Goal: Task Accomplishment & Management: Use online tool/utility

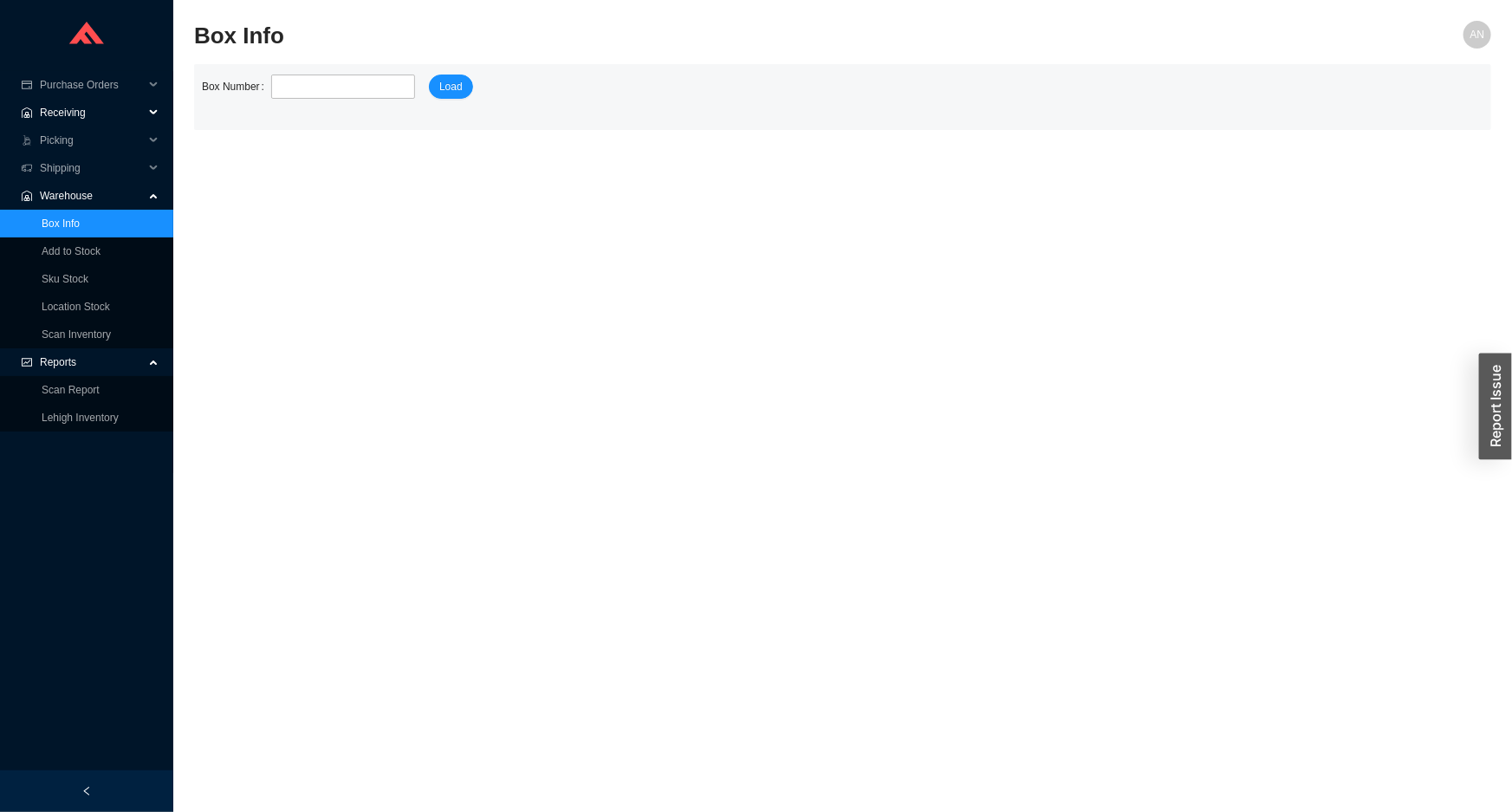
click at [94, 118] on span "Receiving" at bounding box center [92, 112] width 104 height 27
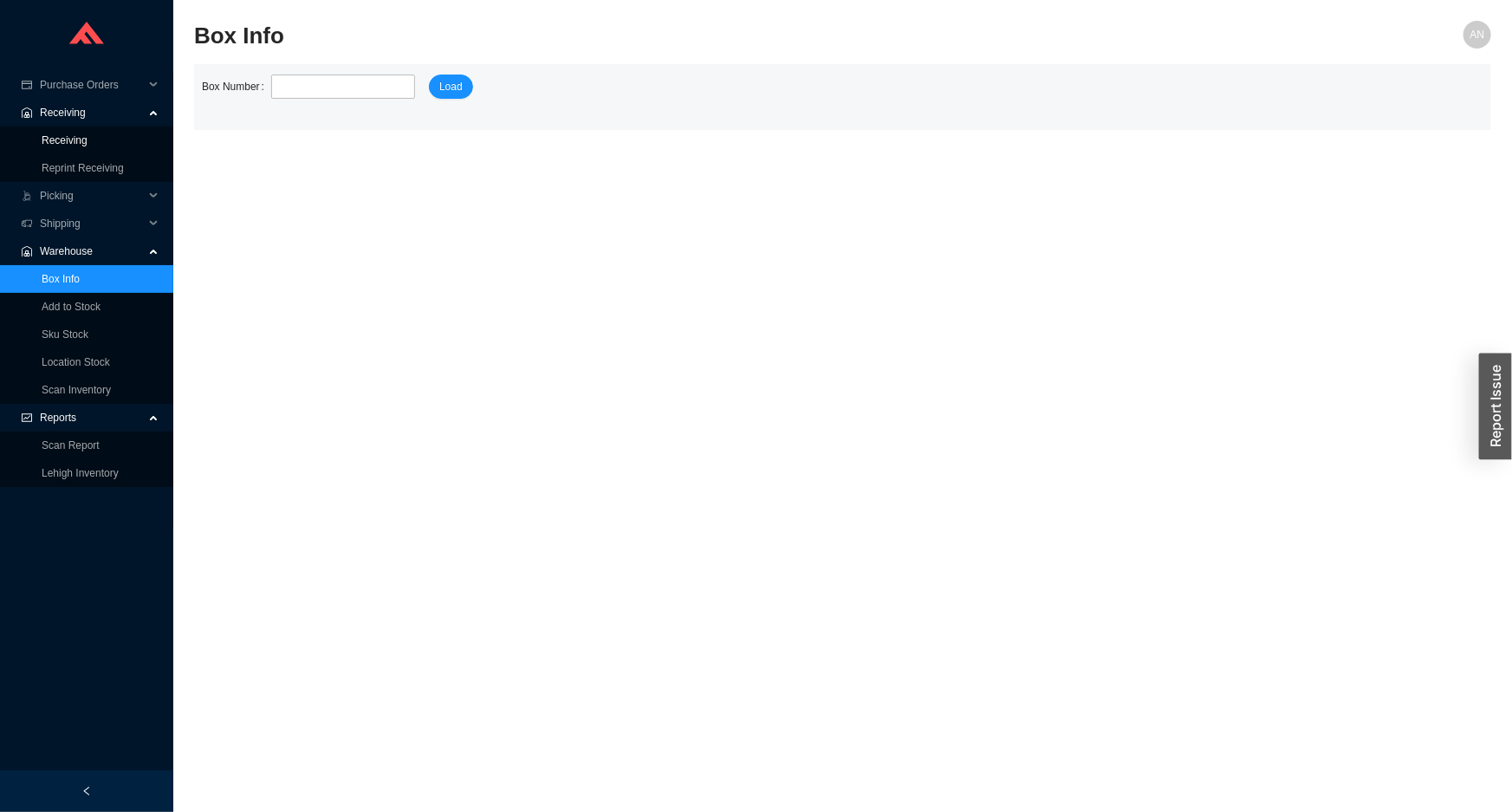
click at [87, 138] on link "Receiving" at bounding box center [64, 140] width 46 height 12
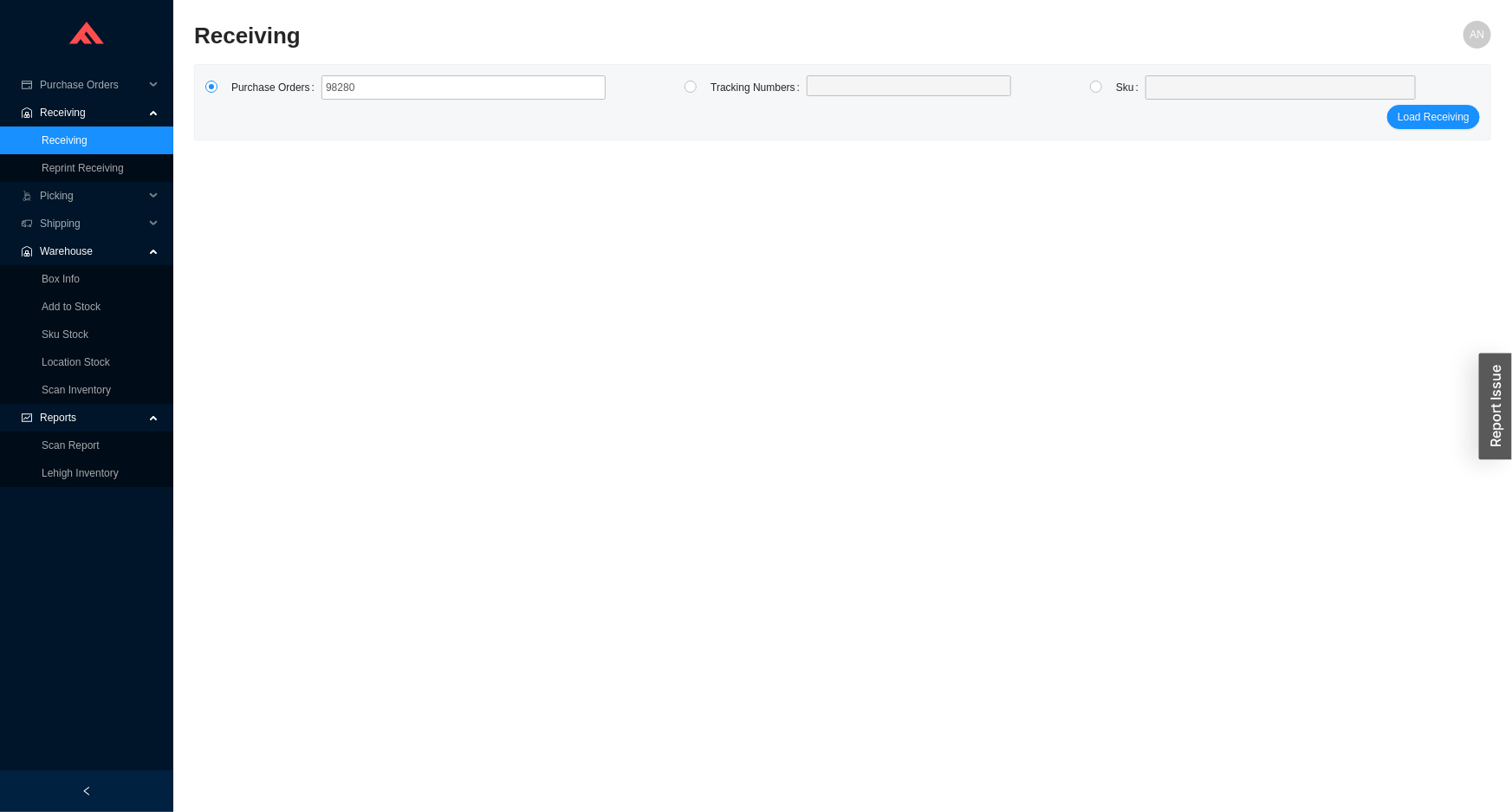
type input "982809"
click button "Load Receiving" at bounding box center [1433, 117] width 92 height 25
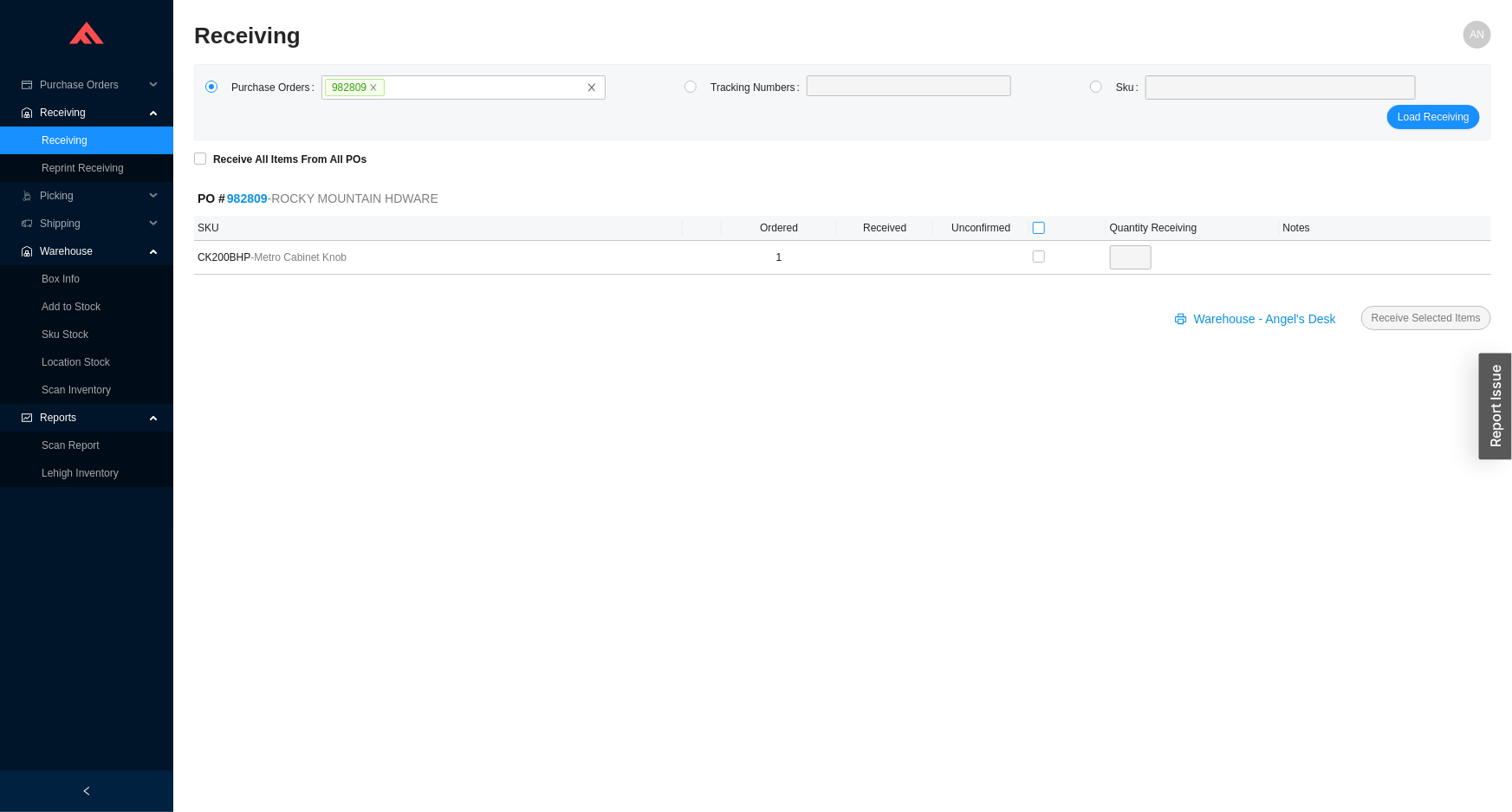
click at [1037, 230] on input "checkbox" at bounding box center [1039, 228] width 12 height 12
checkbox input "true"
type input "1"
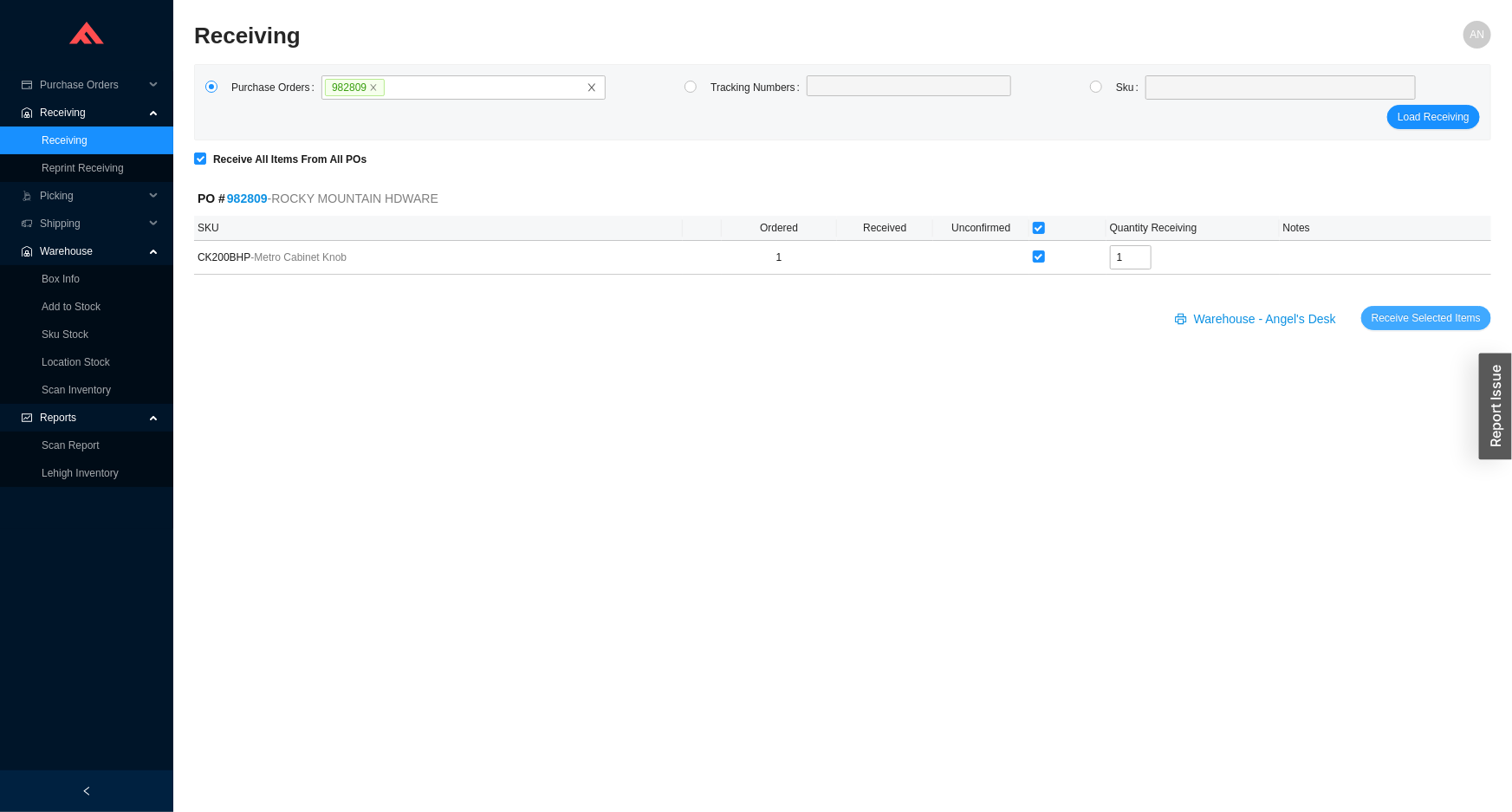
click at [1427, 317] on span "Receive Selected Items" at bounding box center [1426, 318] width 109 height 18
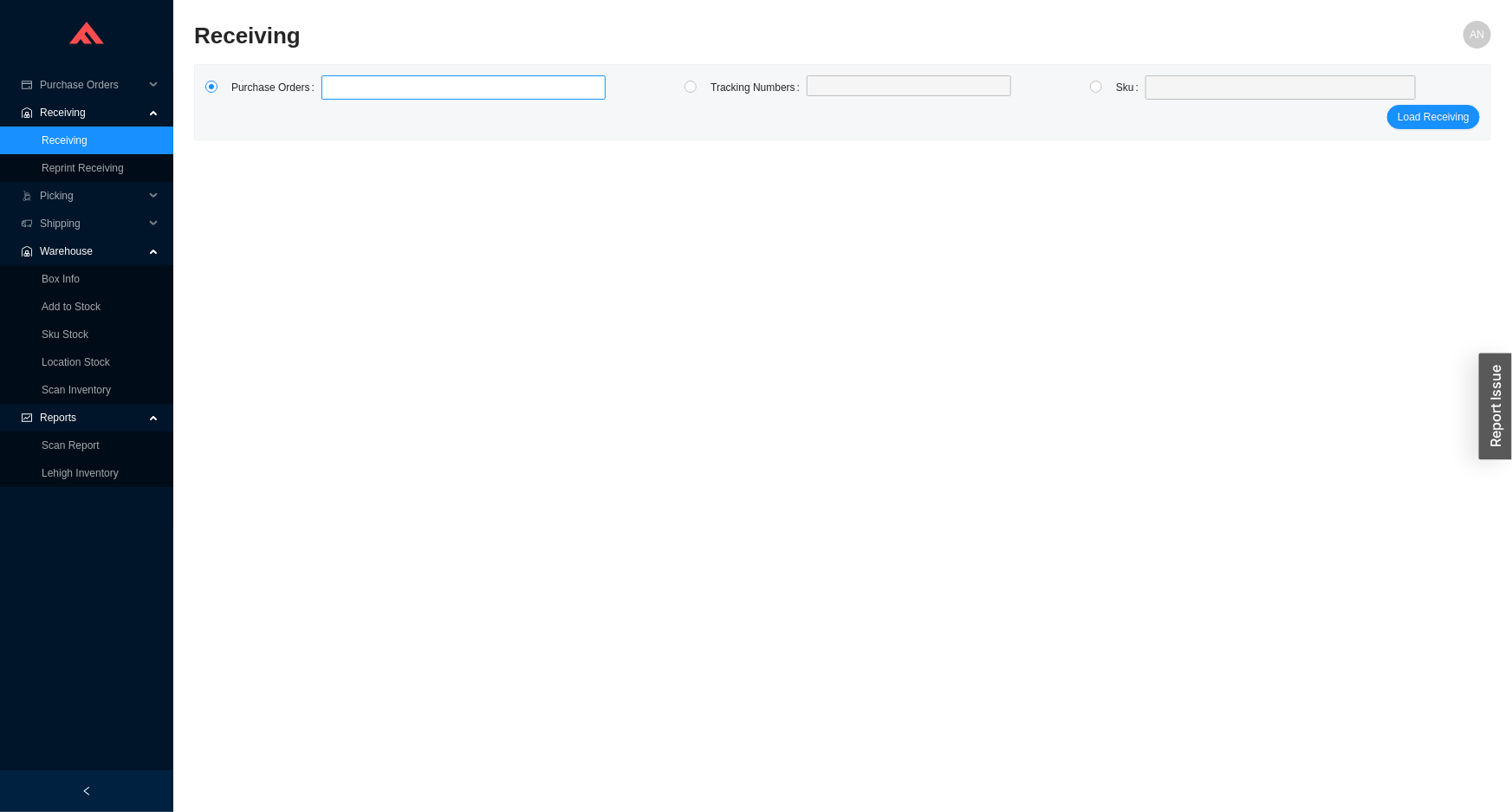
click at [328, 91] on input at bounding box center [330, 88] width 12 height 19
type input "985248"
type input "982996"
type input "985958"
type input "984695"
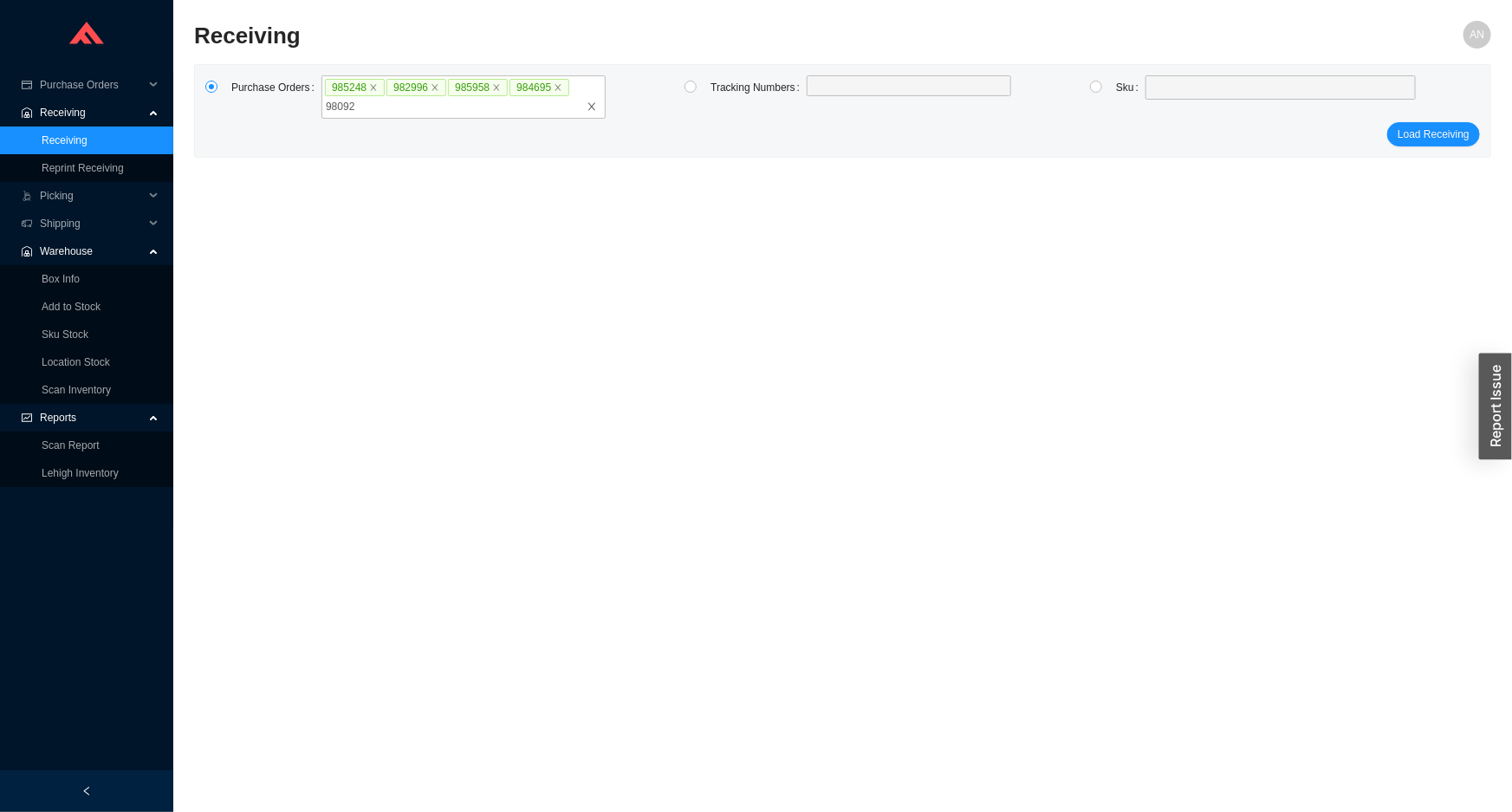
type input "980928"
type input "985829"
type input "986215"
type input "985432"
type input "985702"
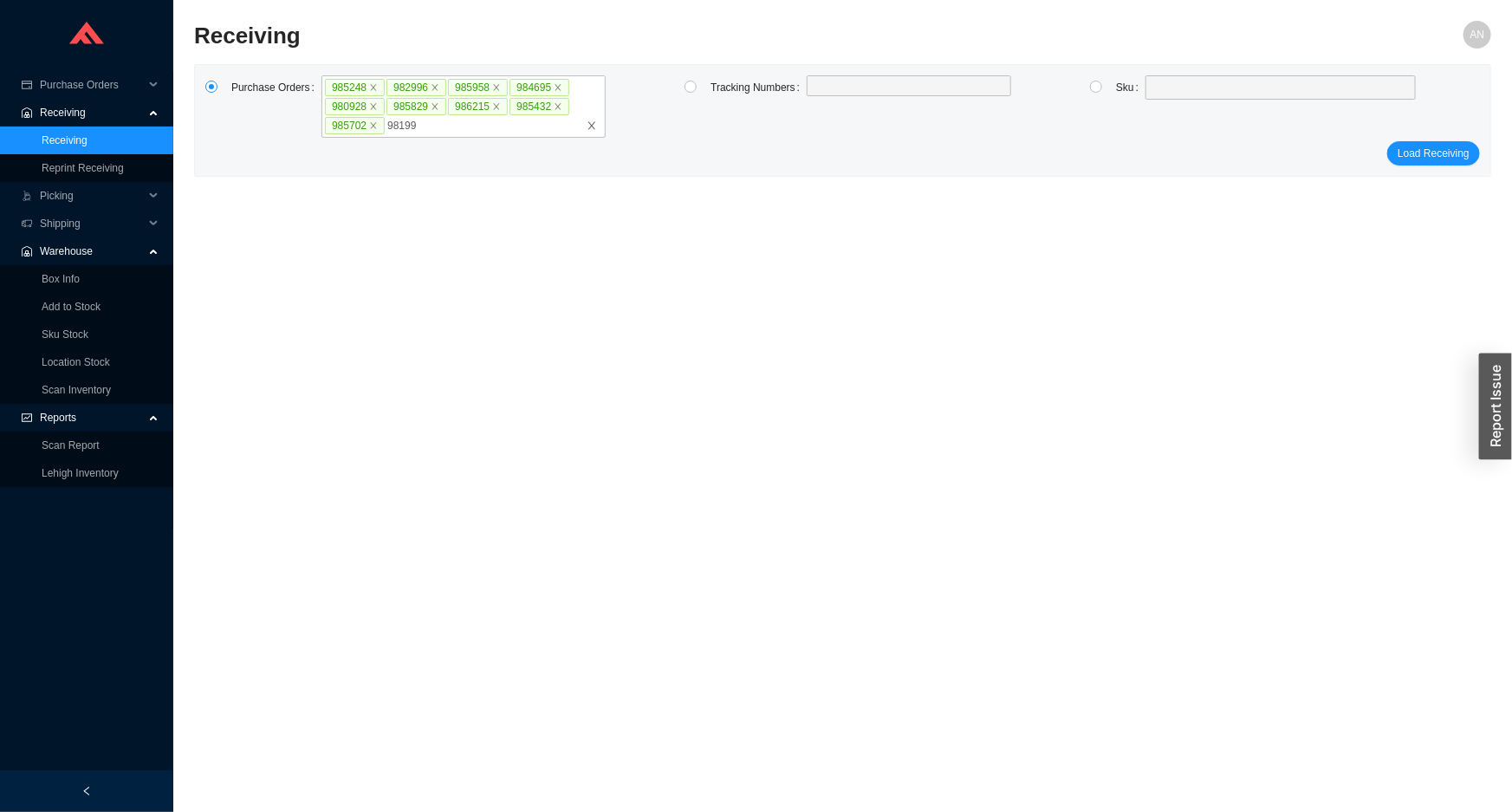
type input "981991"
type input "969135"
type input "985040"
type input "985864"
type input "986244"
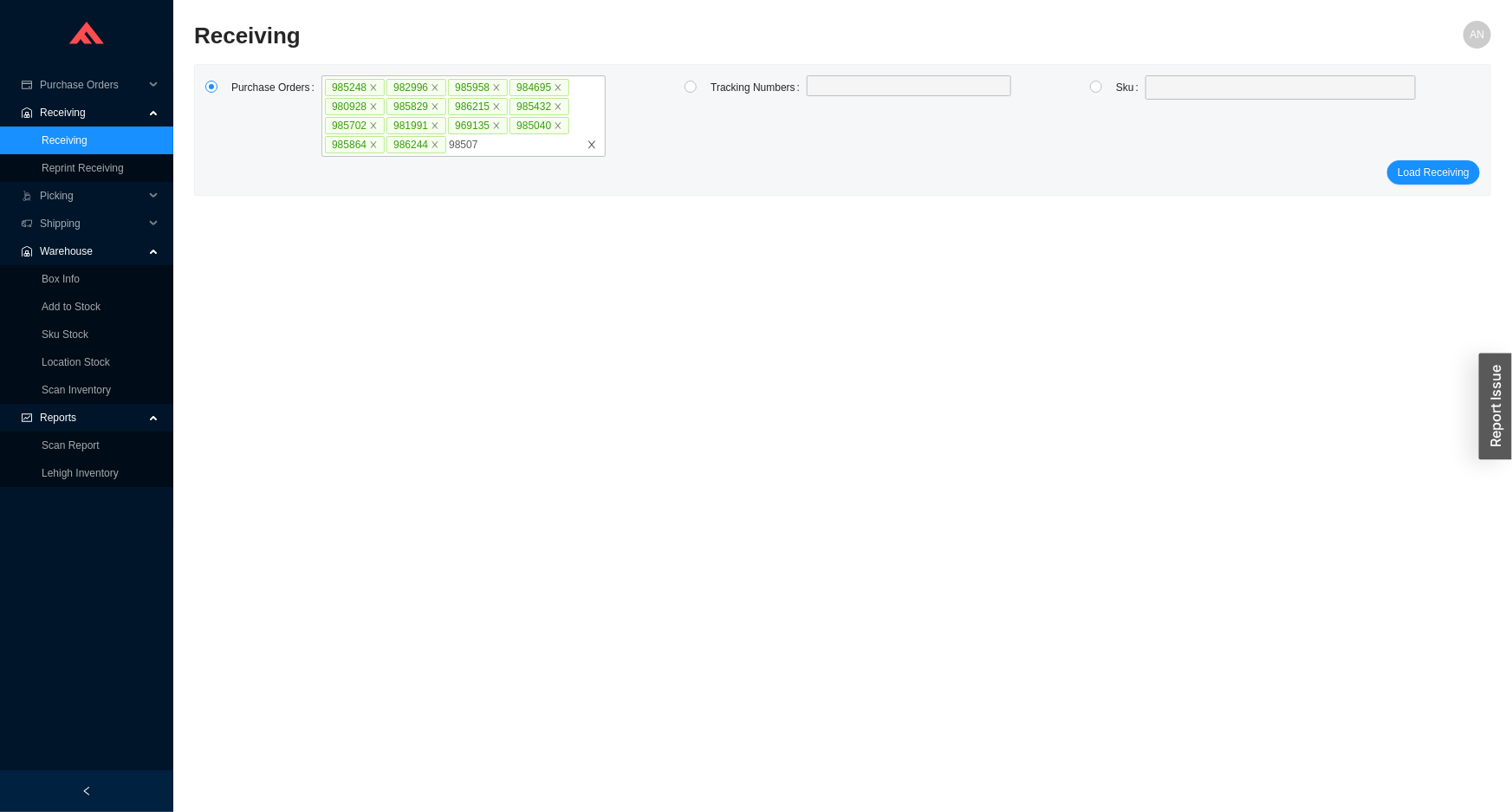
type input "985079"
type input "985376"
type input "985600"
type input "983062"
type input "984533"
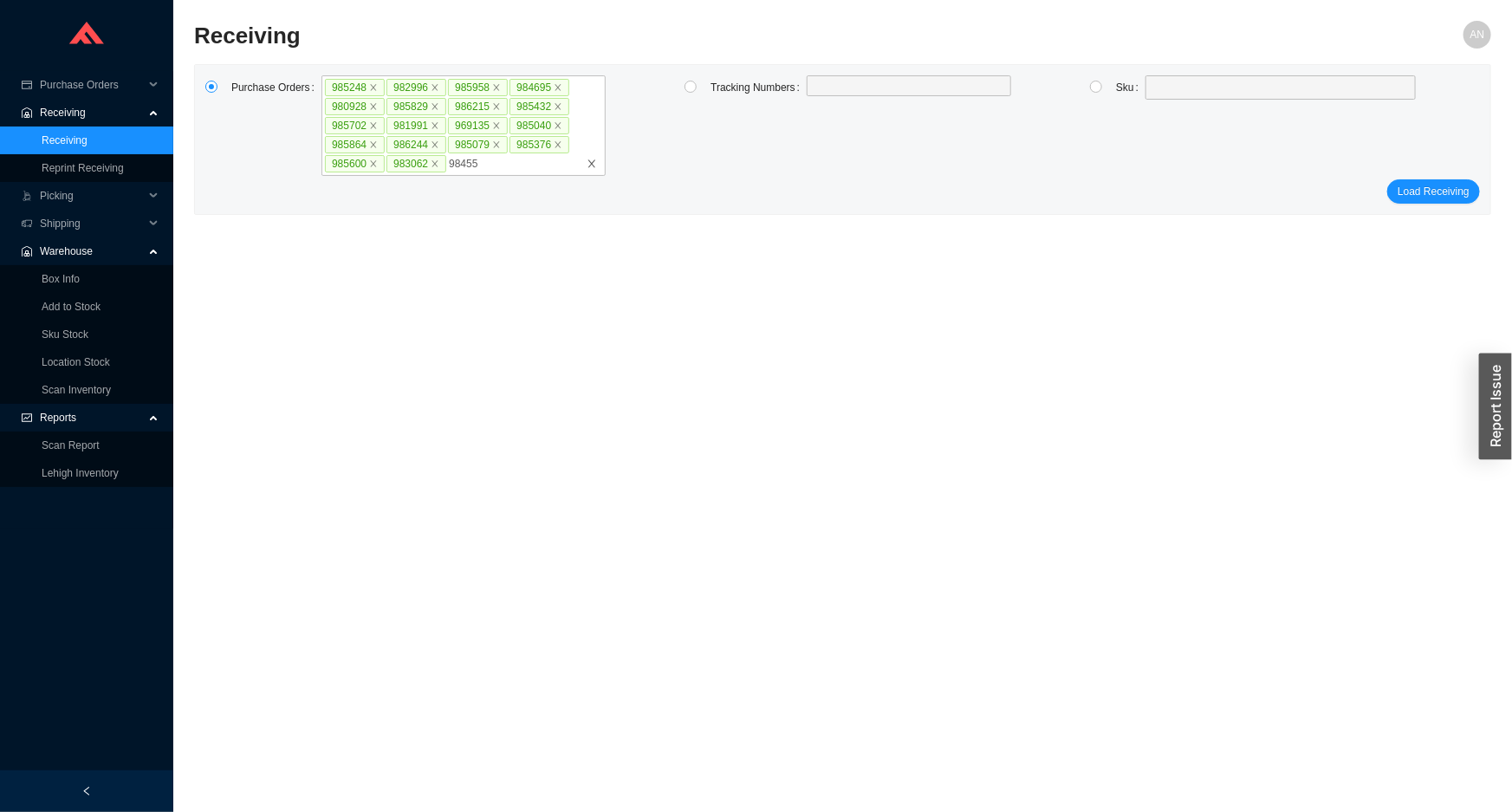
type input "984553"
type input "985473"
type input "981393"
click button "Load Receiving" at bounding box center [1433, 210] width 92 height 25
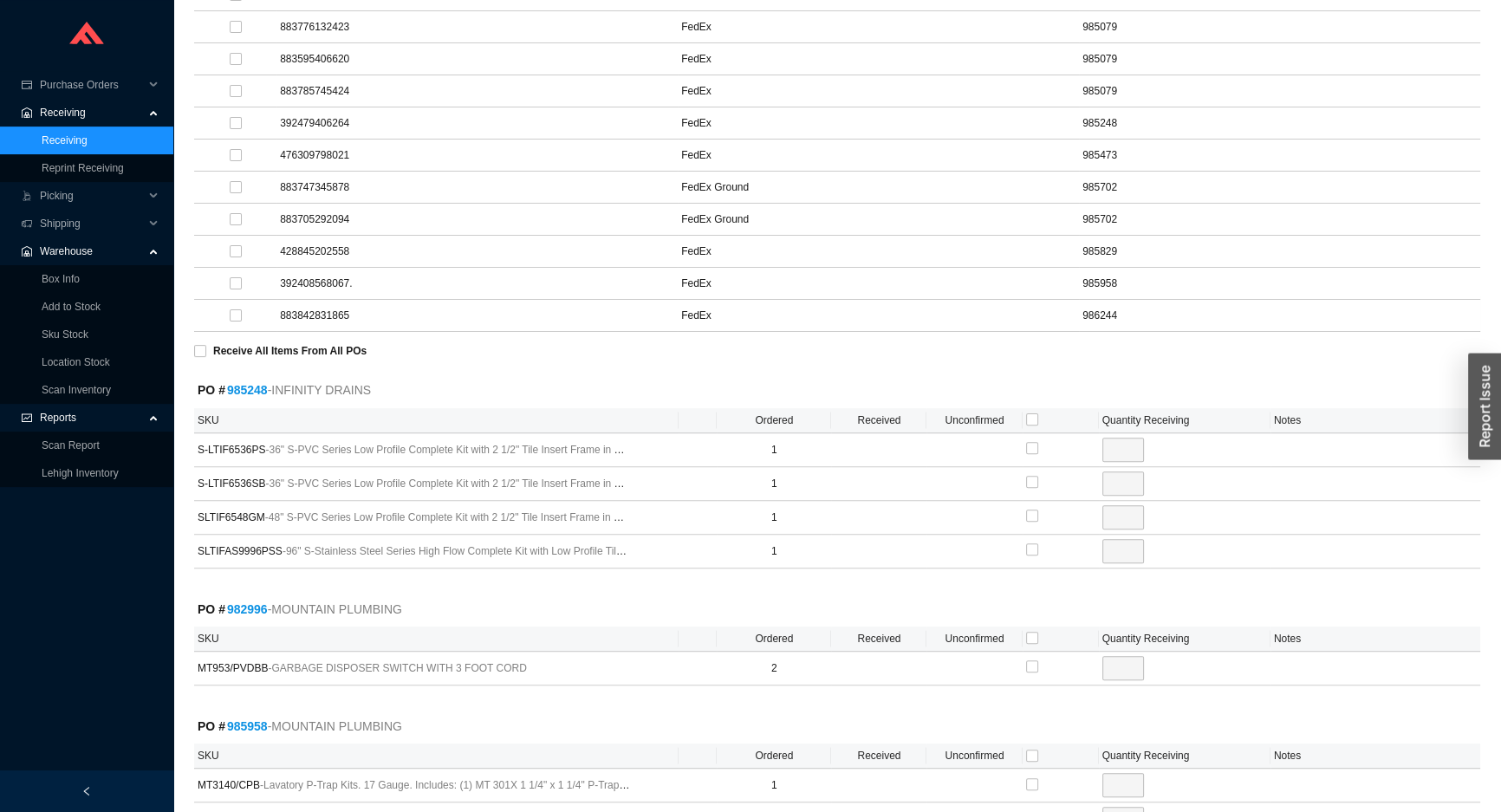
scroll to position [630, 0]
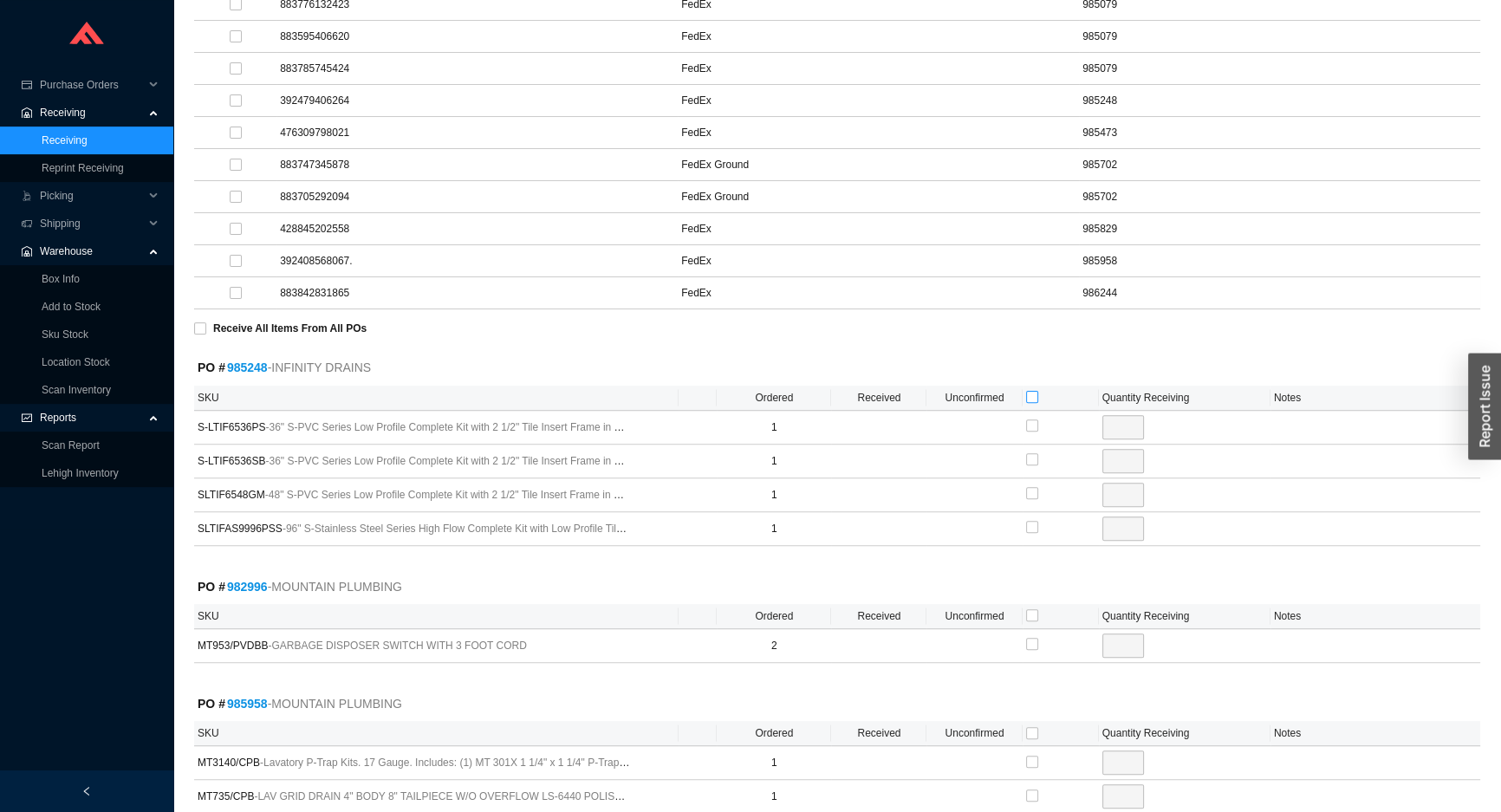
click at [1033, 393] on input "checkbox" at bounding box center [1032, 397] width 12 height 12
checkbox input "true"
type input "1"
checkbox input "true"
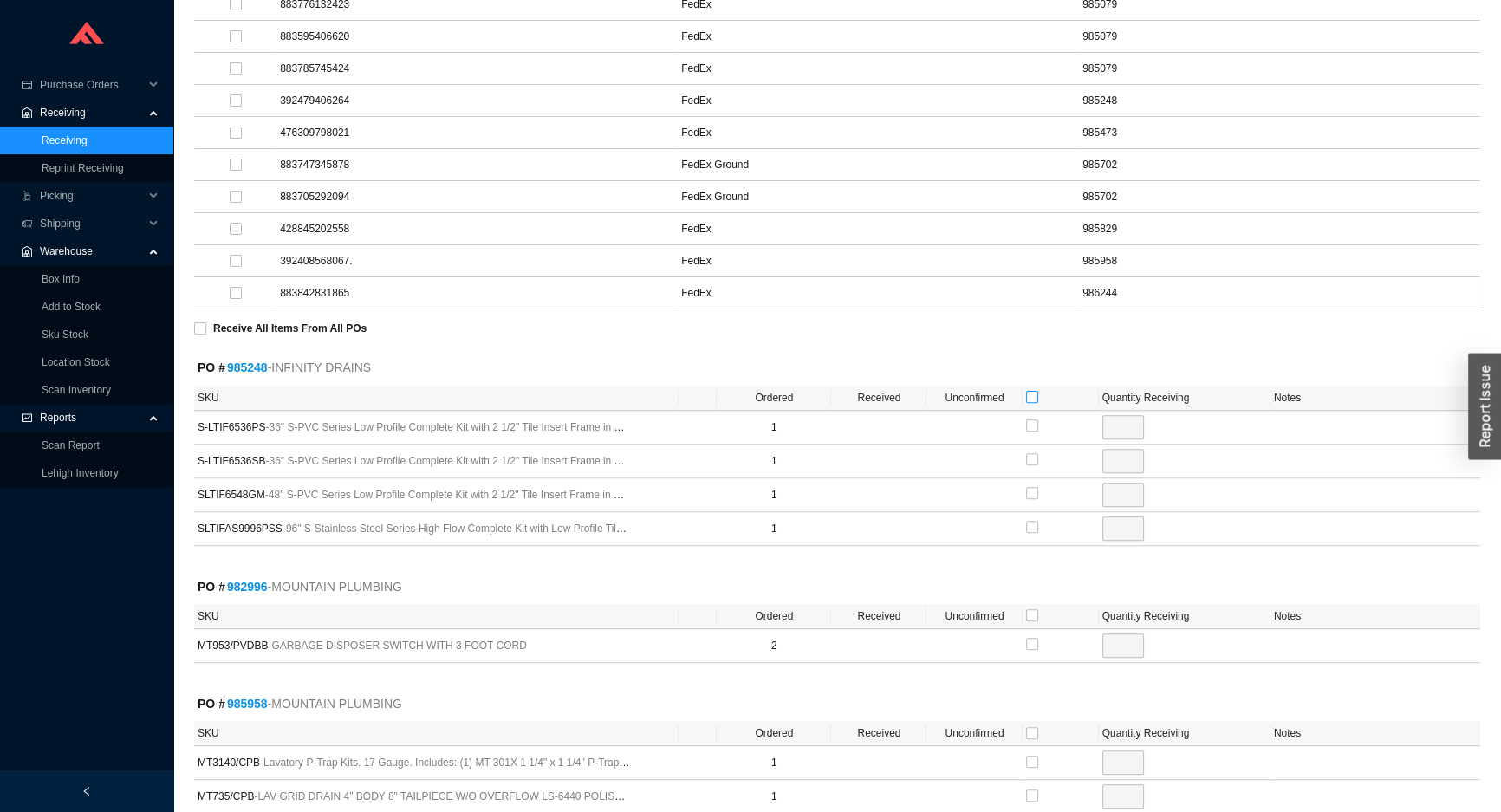
type input "1"
checkbox input "true"
type input "1"
checkbox input "true"
type input "1"
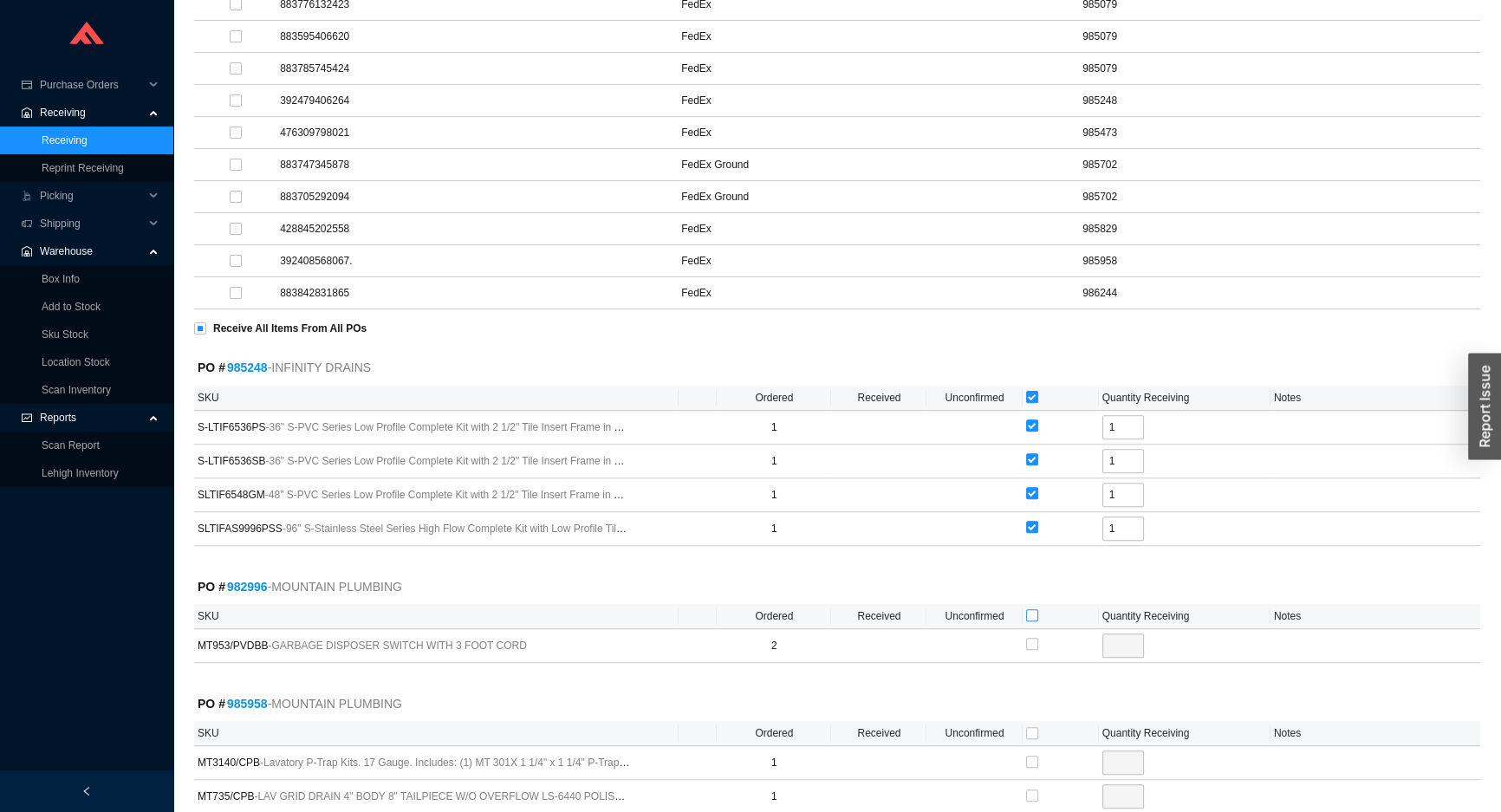
click at [1028, 611] on input "checkbox" at bounding box center [1032, 616] width 12 height 12
checkbox input "true"
type input "2"
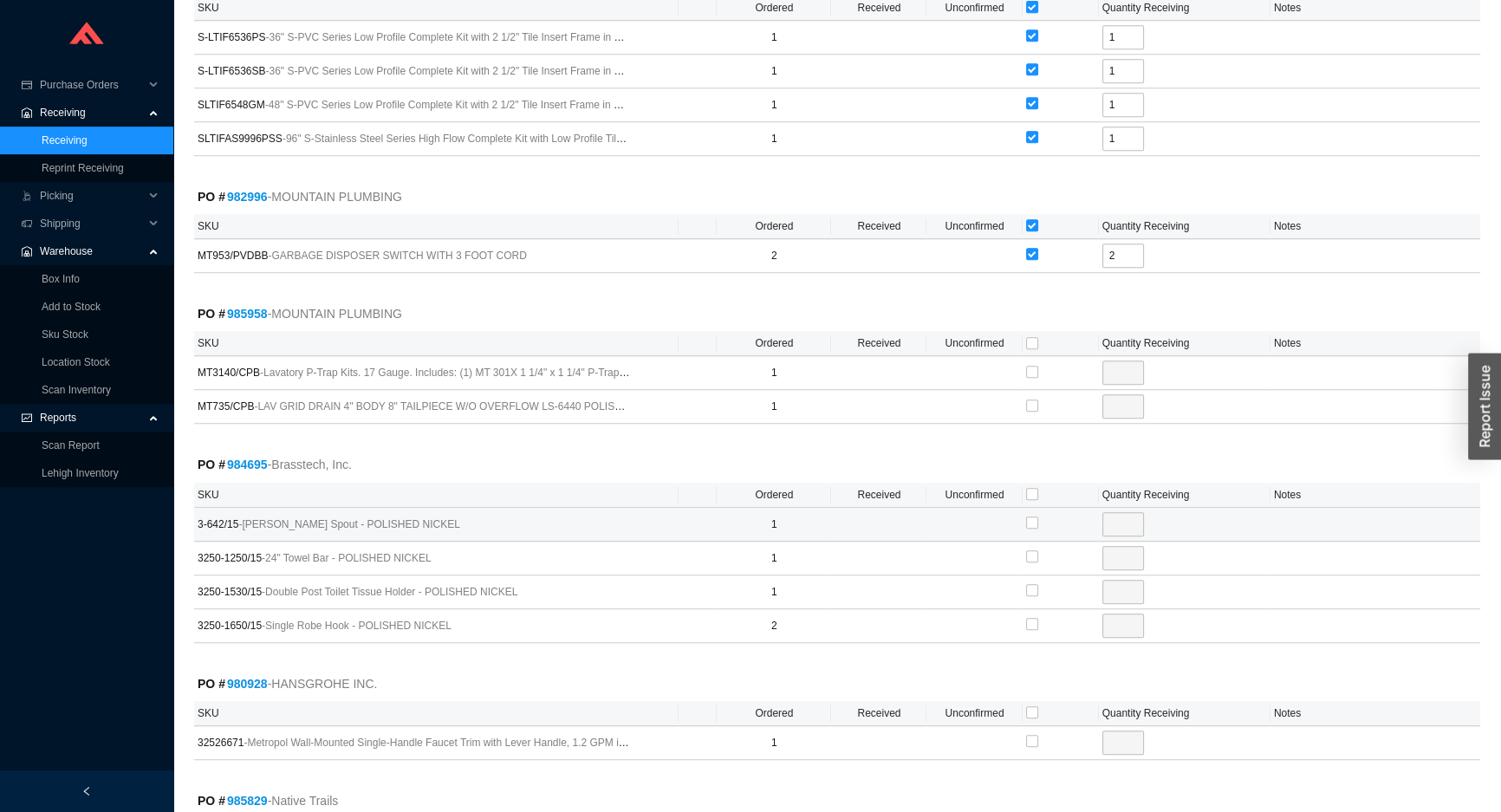
scroll to position [1023, 0]
click at [1034, 336] on input "checkbox" at bounding box center [1032, 340] width 12 height 12
checkbox input "true"
type input "1"
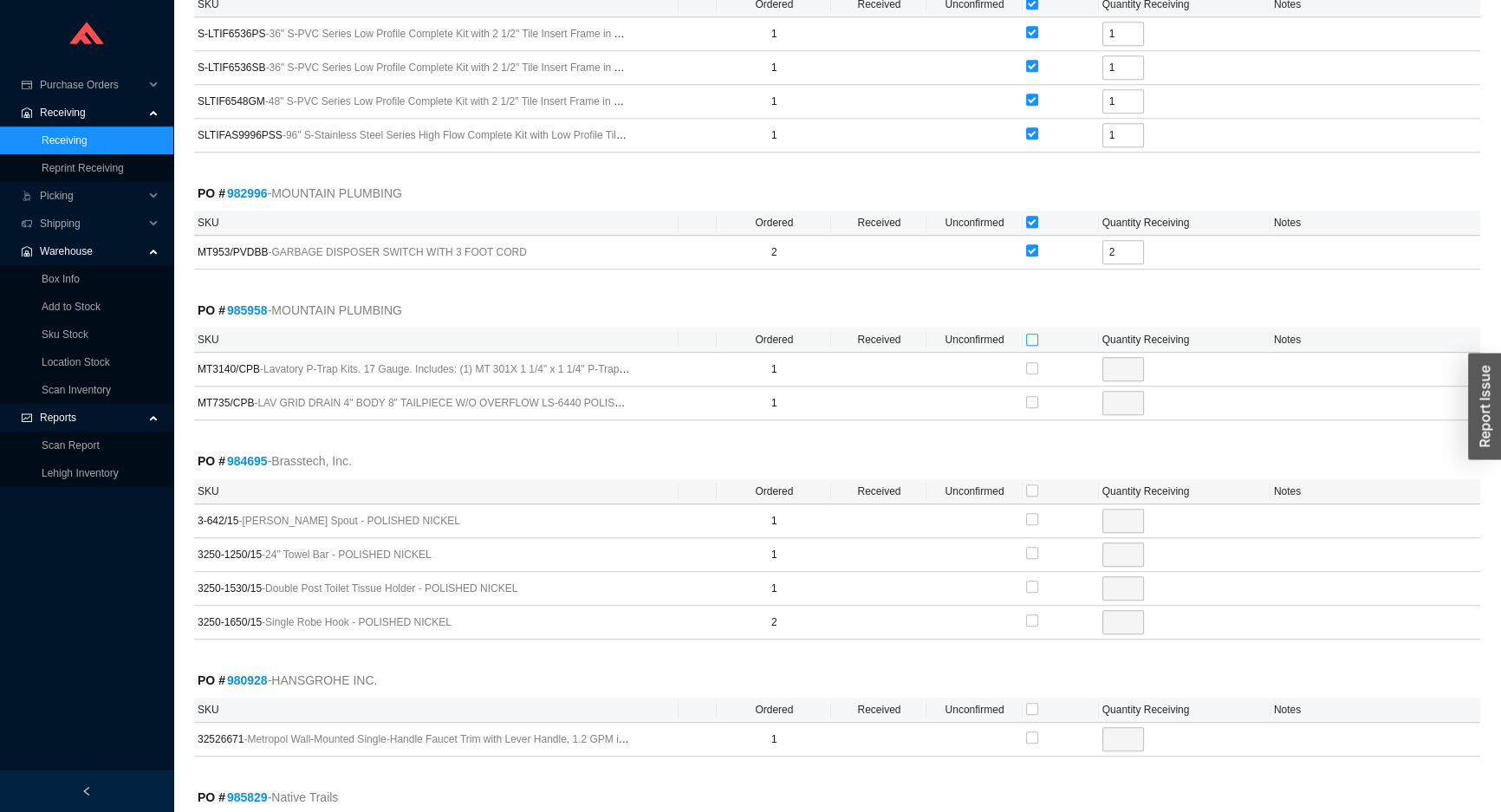
checkbox input "true"
type input "1"
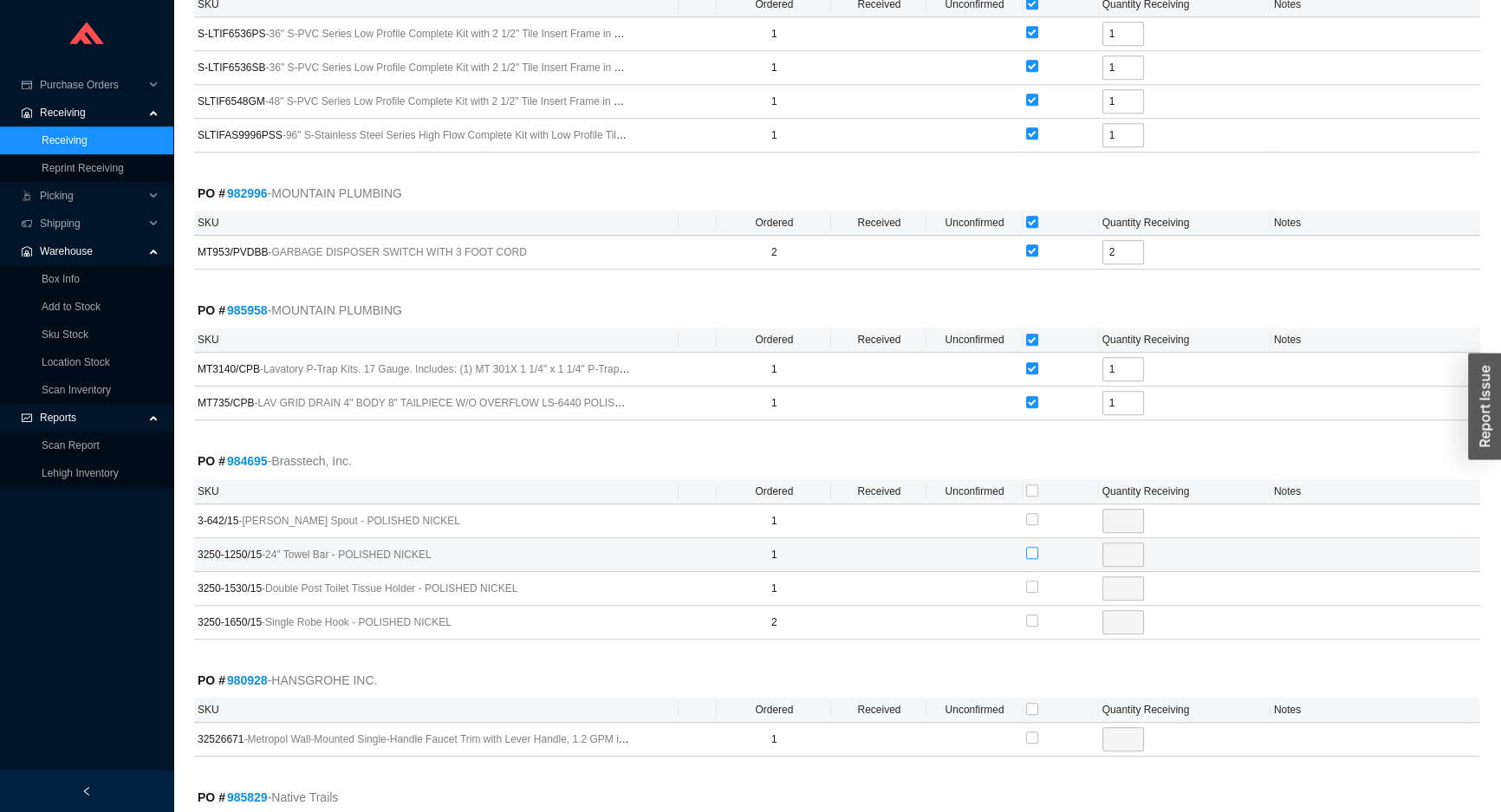
click at [1031, 547] on input "checkbox" at bounding box center [1032, 553] width 12 height 12
checkbox input "true"
type input "1"
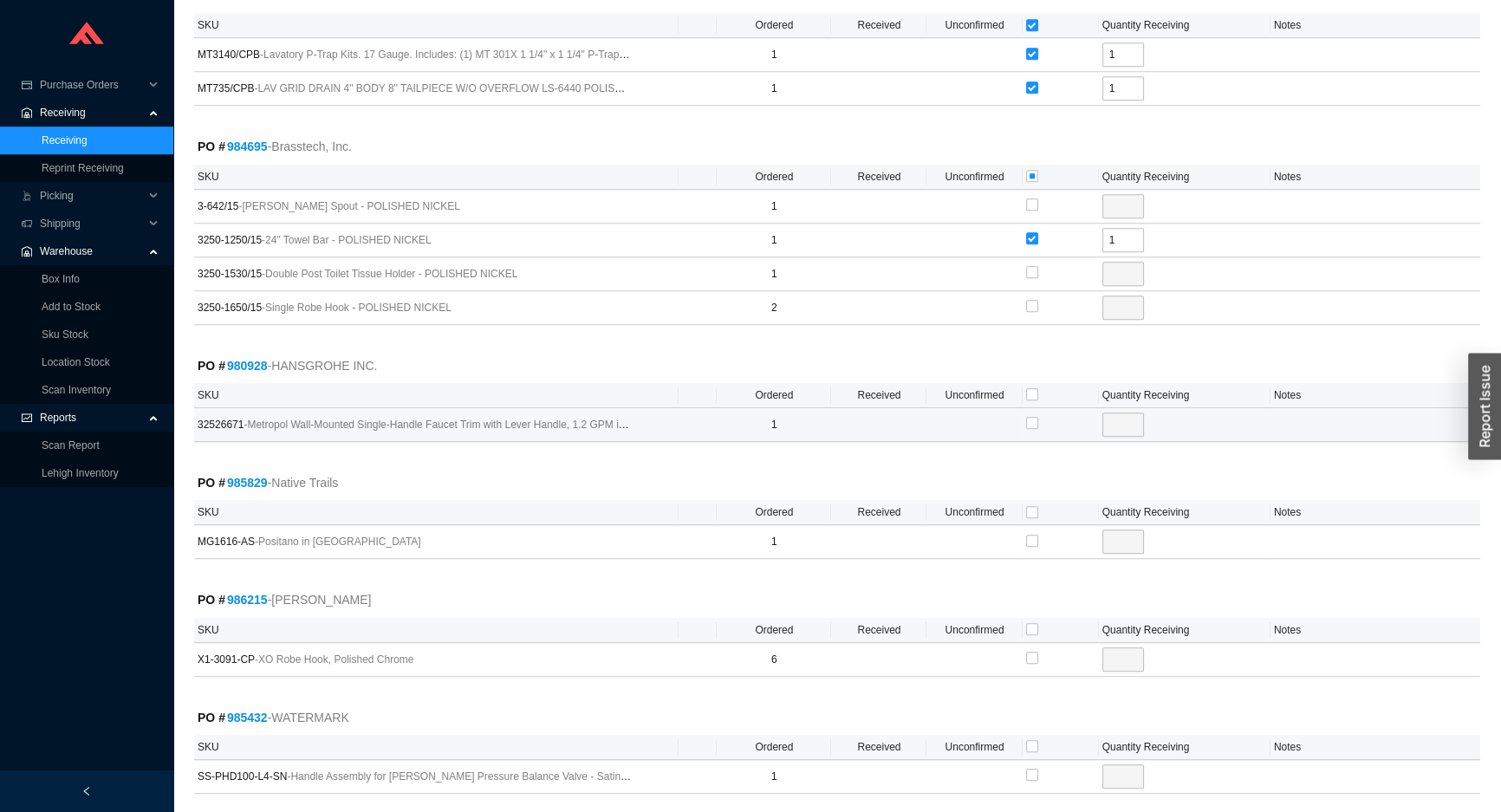
scroll to position [1339, 0]
drag, startPoint x: 1034, startPoint y: 392, endPoint x: 1032, endPoint y: 419, distance: 27.1
click at [1034, 395] on label at bounding box center [1032, 395] width 12 height 18
click at [1034, 395] on input "checkbox" at bounding box center [1032, 394] width 12 height 12
checkbox input "true"
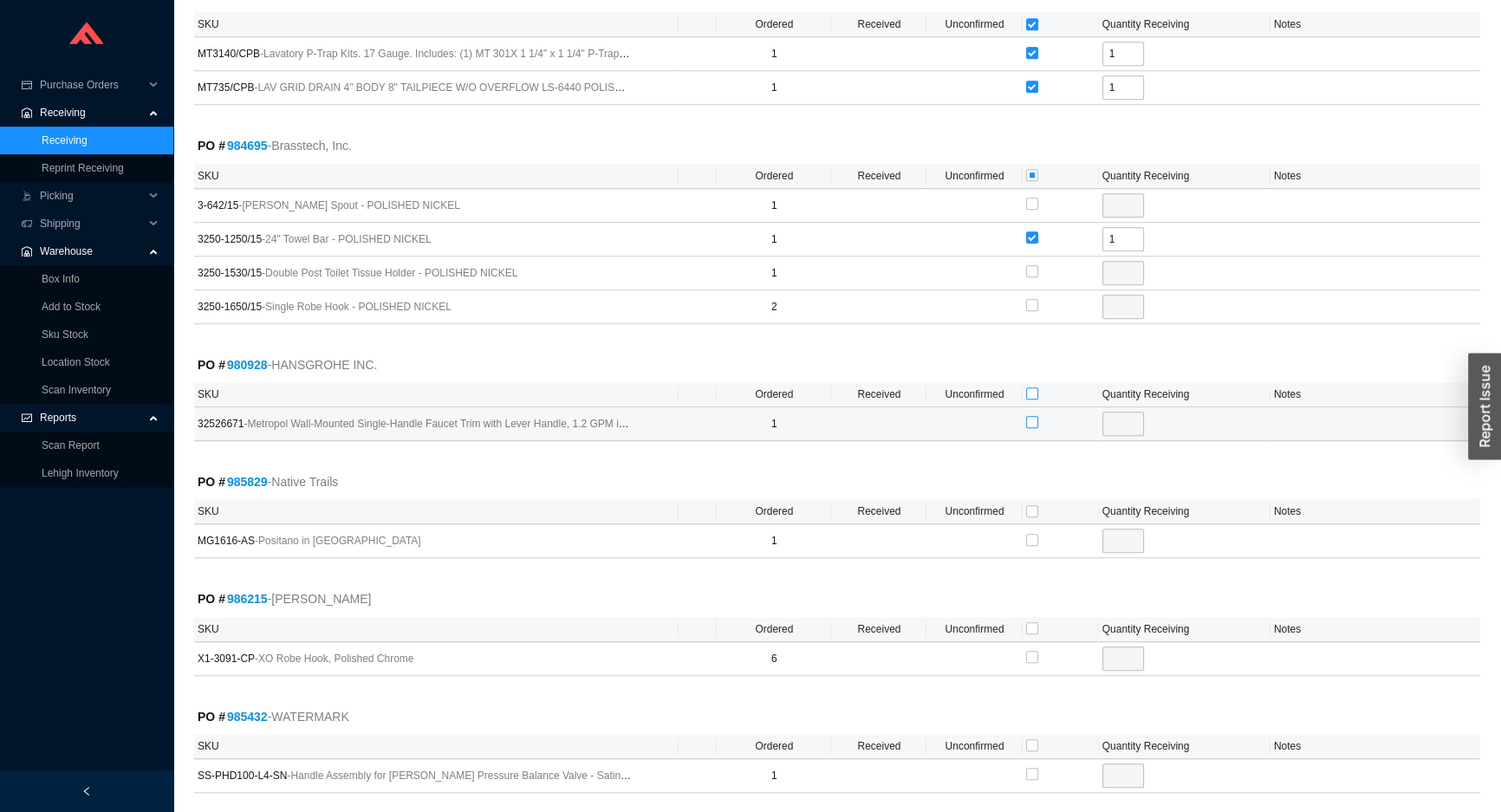
checkbox input "true"
type input "1"
click at [1028, 505] on input "checkbox" at bounding box center [1032, 511] width 12 height 12
checkbox input "true"
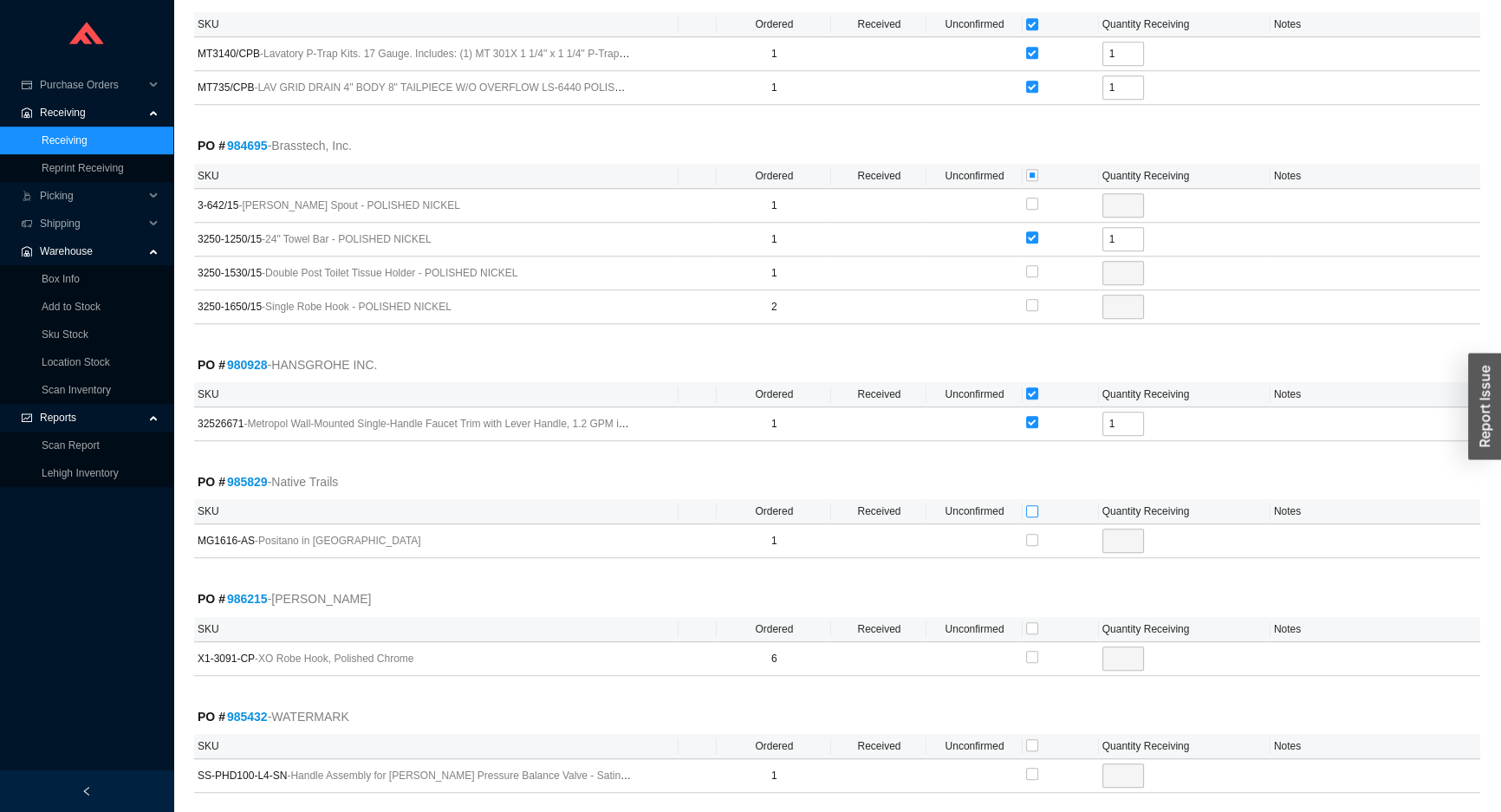
type input "1"
click at [1031, 624] on input "checkbox" at bounding box center [1032, 628] width 12 height 12
checkbox input "true"
type input "6"
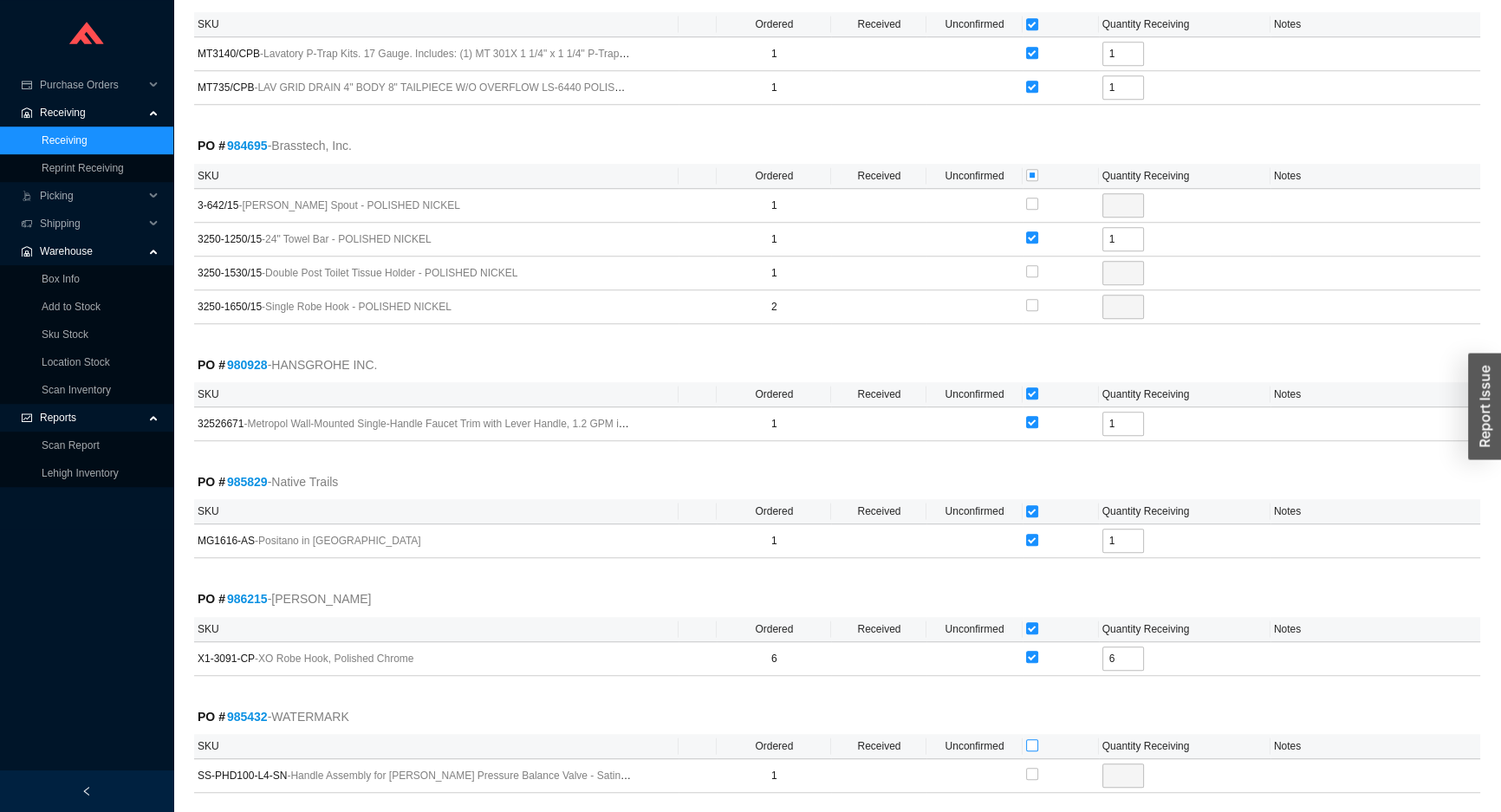
click at [1028, 741] on input "checkbox" at bounding box center [1032, 745] width 12 height 12
checkbox input "true"
type input "1"
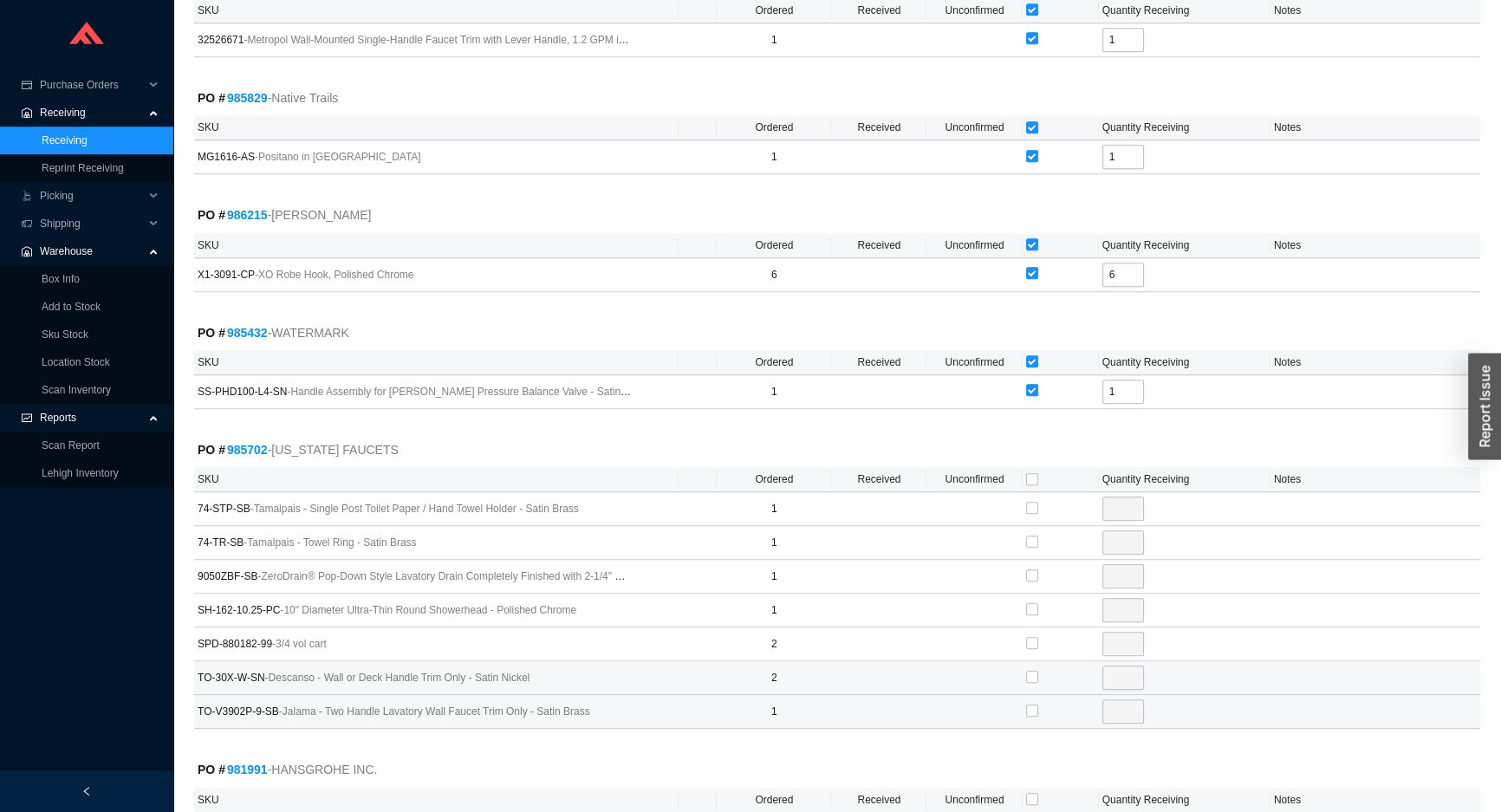
scroll to position [1968, 0]
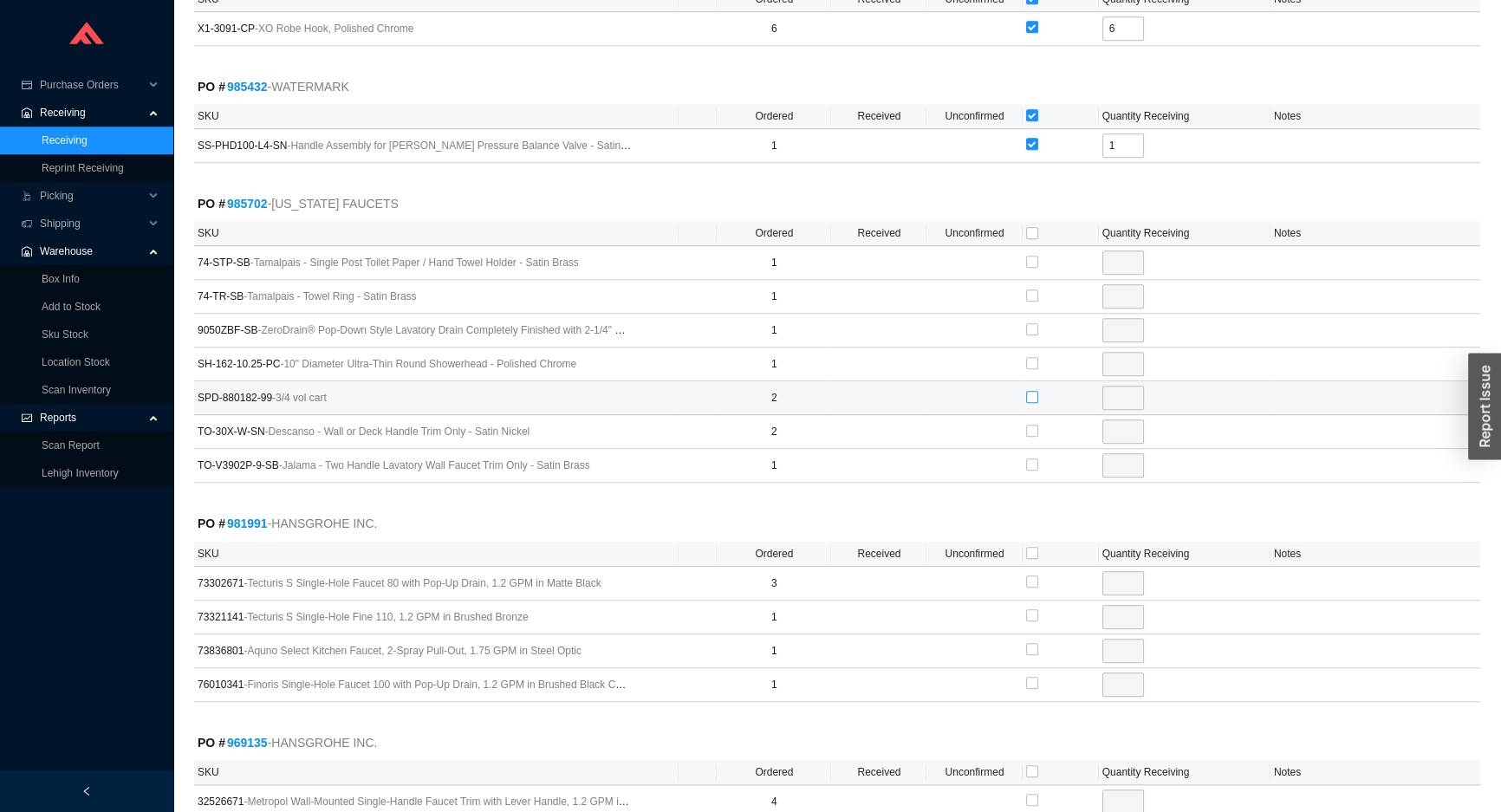
click at [1031, 392] on input "checkbox" at bounding box center [1032, 397] width 12 height 12
checkbox input "true"
type input "2"
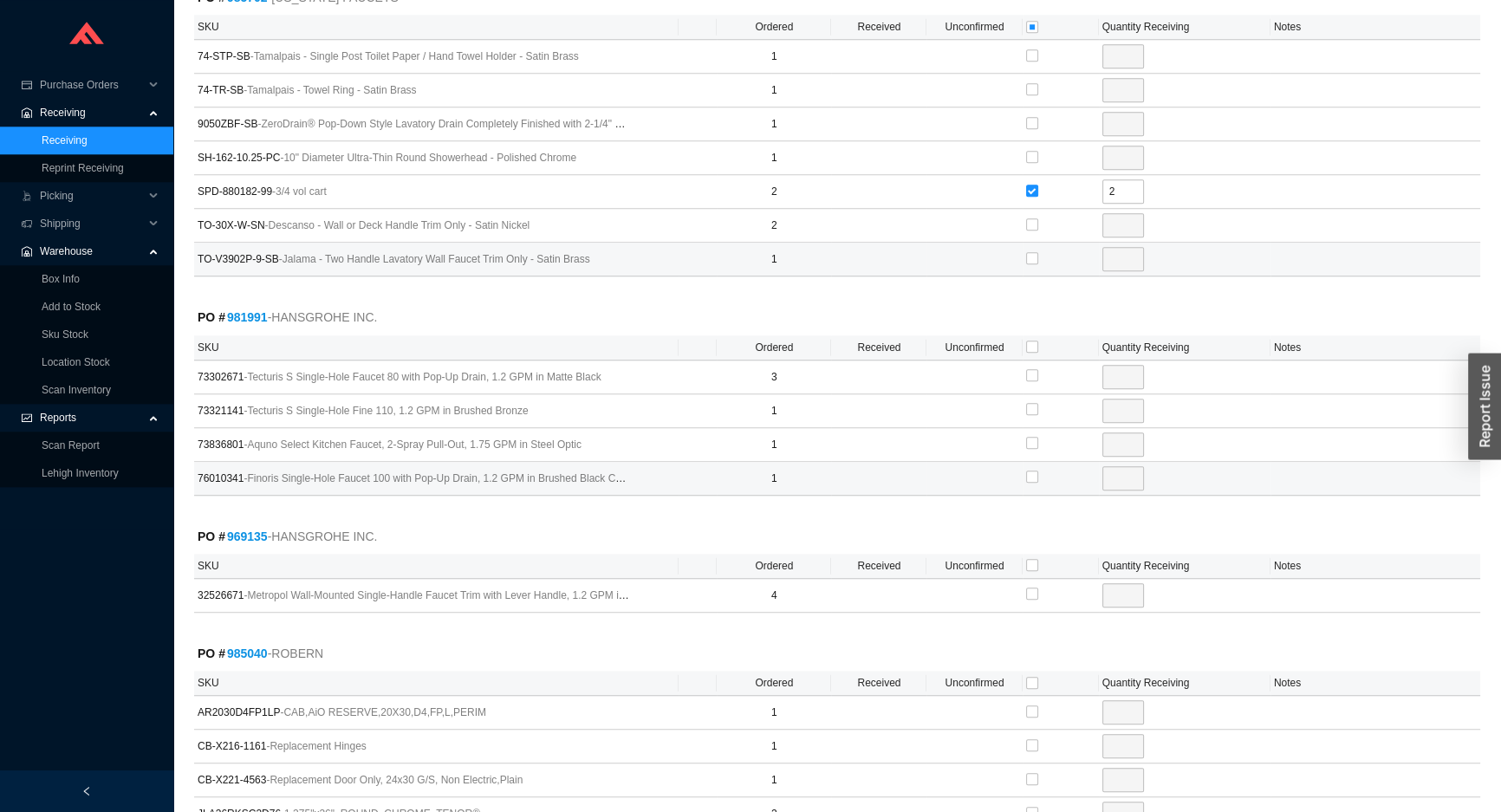
scroll to position [2205, 0]
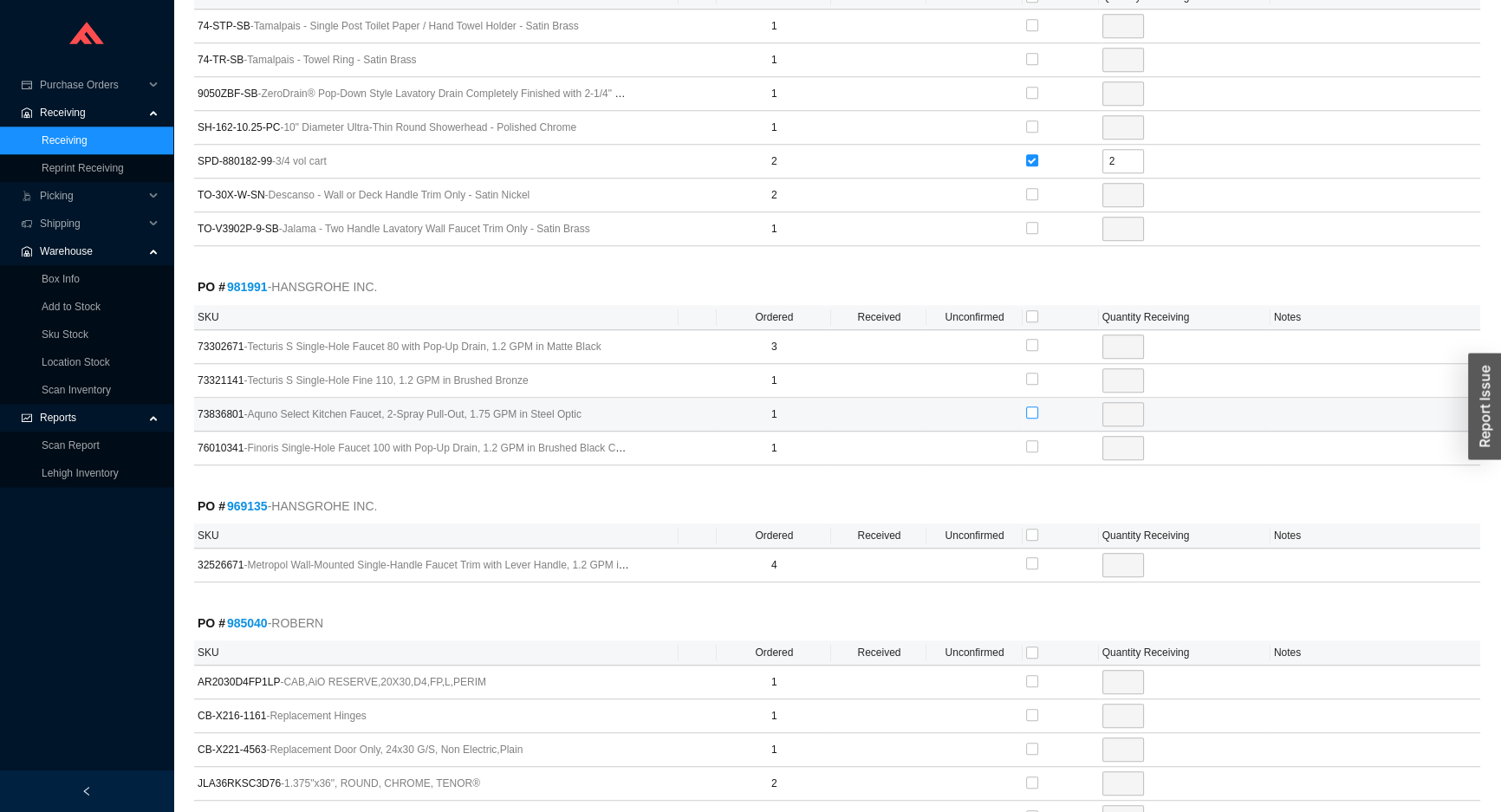
click at [1026, 406] on input "checkbox" at bounding box center [1032, 412] width 12 height 12
checkbox input "true"
type input "1"
click at [1031, 528] on input "checkbox" at bounding box center [1032, 535] width 12 height 12
checkbox input "true"
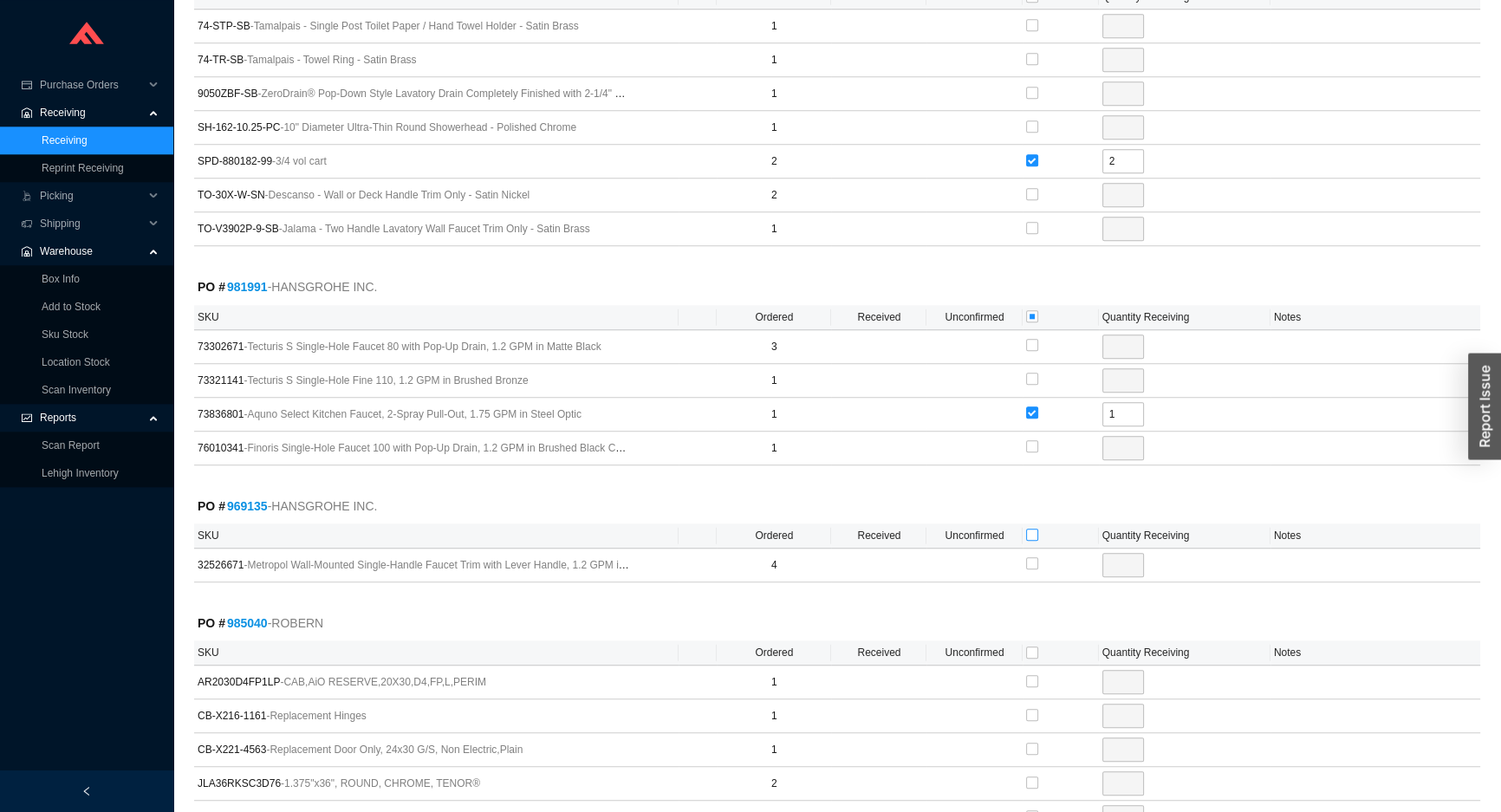
checkbox input "true"
type input "4"
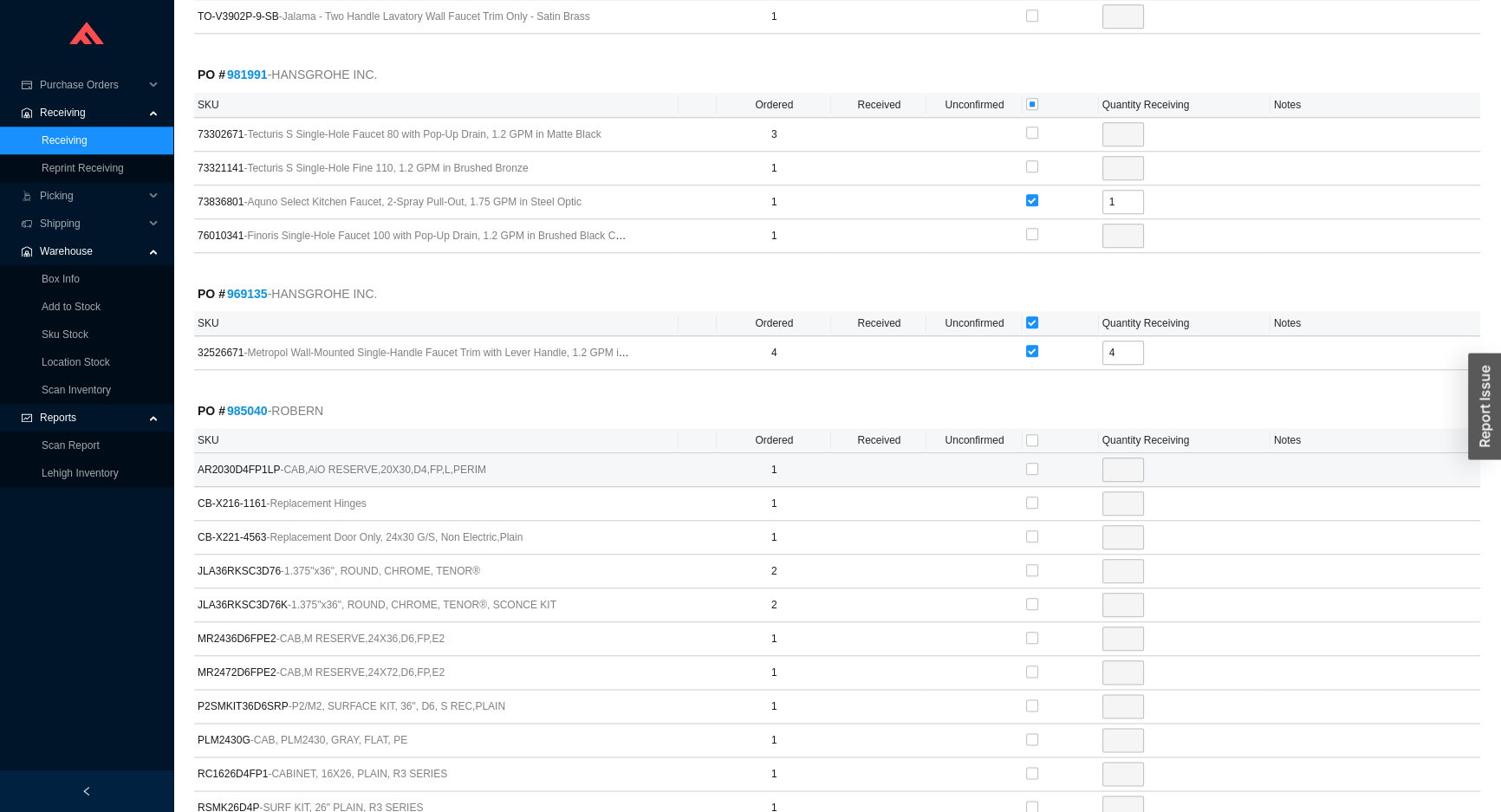
scroll to position [2521, 0]
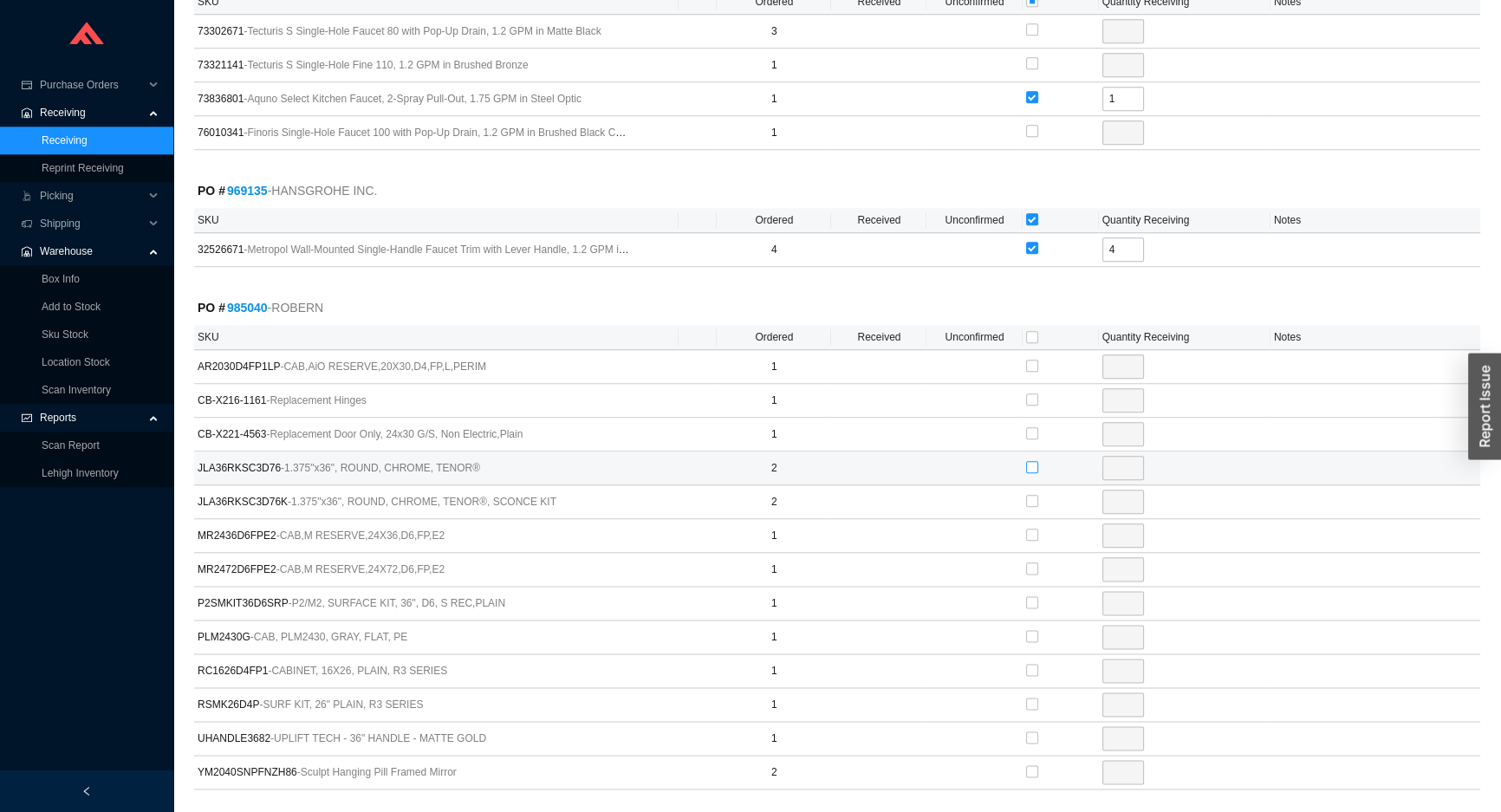
click at [1031, 461] on input "checkbox" at bounding box center [1032, 467] width 12 height 12
checkbox input "true"
type input "2"
click at [1031, 461] on input "checkbox" at bounding box center [1032, 467] width 12 height 12
checkbox input "false"
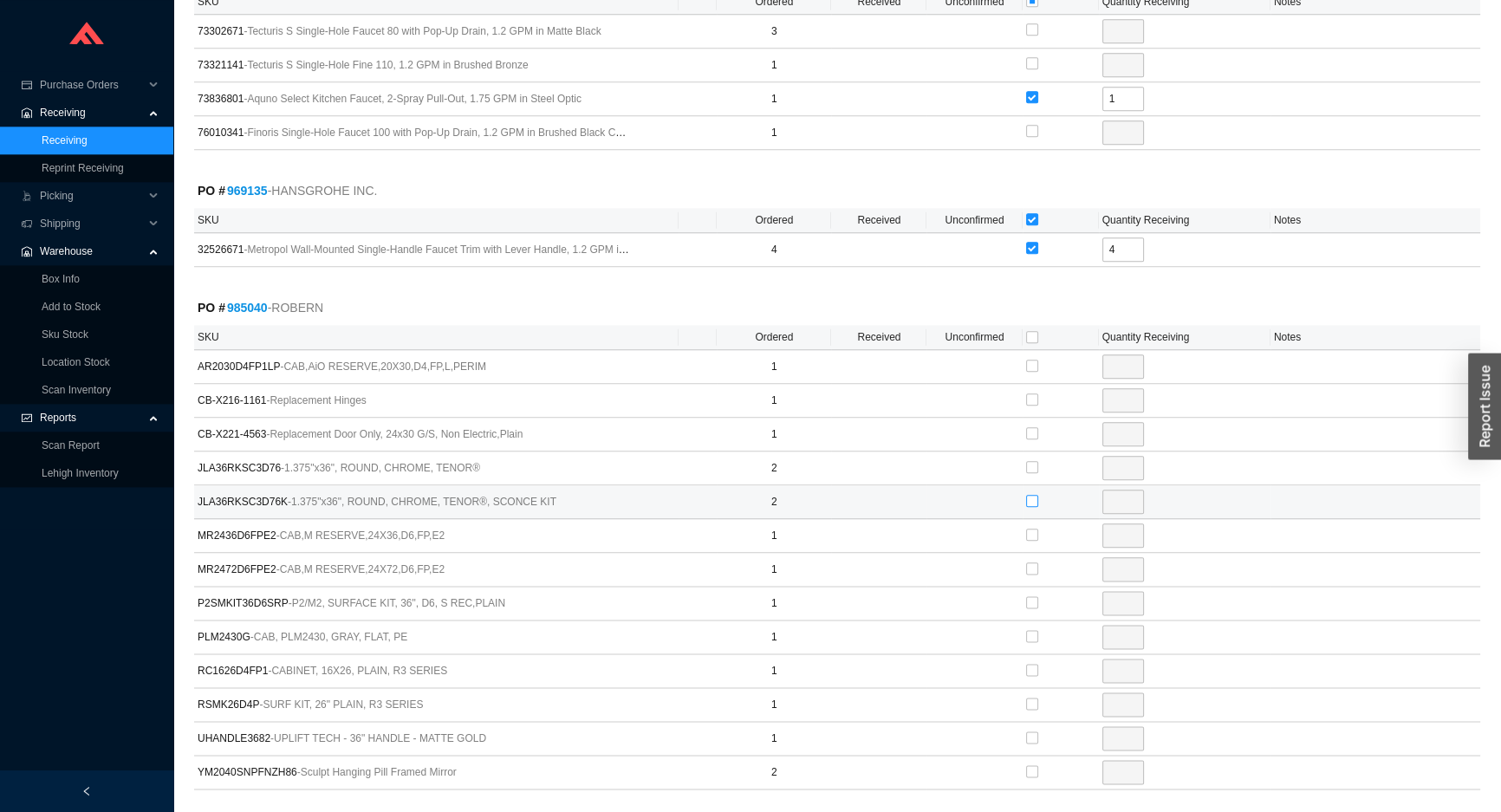
click at [1026, 495] on input "checkbox" at bounding box center [1032, 501] width 12 height 12
checkbox input "true"
type input "2"
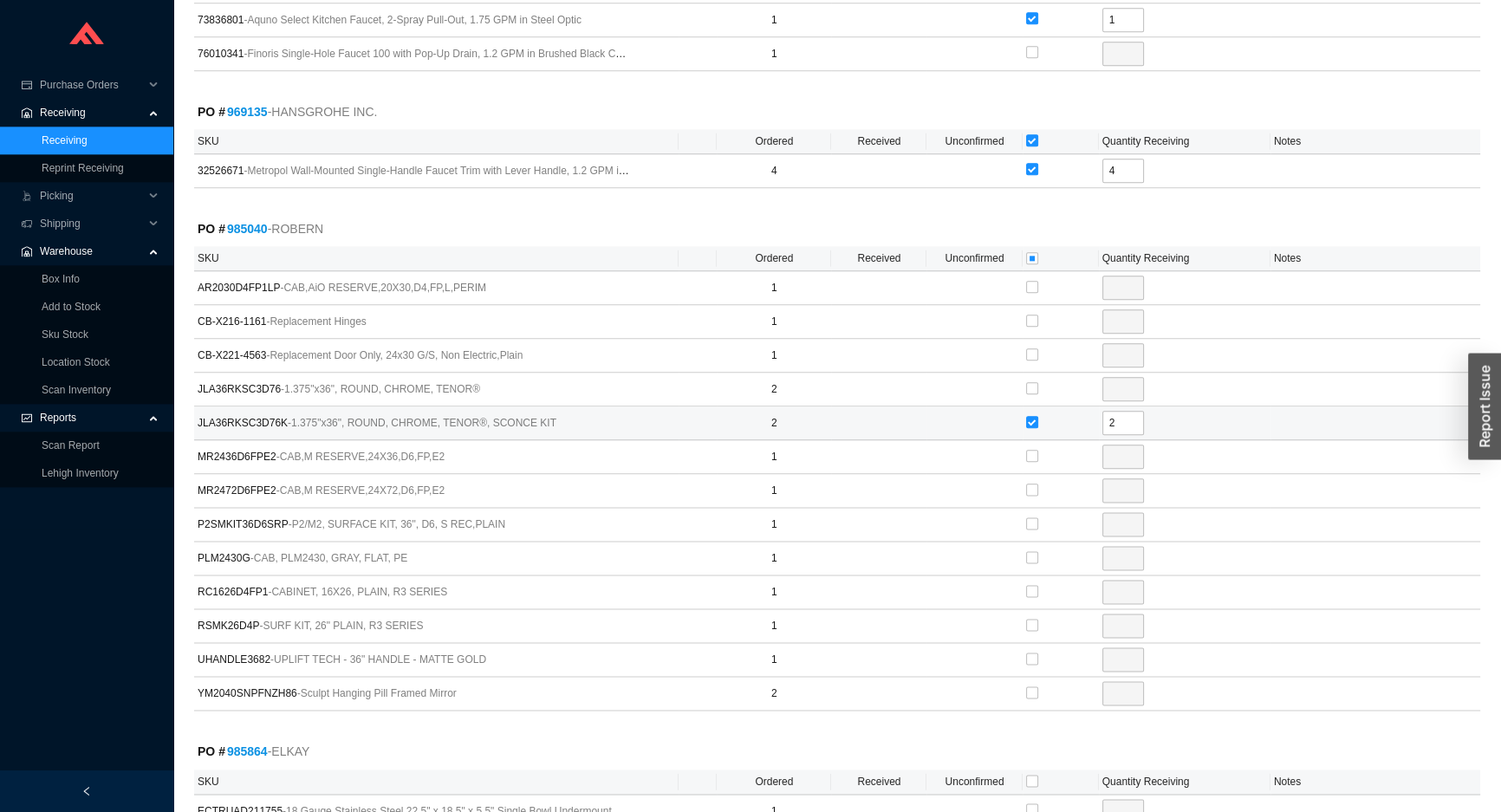
scroll to position [2835, 0]
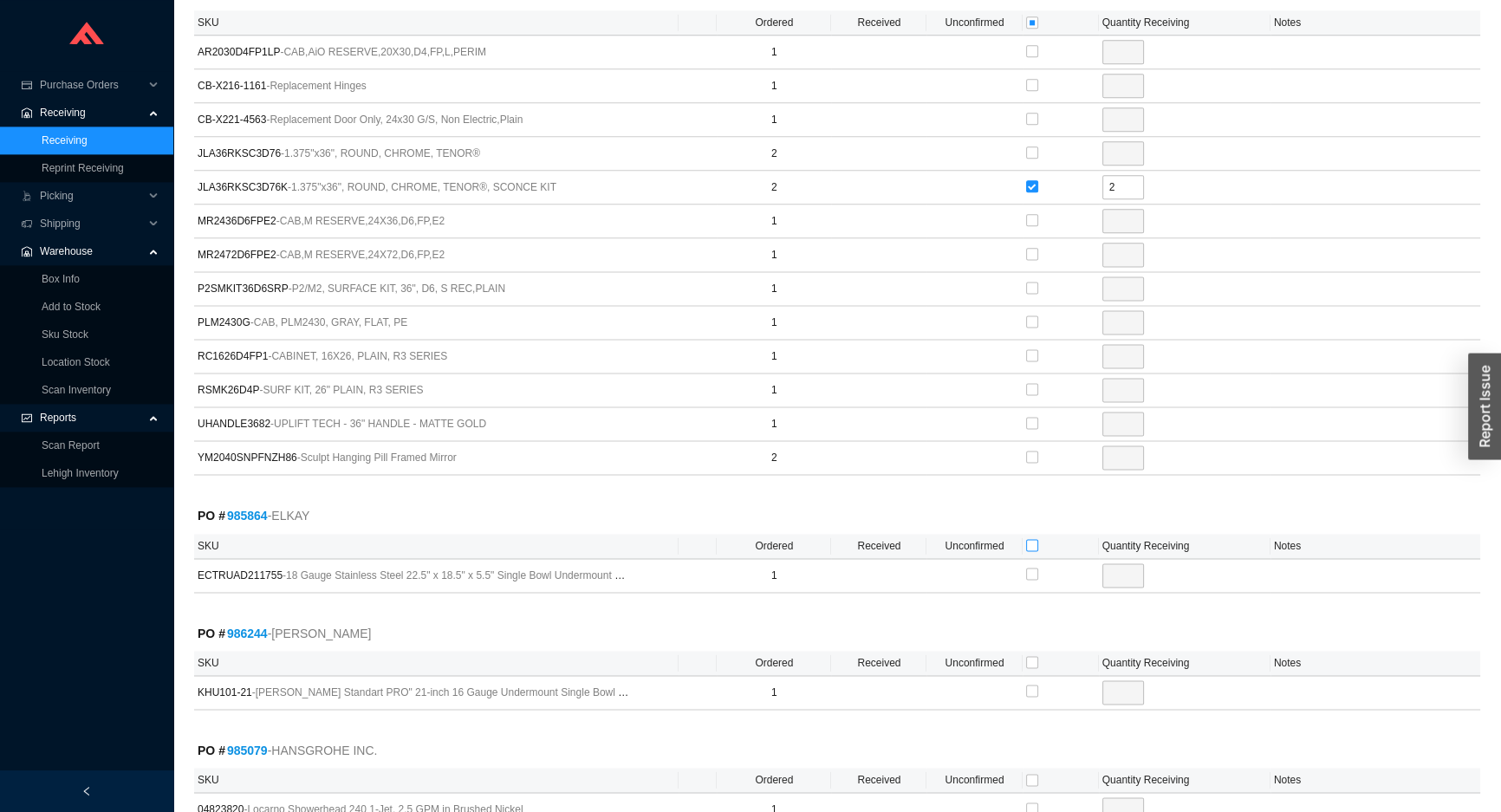
click at [1037, 540] on input "checkbox" at bounding box center [1032, 545] width 12 height 12
checkbox input "true"
type input "1"
click at [1031, 656] on input "checkbox" at bounding box center [1032, 662] width 12 height 12
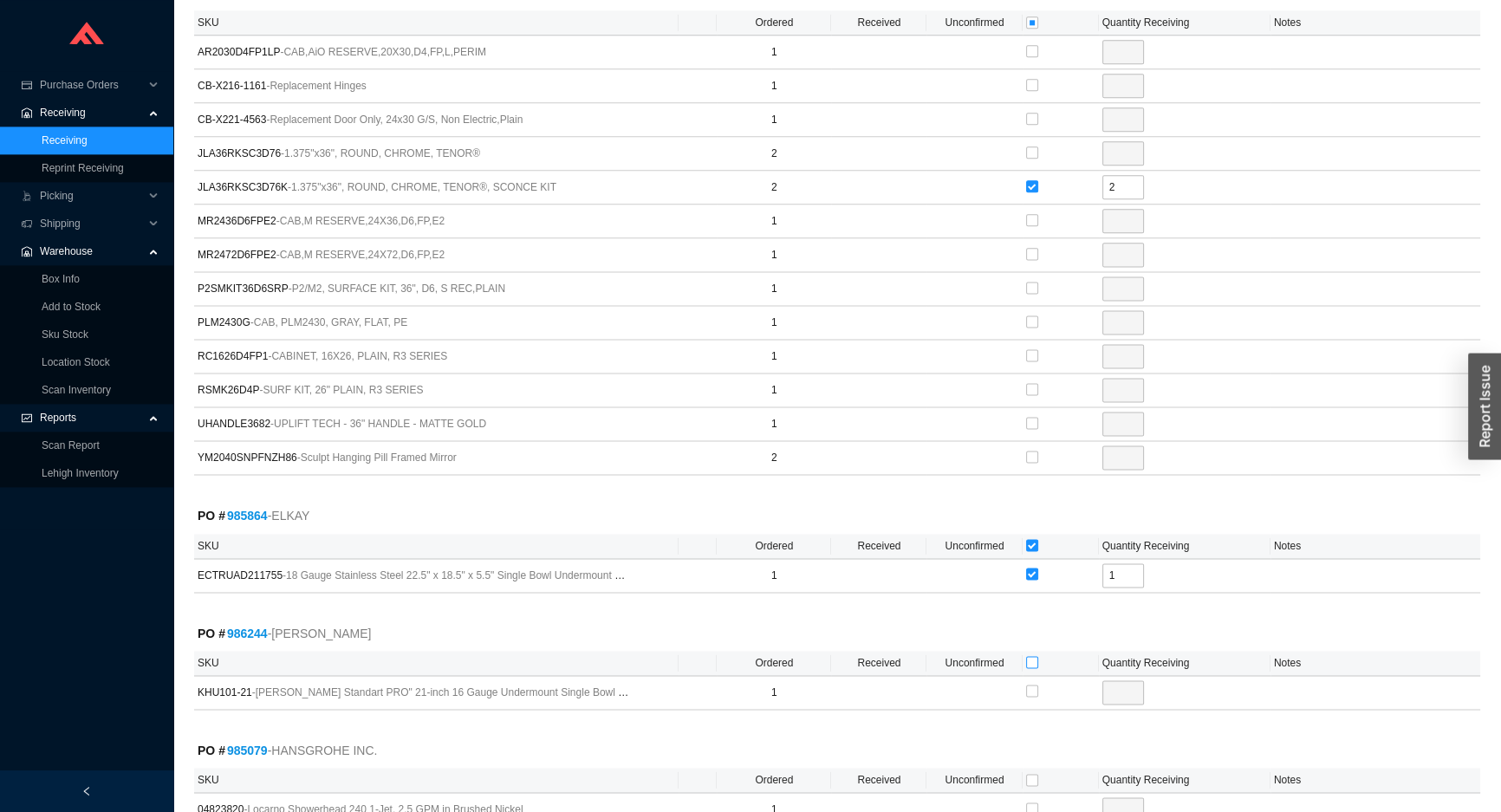
checkbox input "true"
type input "1"
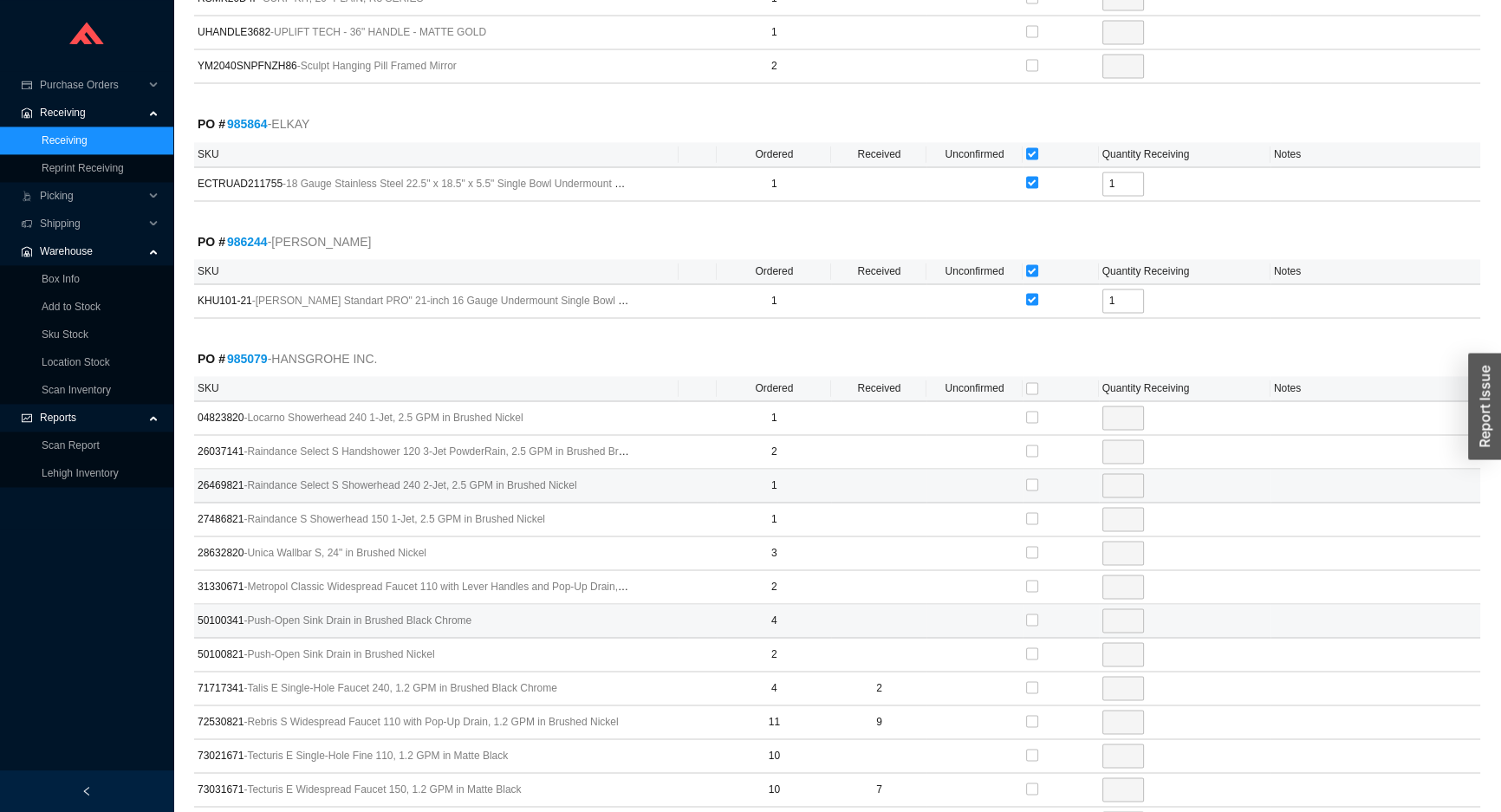
scroll to position [3229, 0]
click at [1027, 408] on input "checkbox" at bounding box center [1032, 414] width 12 height 12
checkbox input "true"
type input "1"
click at [1032, 645] on input "checkbox" at bounding box center [1032, 651] width 12 height 12
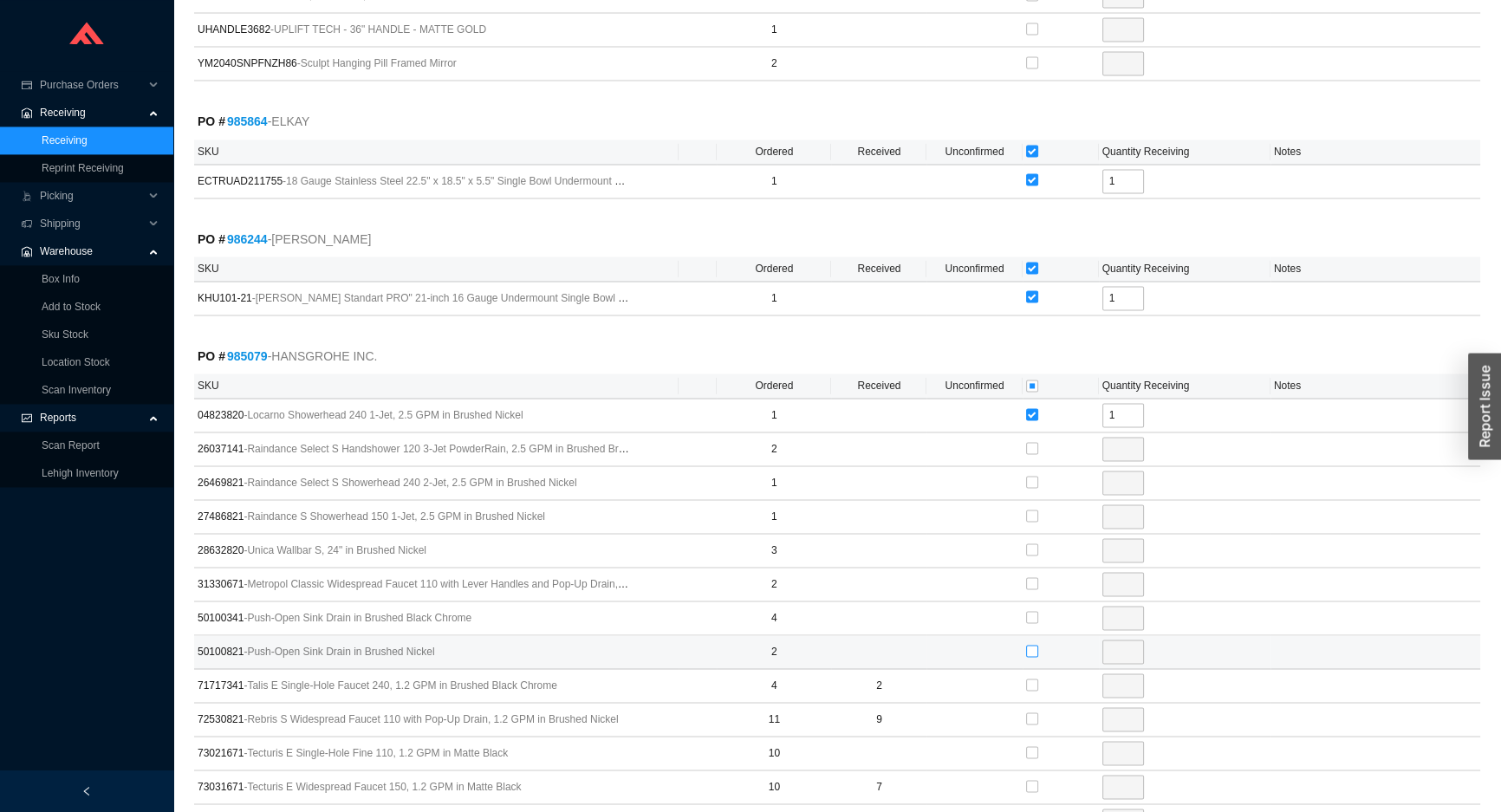
checkbox input "true"
type input "2"
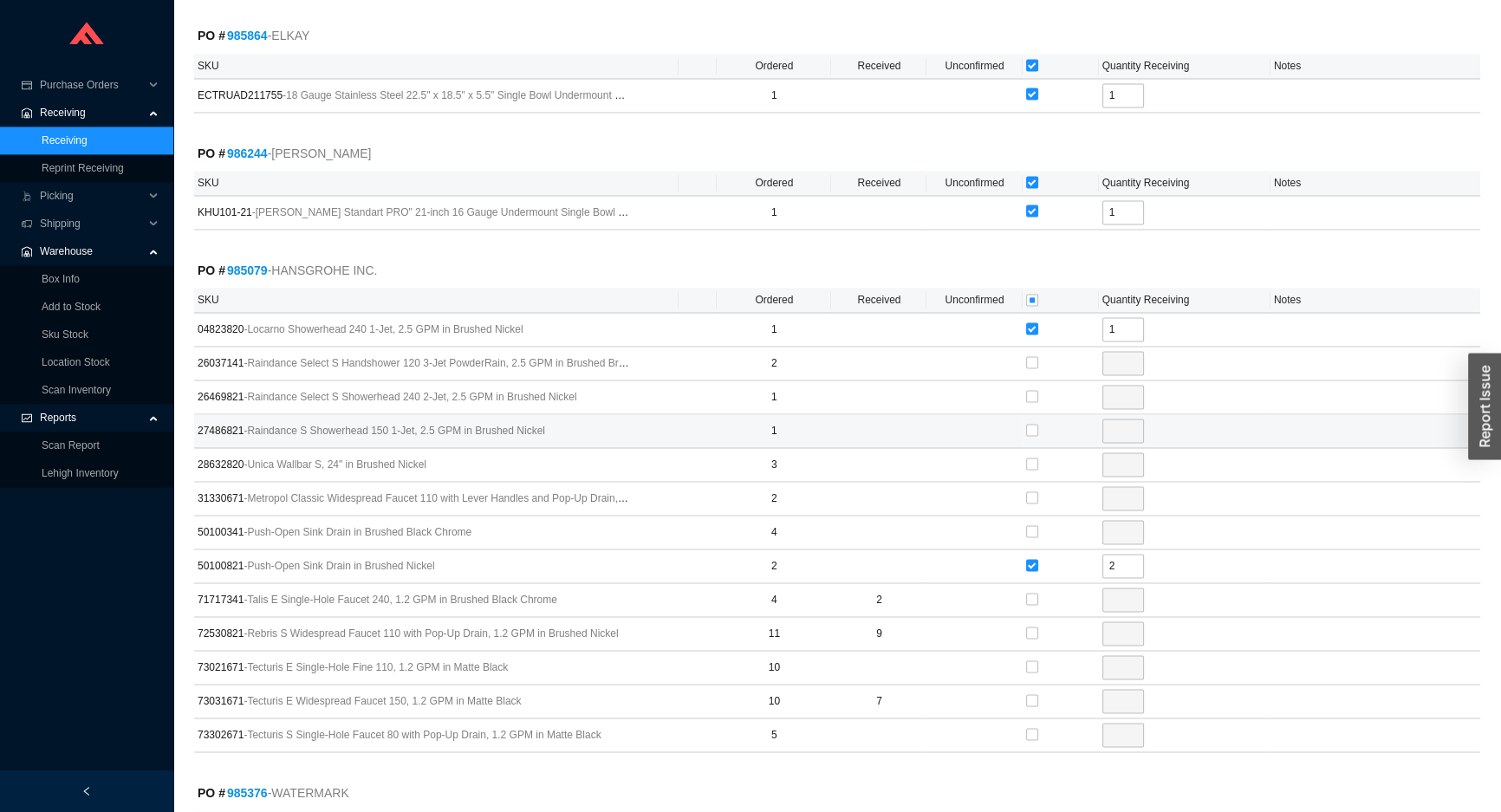
scroll to position [3466, 0]
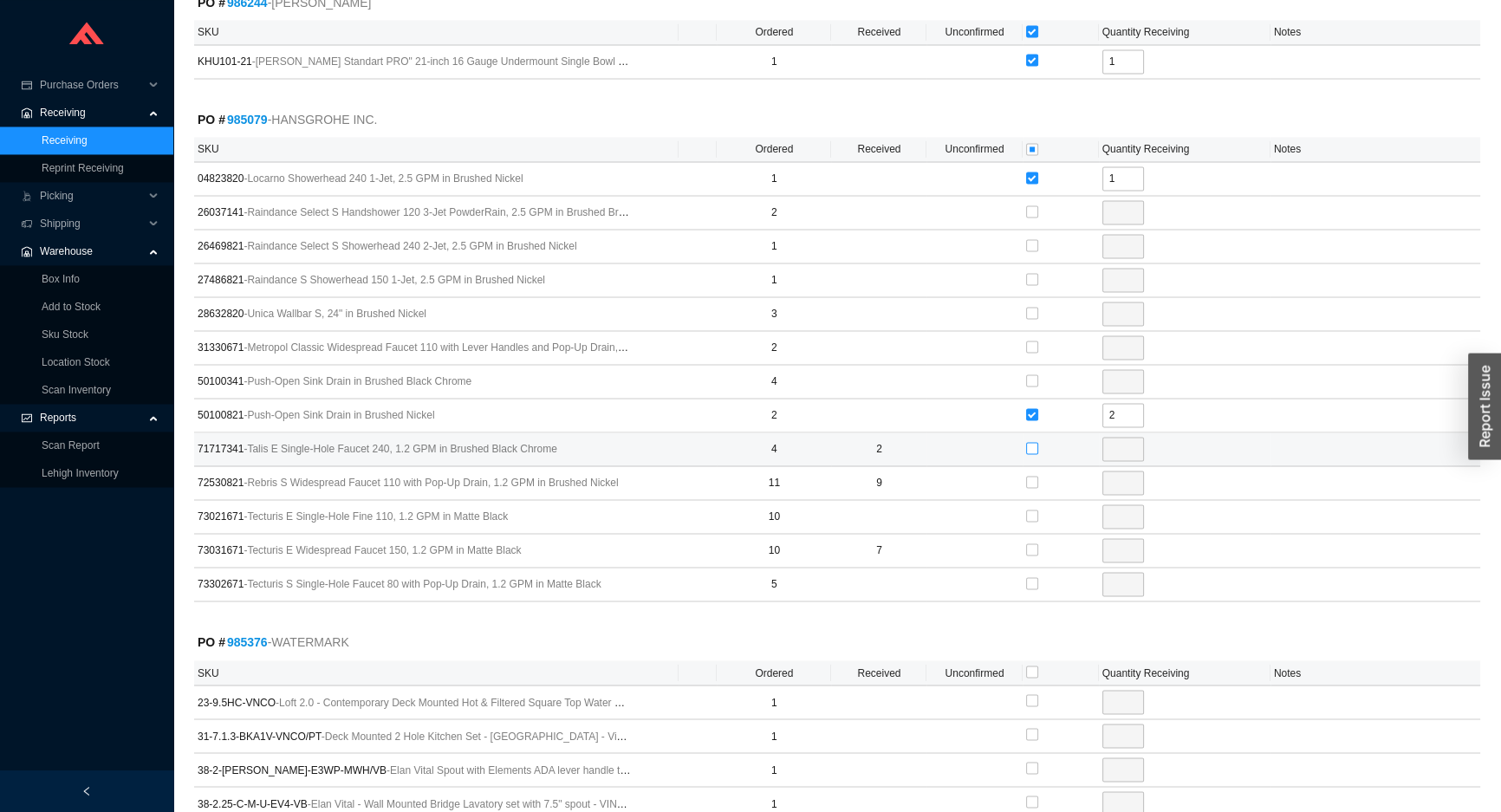
click at [1031, 442] on input "checkbox" at bounding box center [1032, 448] width 12 height 12
checkbox input "true"
type input "2"
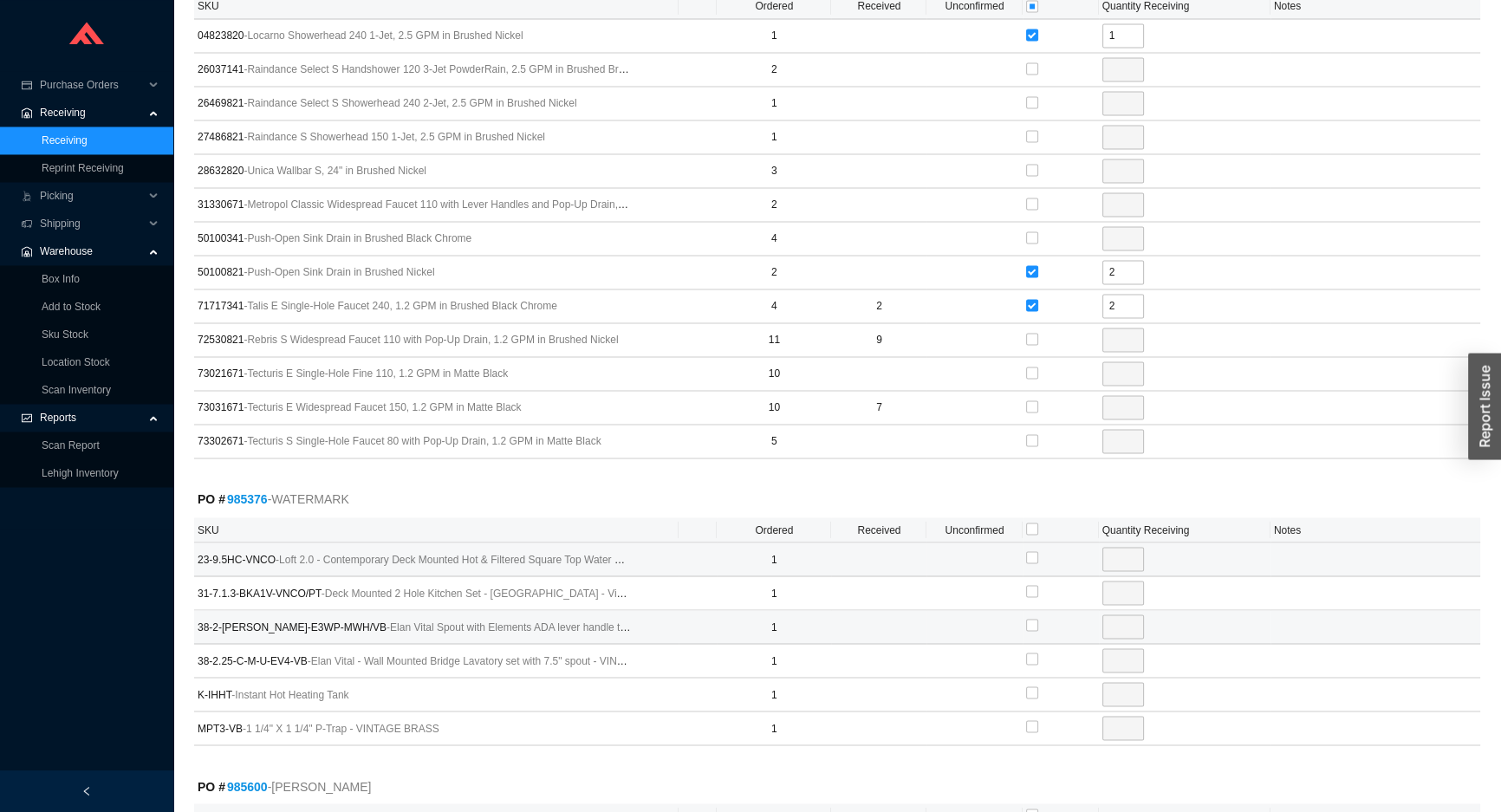
scroll to position [3701, 0]
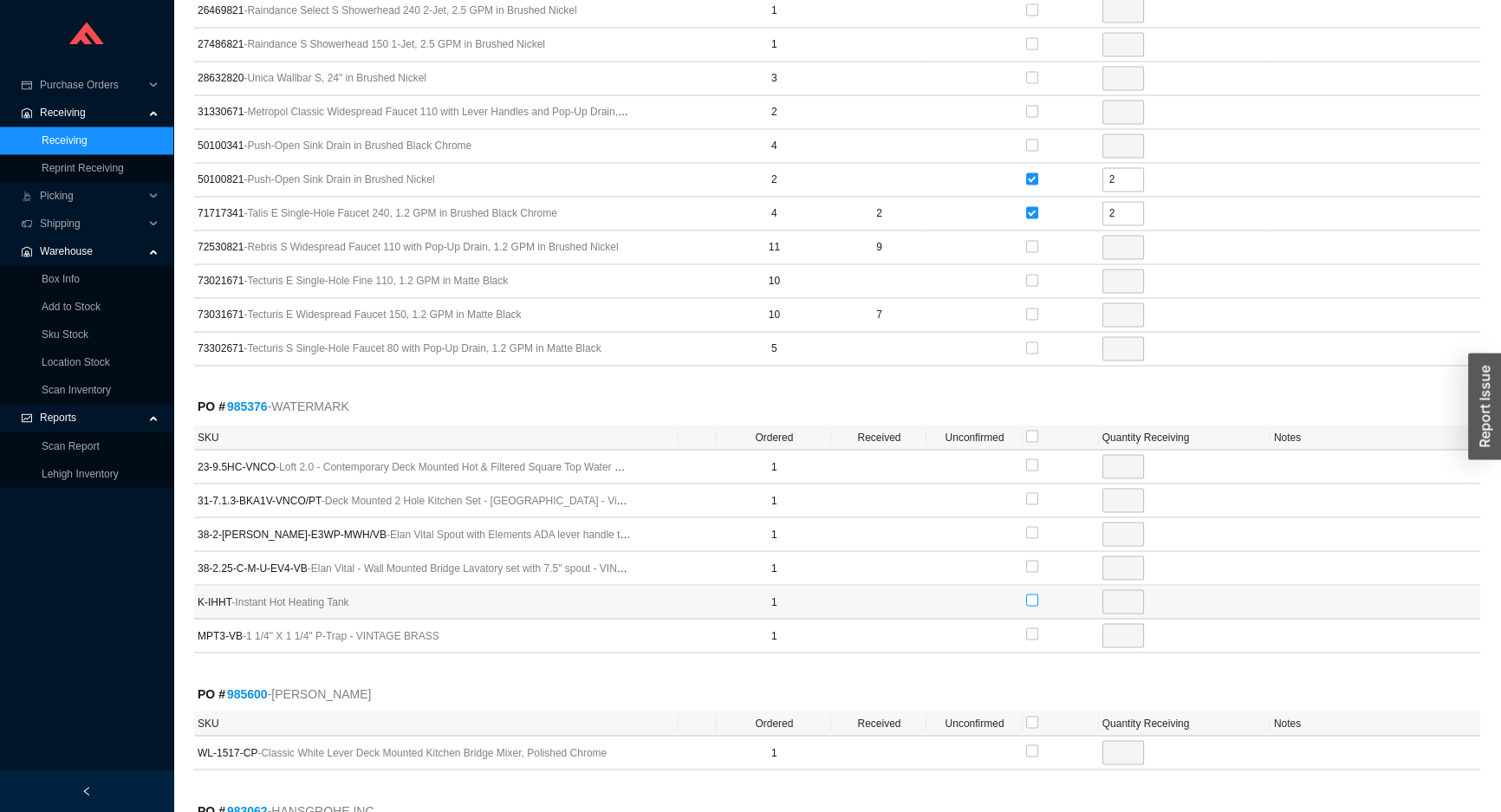
click at [1030, 594] on input "checkbox" at bounding box center [1032, 600] width 12 height 12
checkbox input "true"
type input "1"
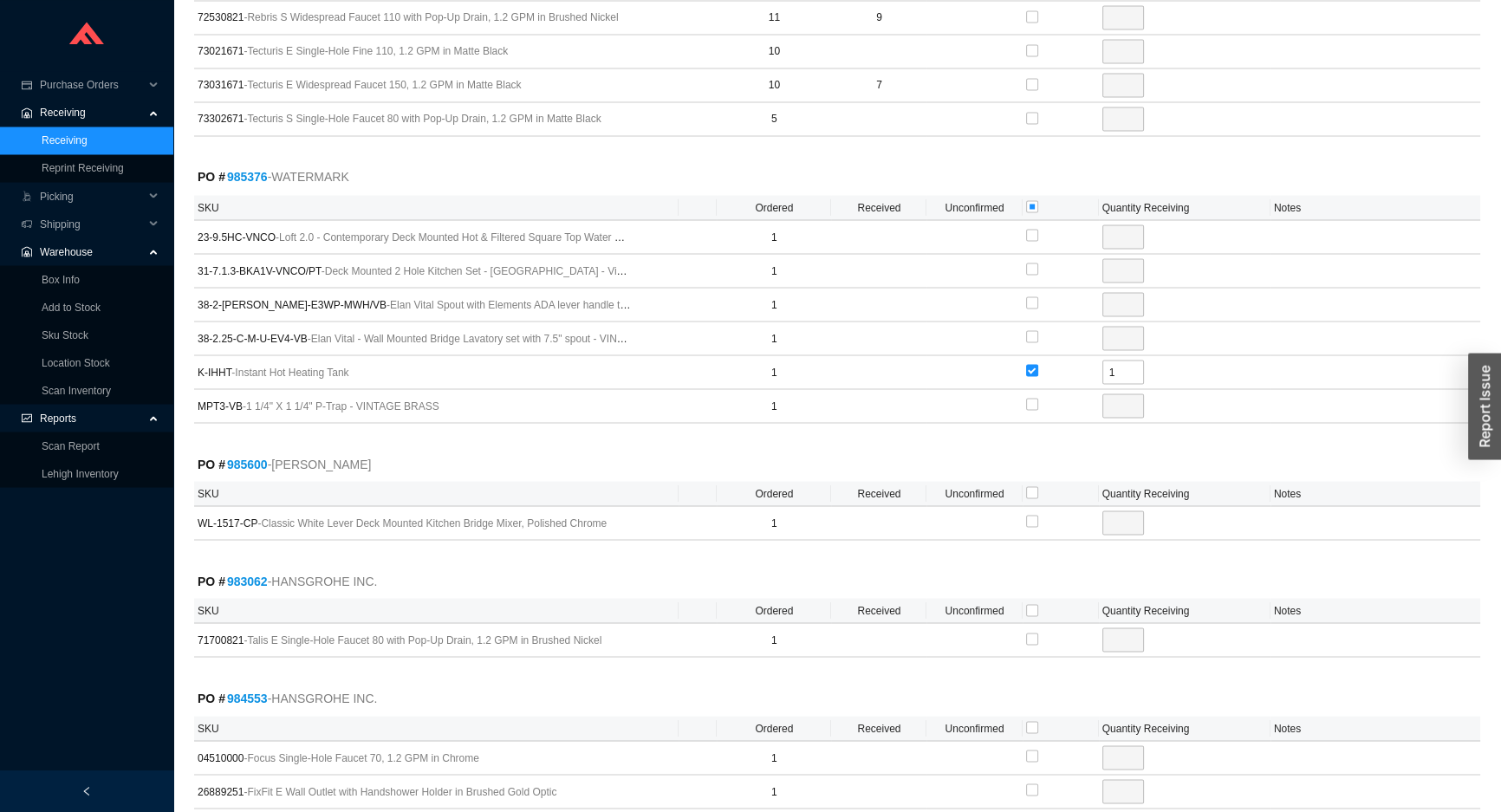
scroll to position [3938, 0]
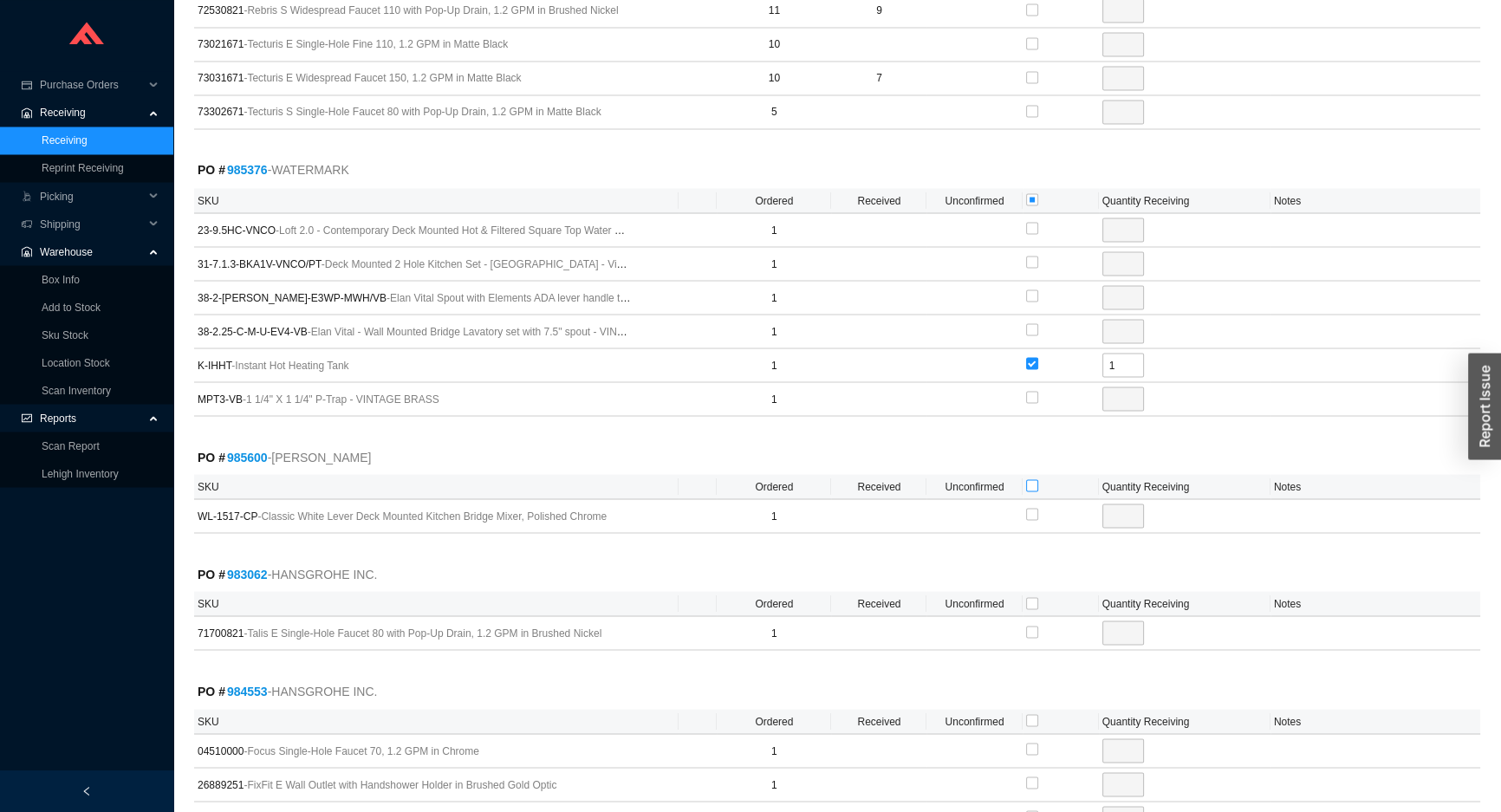
click at [1031, 479] on input "checkbox" at bounding box center [1032, 485] width 12 height 12
checkbox input "true"
type input "1"
click at [1026, 597] on input "checkbox" at bounding box center [1032, 603] width 12 height 12
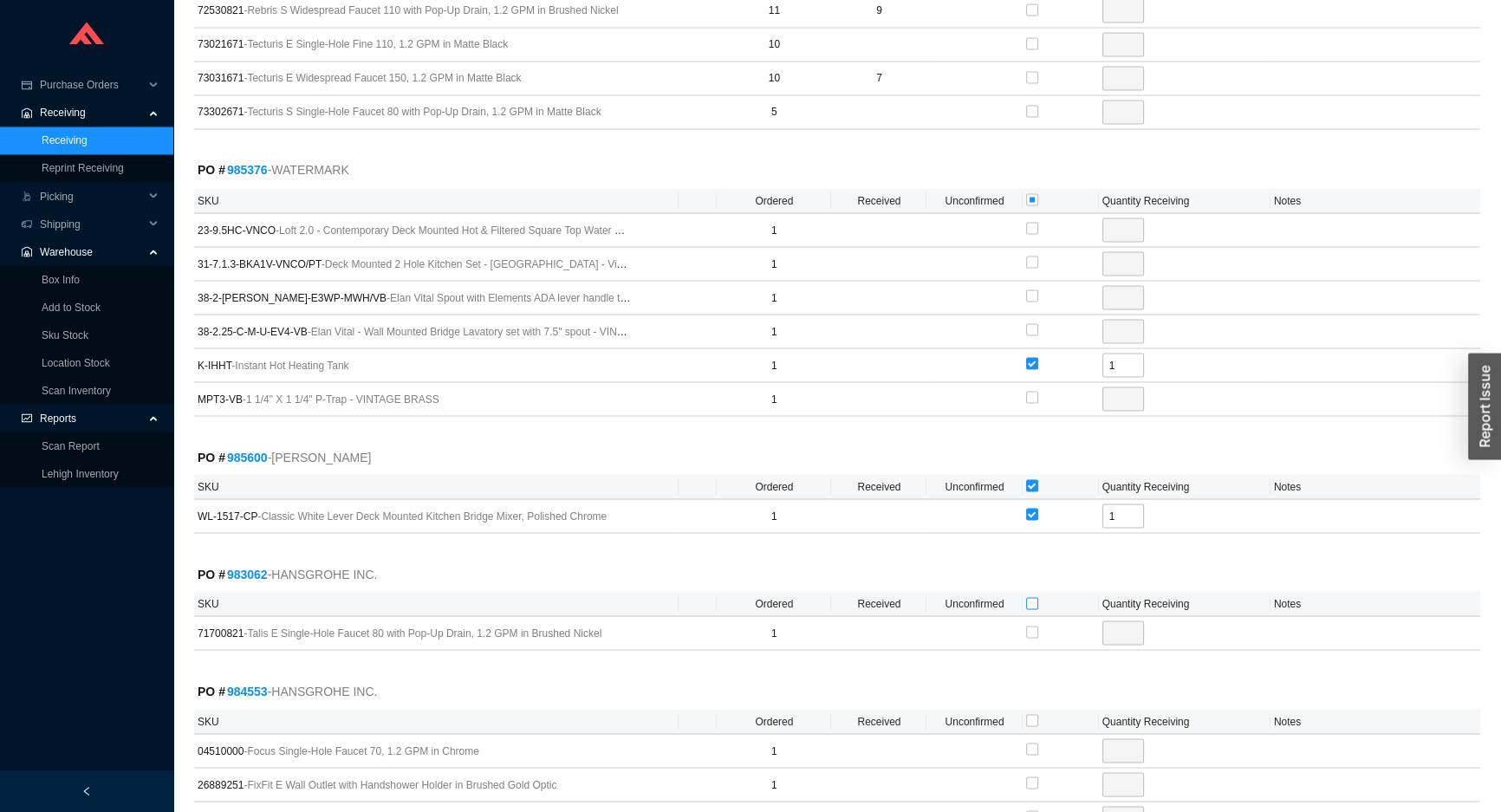
checkbox input "true"
type input "1"
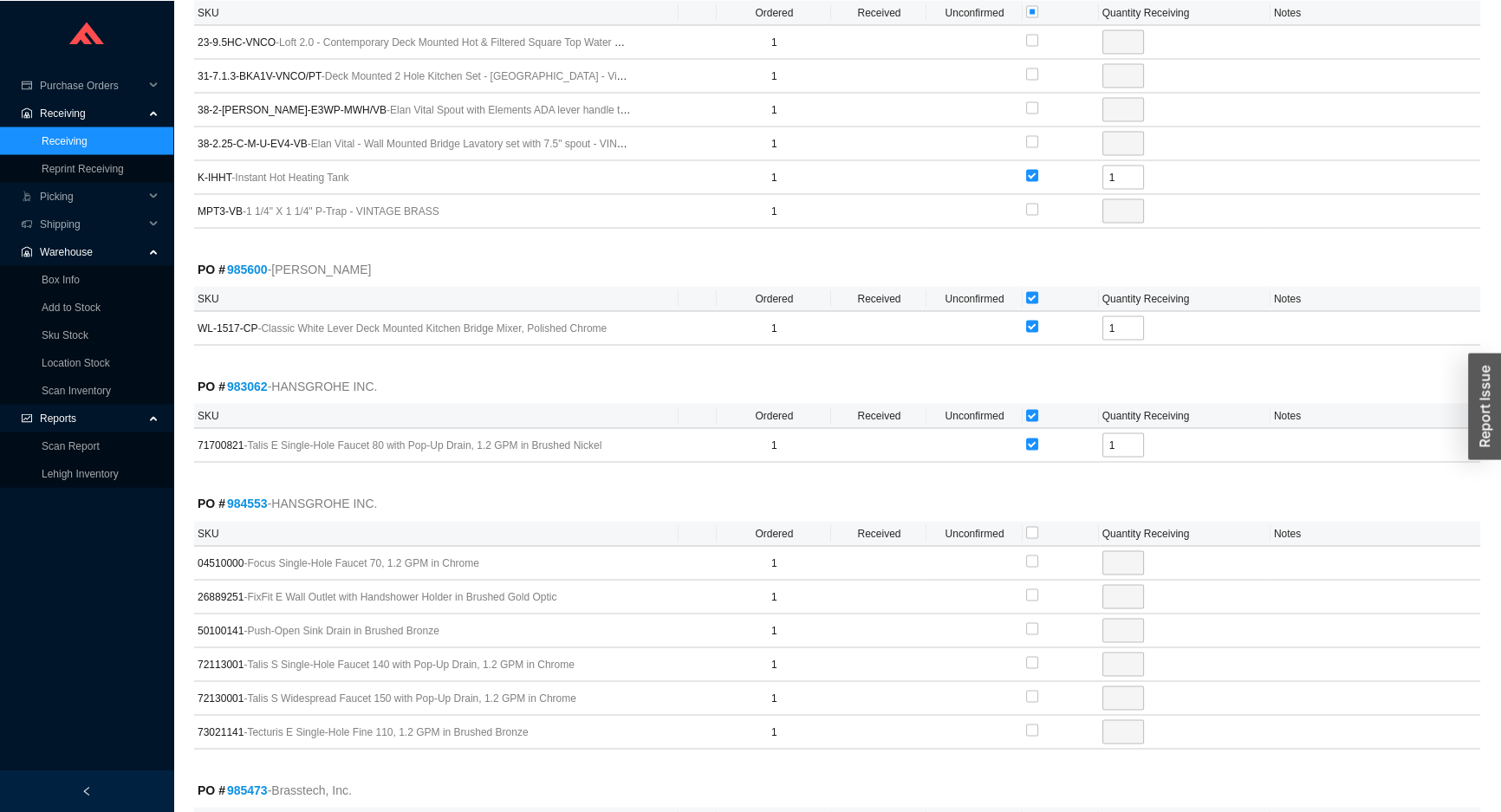
scroll to position [4174, 0]
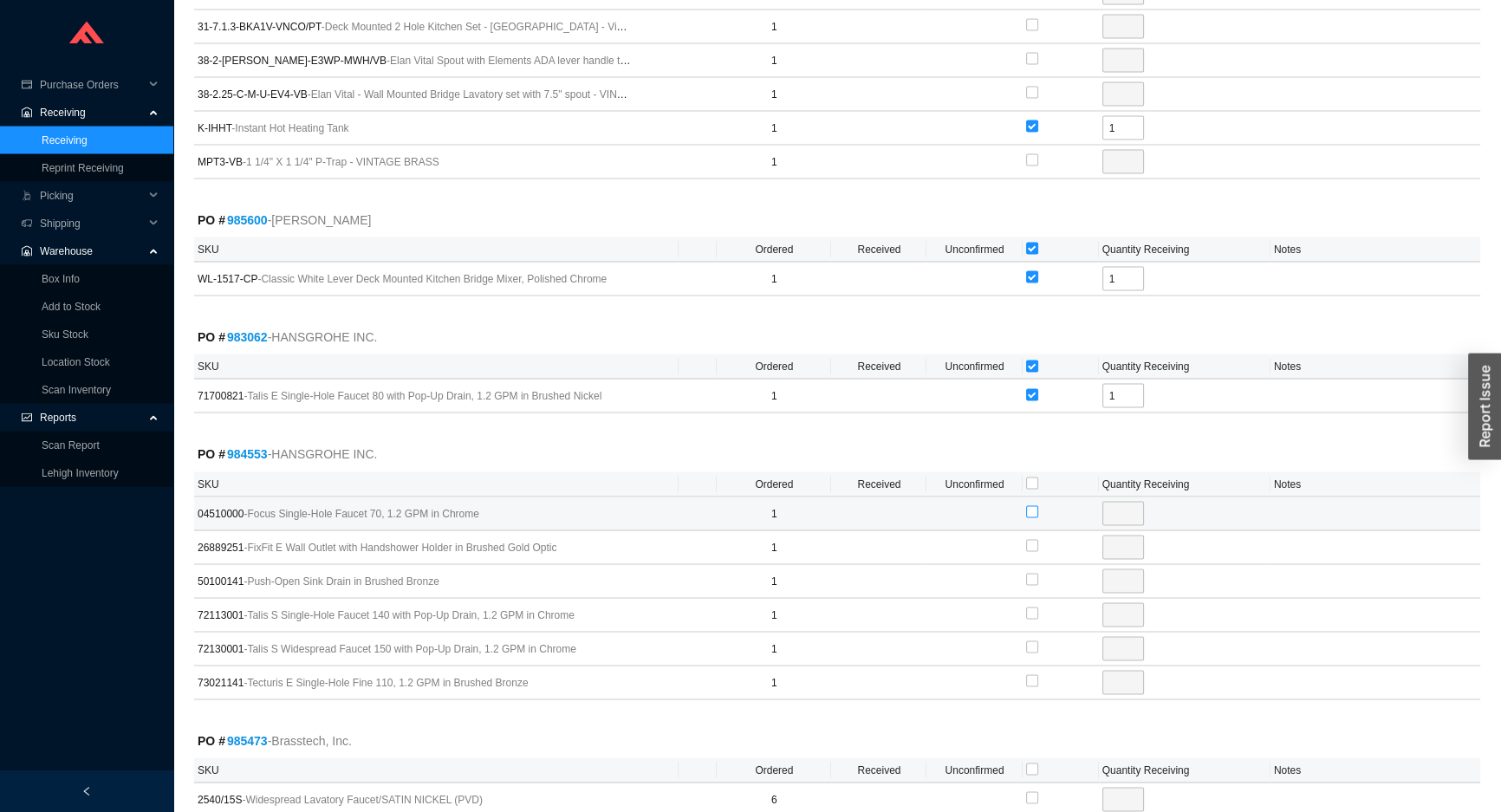
click at [1029, 506] on input "checkbox" at bounding box center [1032, 512] width 12 height 12
checkbox input "true"
type input "1"
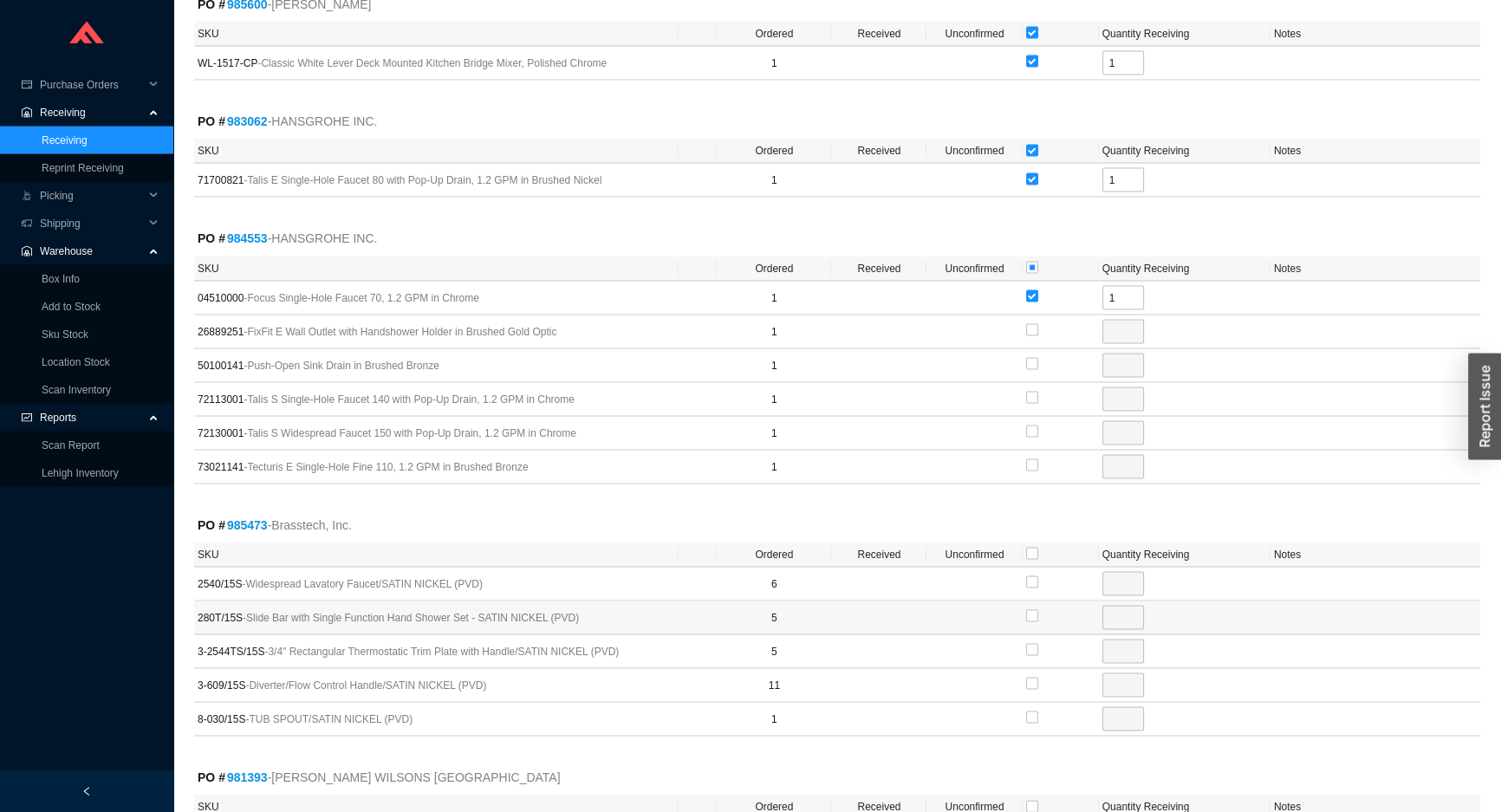
scroll to position [4410, 0]
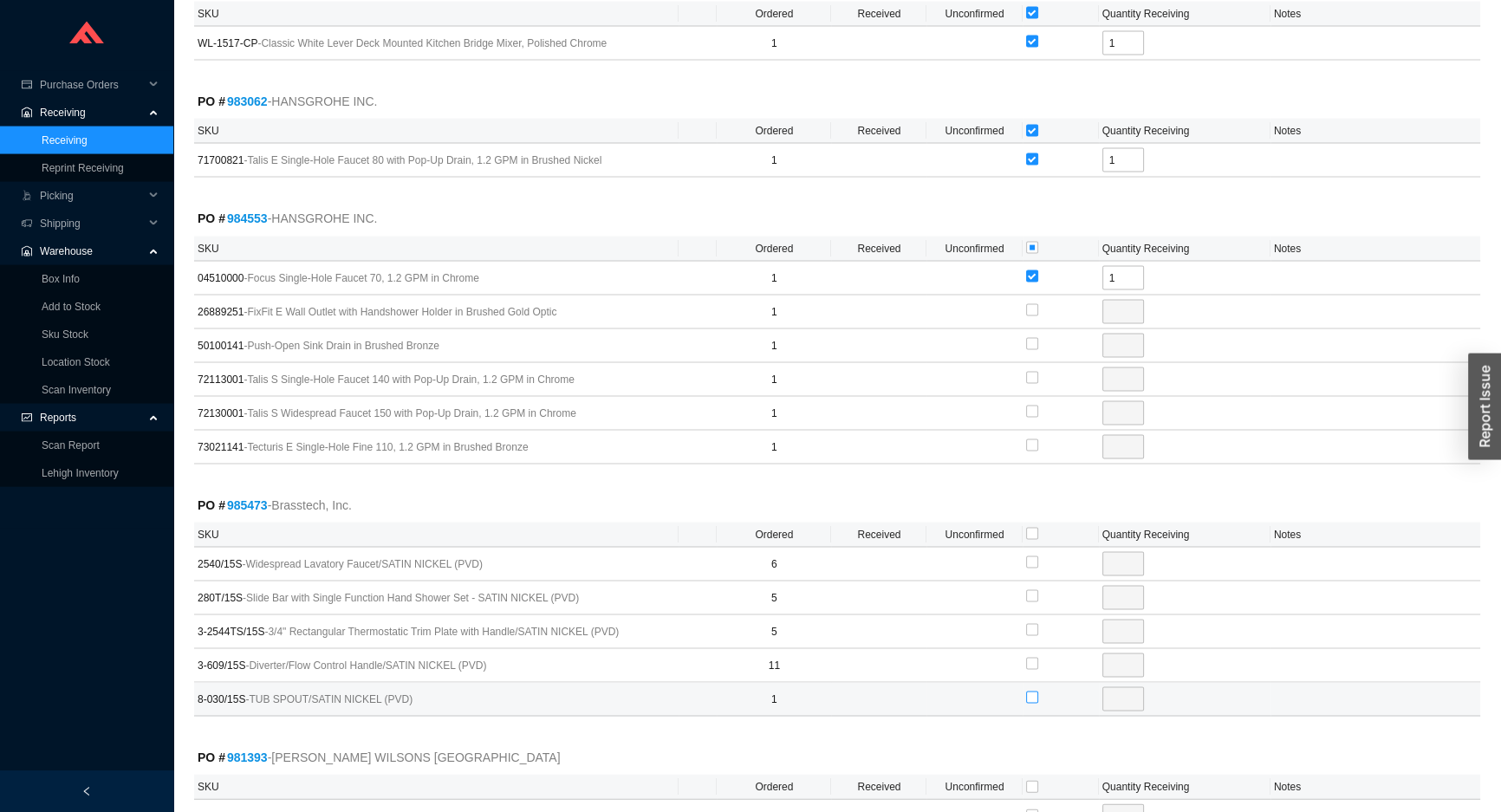
click at [1034, 691] on input "checkbox" at bounding box center [1032, 698] width 12 height 12
checkbox input "true"
type input "1"
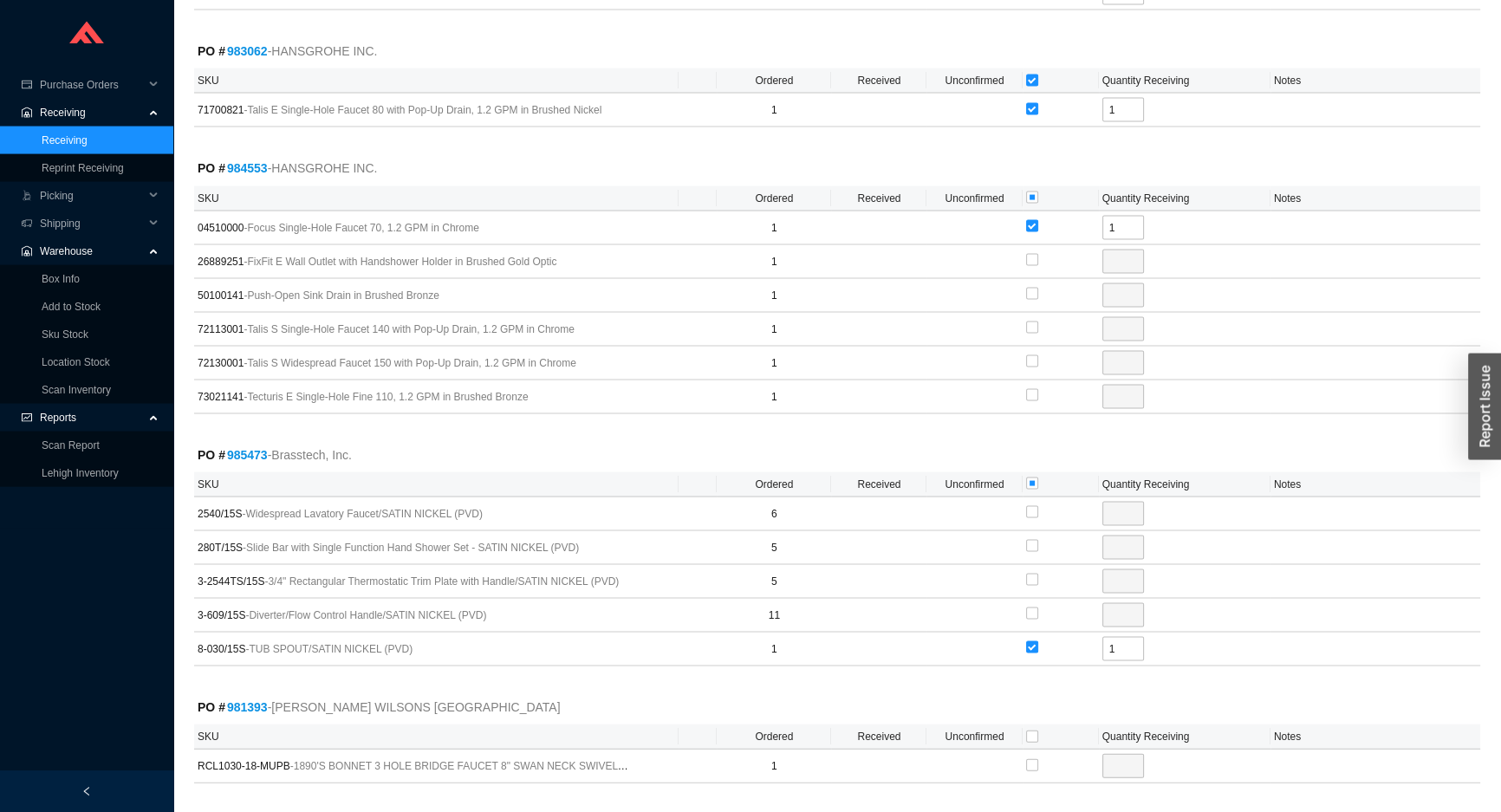
scroll to position [4511, 0]
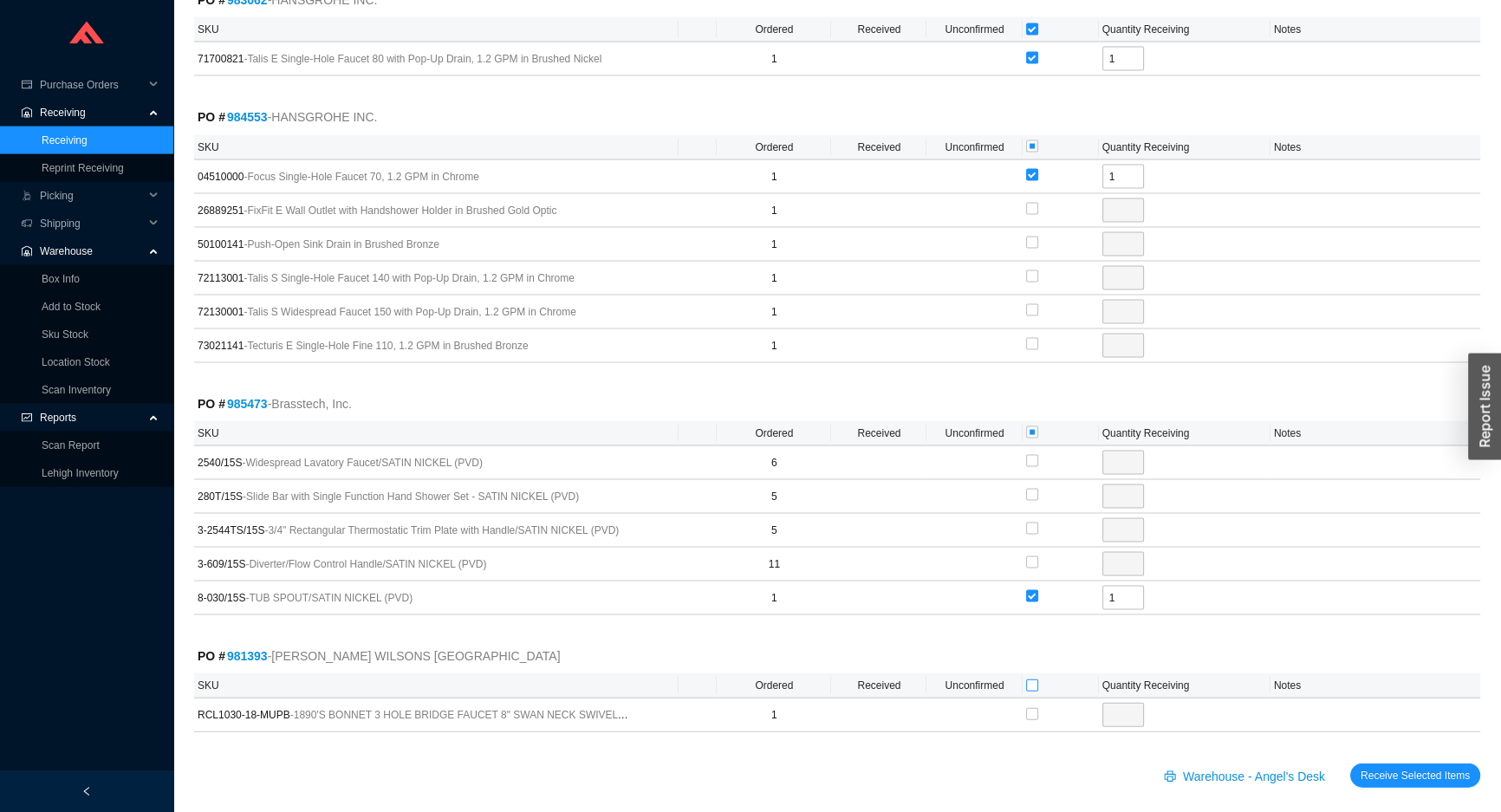
click at [1026, 679] on input "checkbox" at bounding box center [1032, 685] width 12 height 12
checkbox input "true"
type input "1"
click at [1364, 764] on button "Receive Selected Items" at bounding box center [1416, 776] width 130 height 25
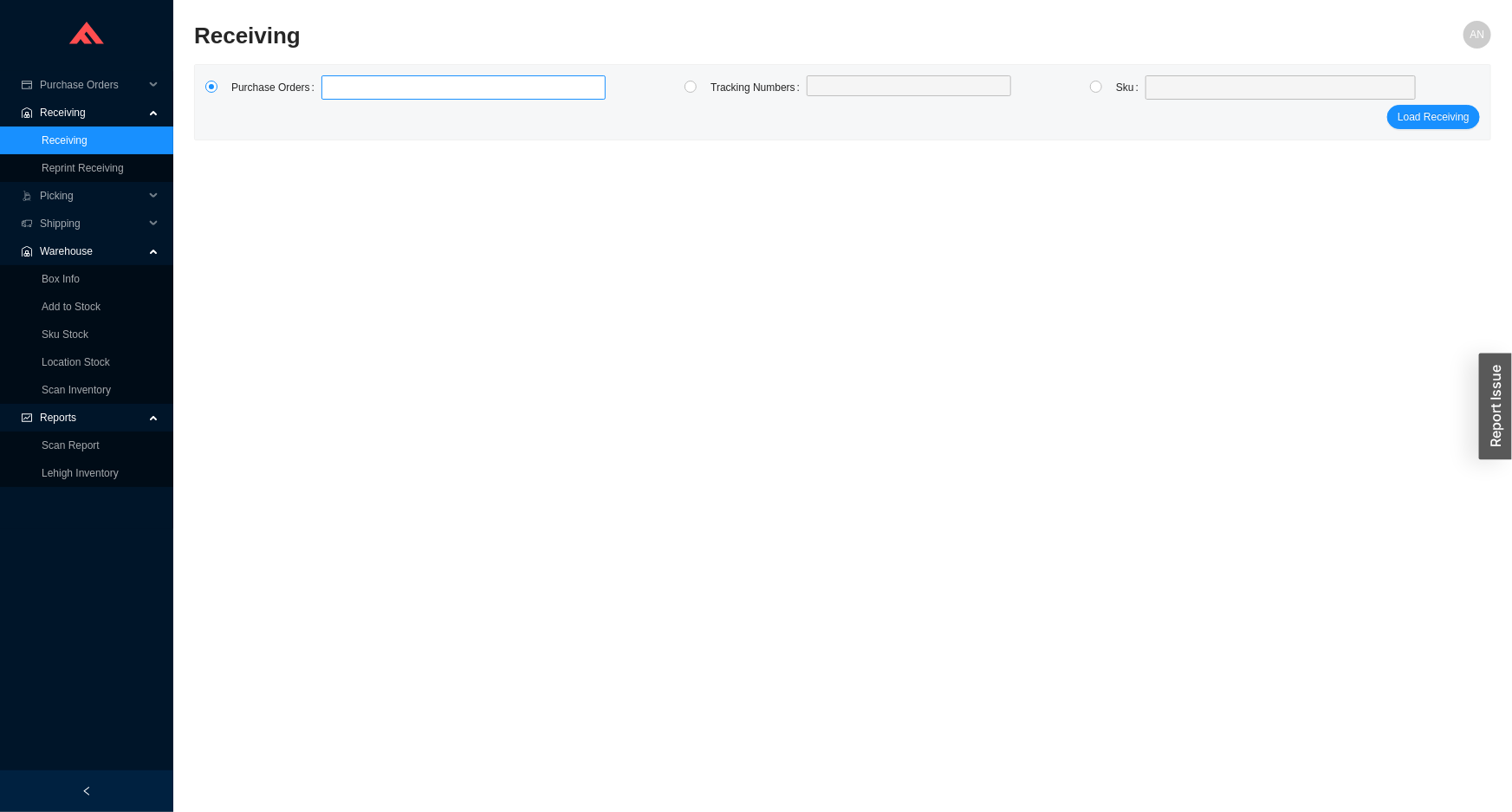
click at [472, 77] on label at bounding box center [463, 88] width 284 height 25
click at [336, 78] on input at bounding box center [330, 88] width 12 height 19
type input "985716"
click button "Load Receiving" at bounding box center [1433, 117] width 92 height 25
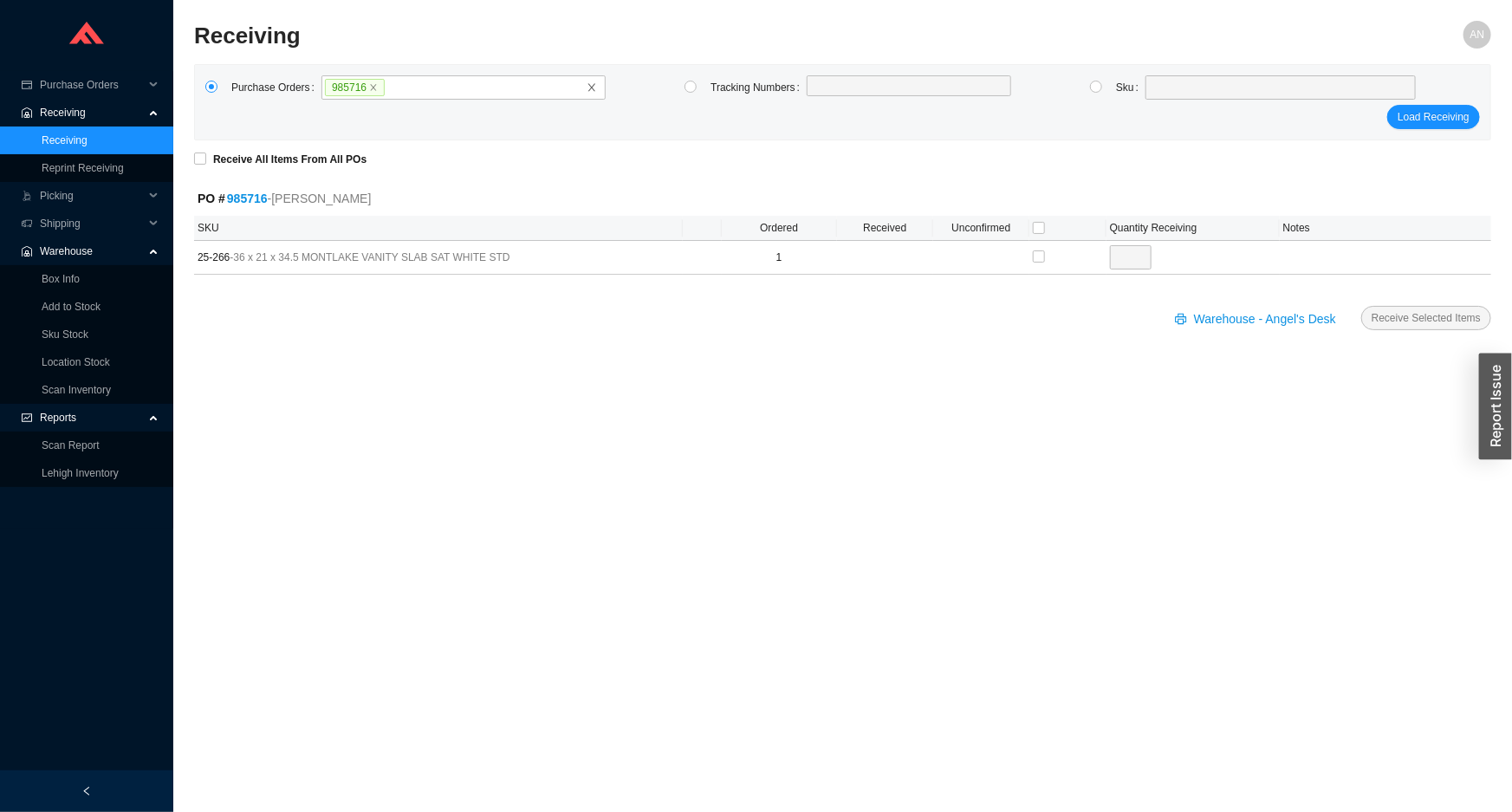
click at [234, 197] on link "985716" at bounding box center [247, 198] width 41 height 14
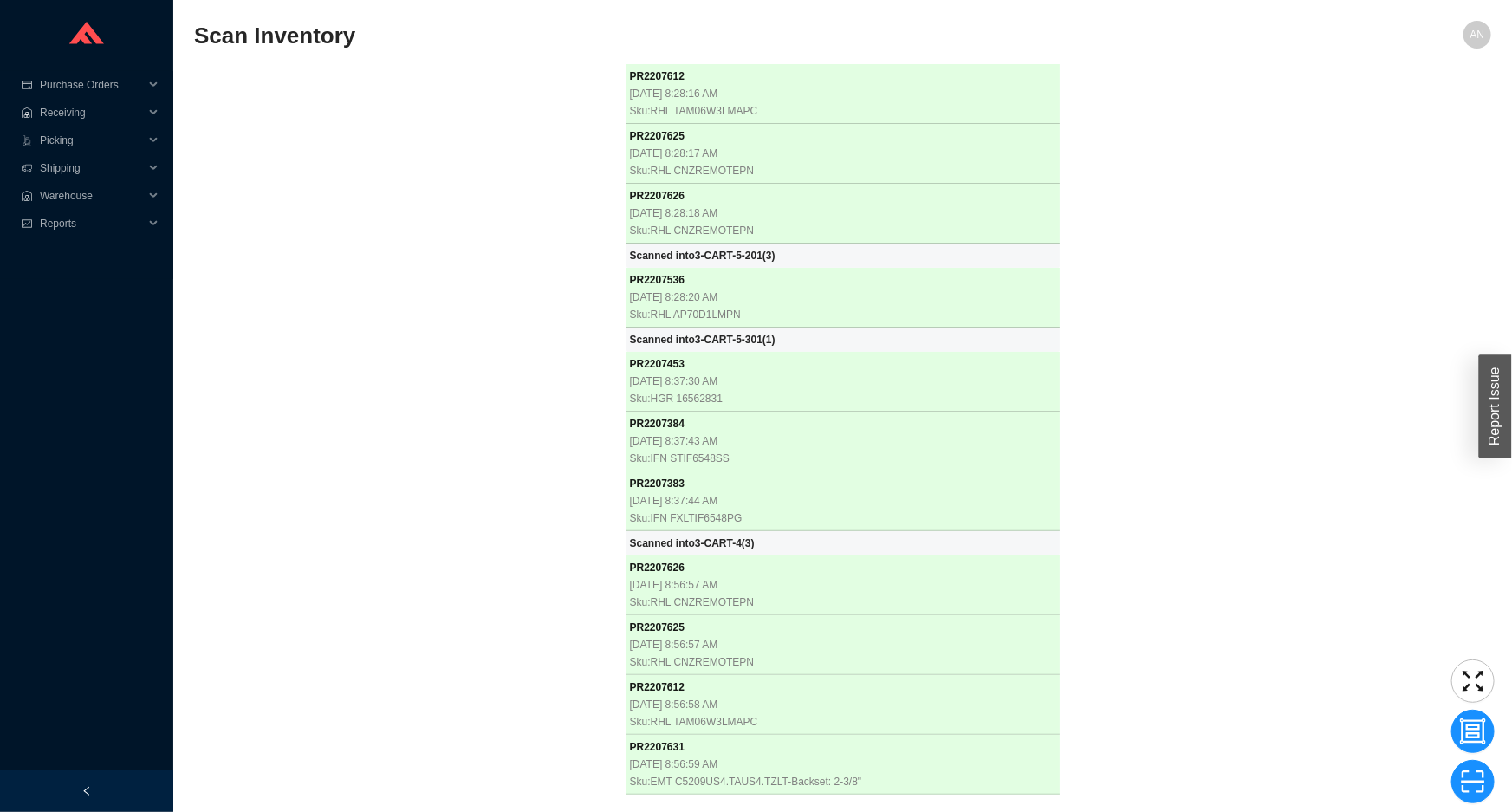
scroll to position [17742, 0]
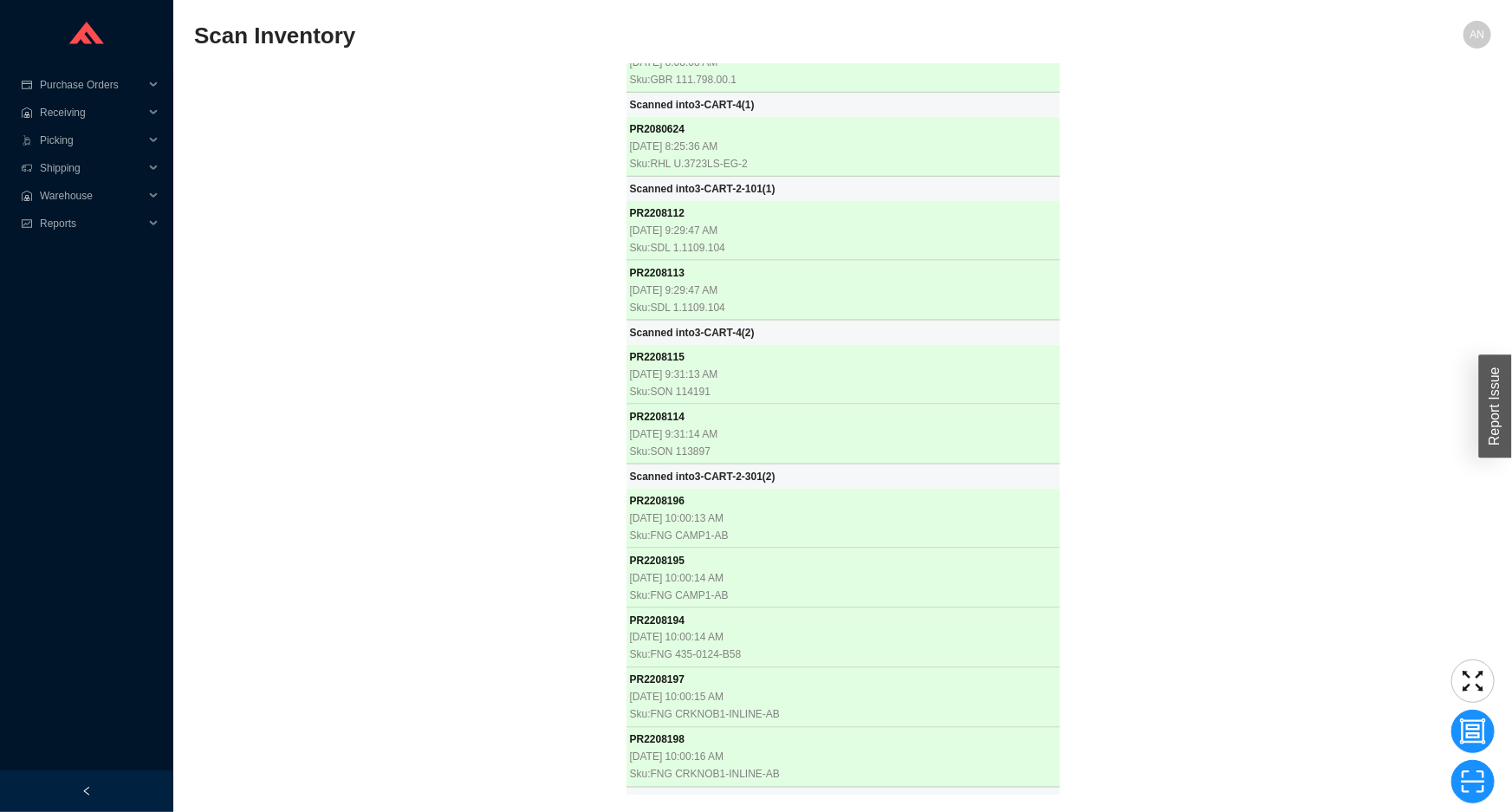
click at [452, 257] on div "PR 2207612 8/25/2025, 8:28:16 AM Sku: RHL TAM06W3LMAPC PR 2207625 8/25/2025, 8:…" at bounding box center [842, 429] width 1297 height 730
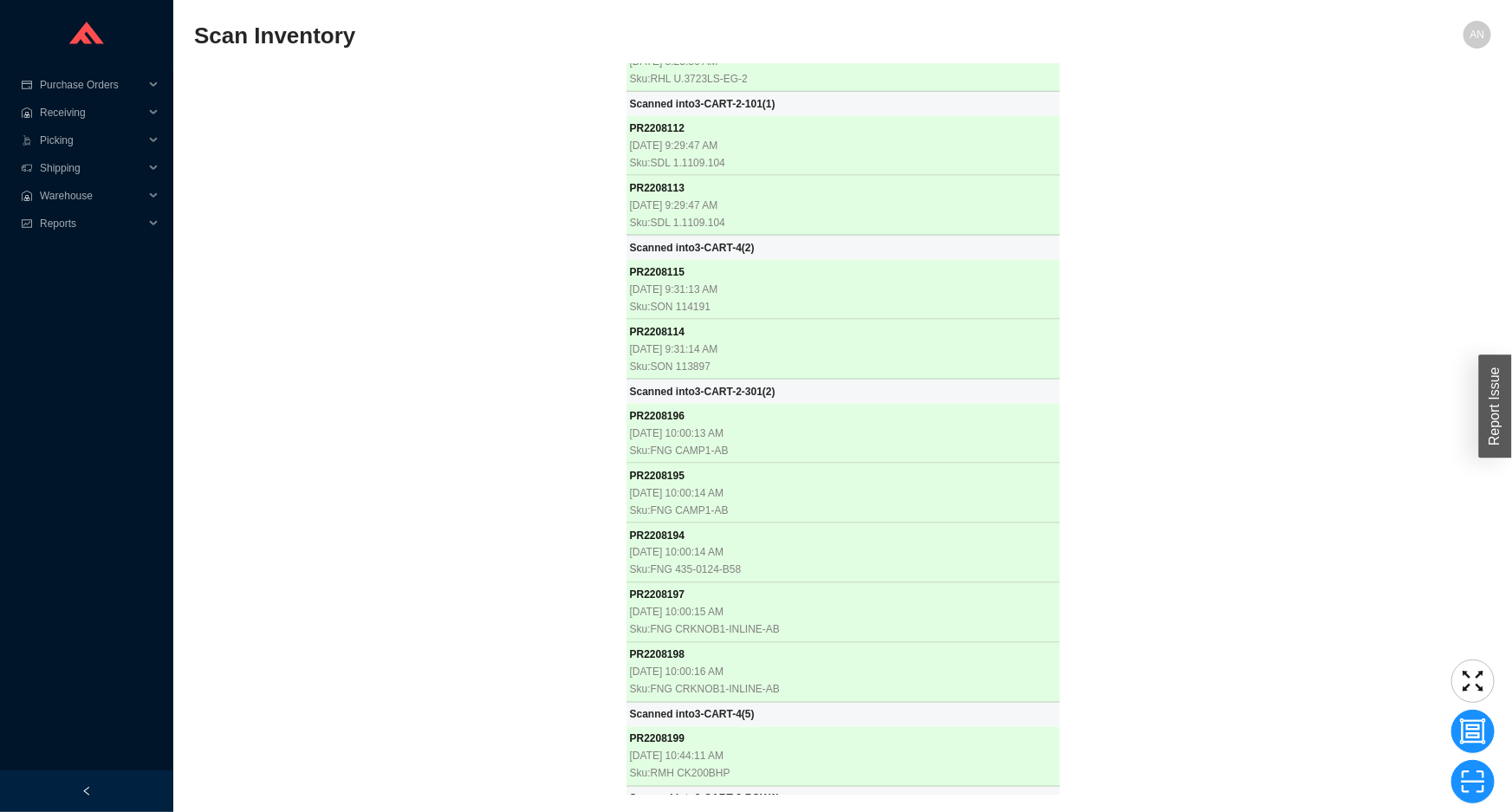
scroll to position [17827, 0]
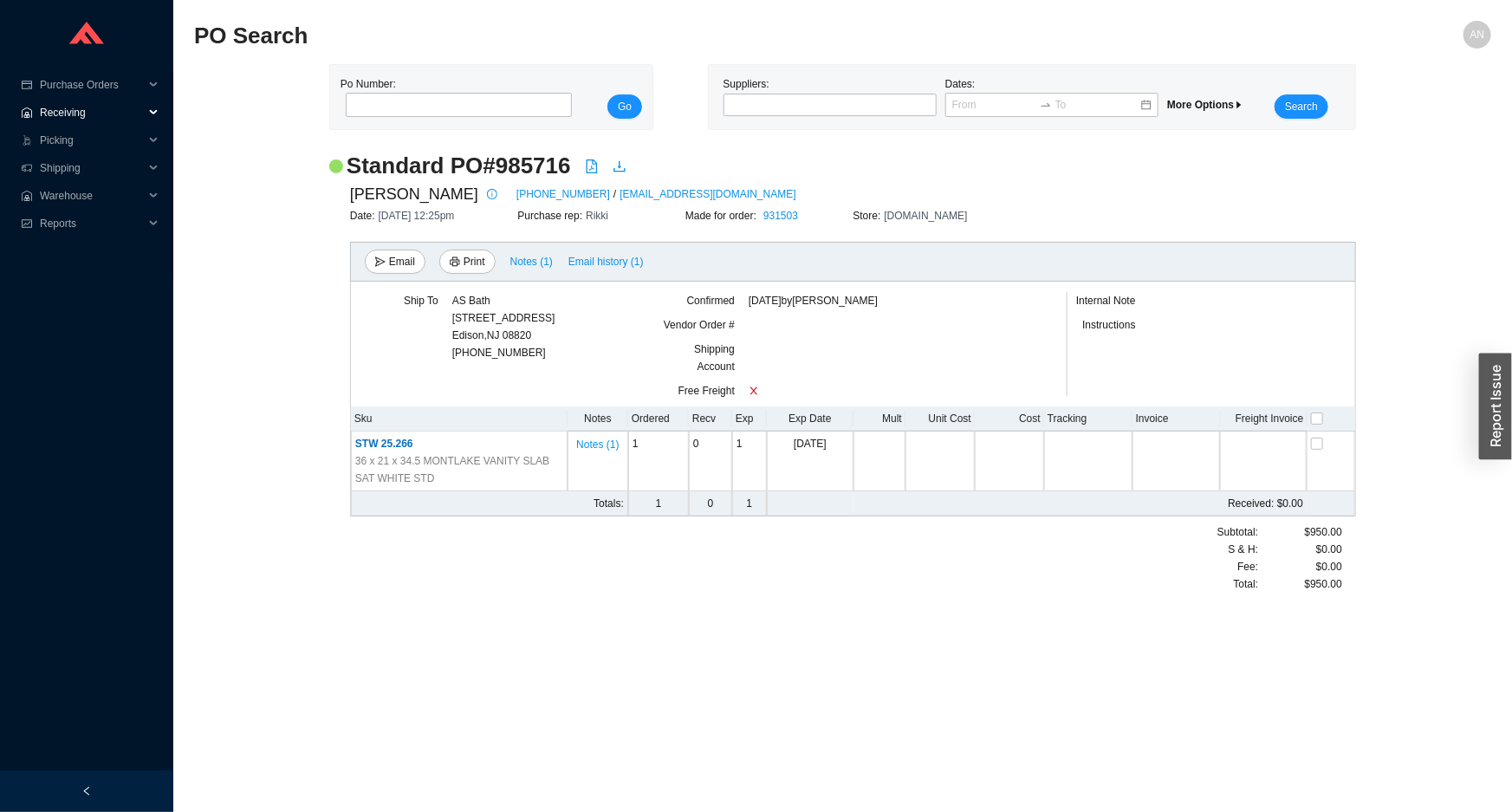
click at [96, 117] on span "Receiving" at bounding box center [92, 112] width 104 height 27
click at [87, 138] on link "Receiving" at bounding box center [64, 140] width 46 height 12
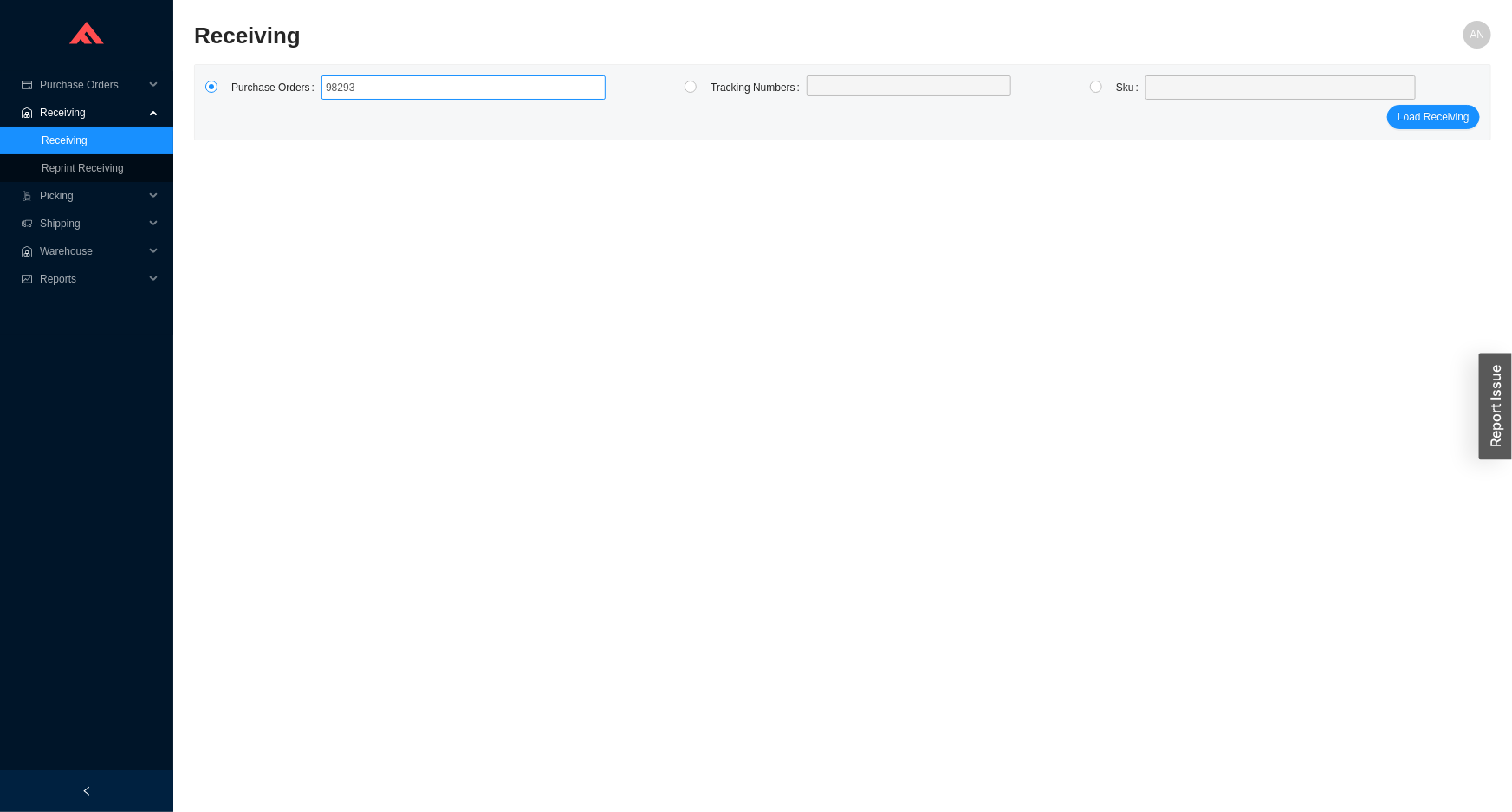
type input "982938"
click button "Load Receiving" at bounding box center [1433, 117] width 92 height 25
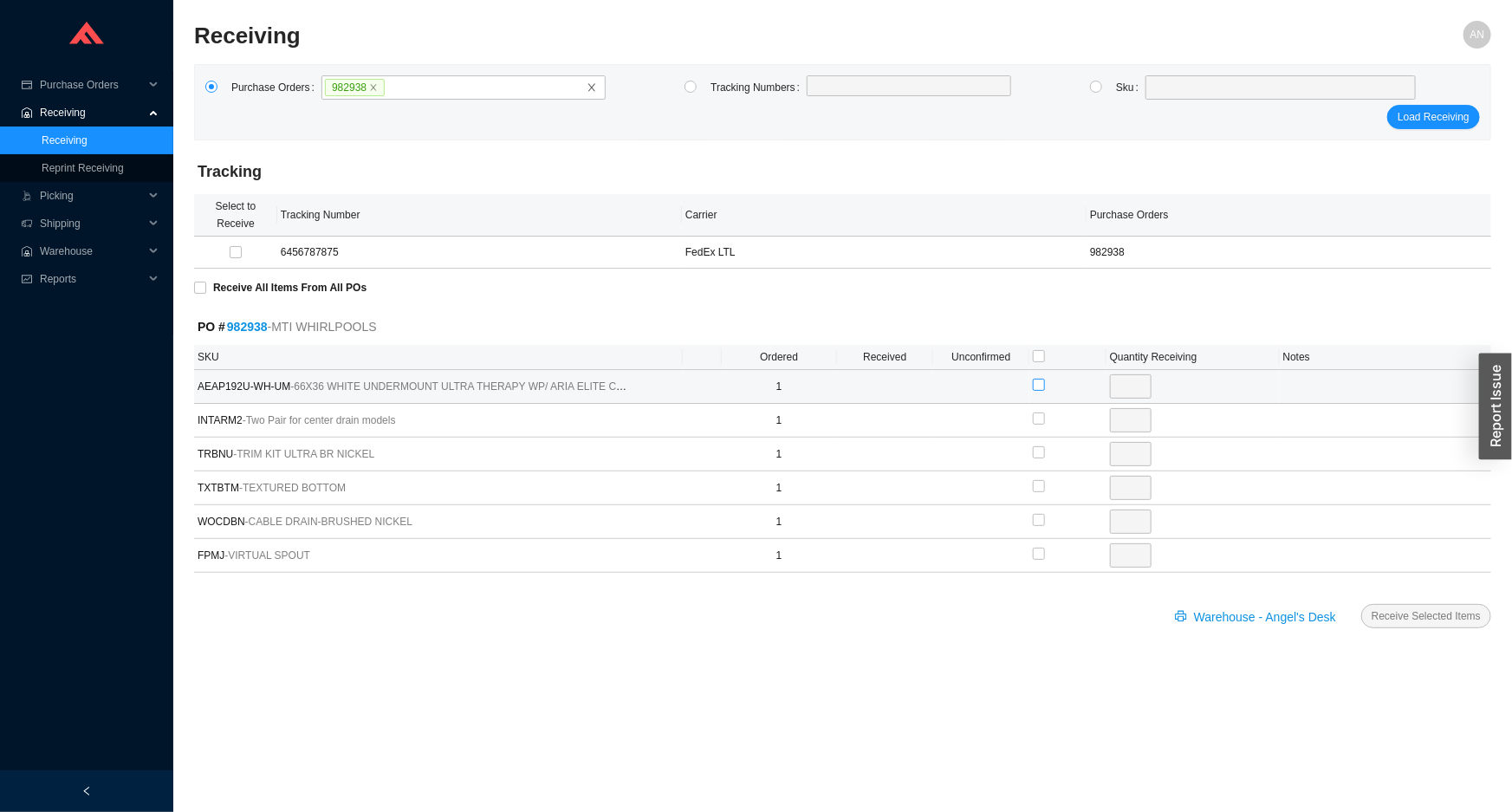
click at [1036, 382] on input "checkbox" at bounding box center [1039, 385] width 12 height 12
checkbox input "true"
type input "1"
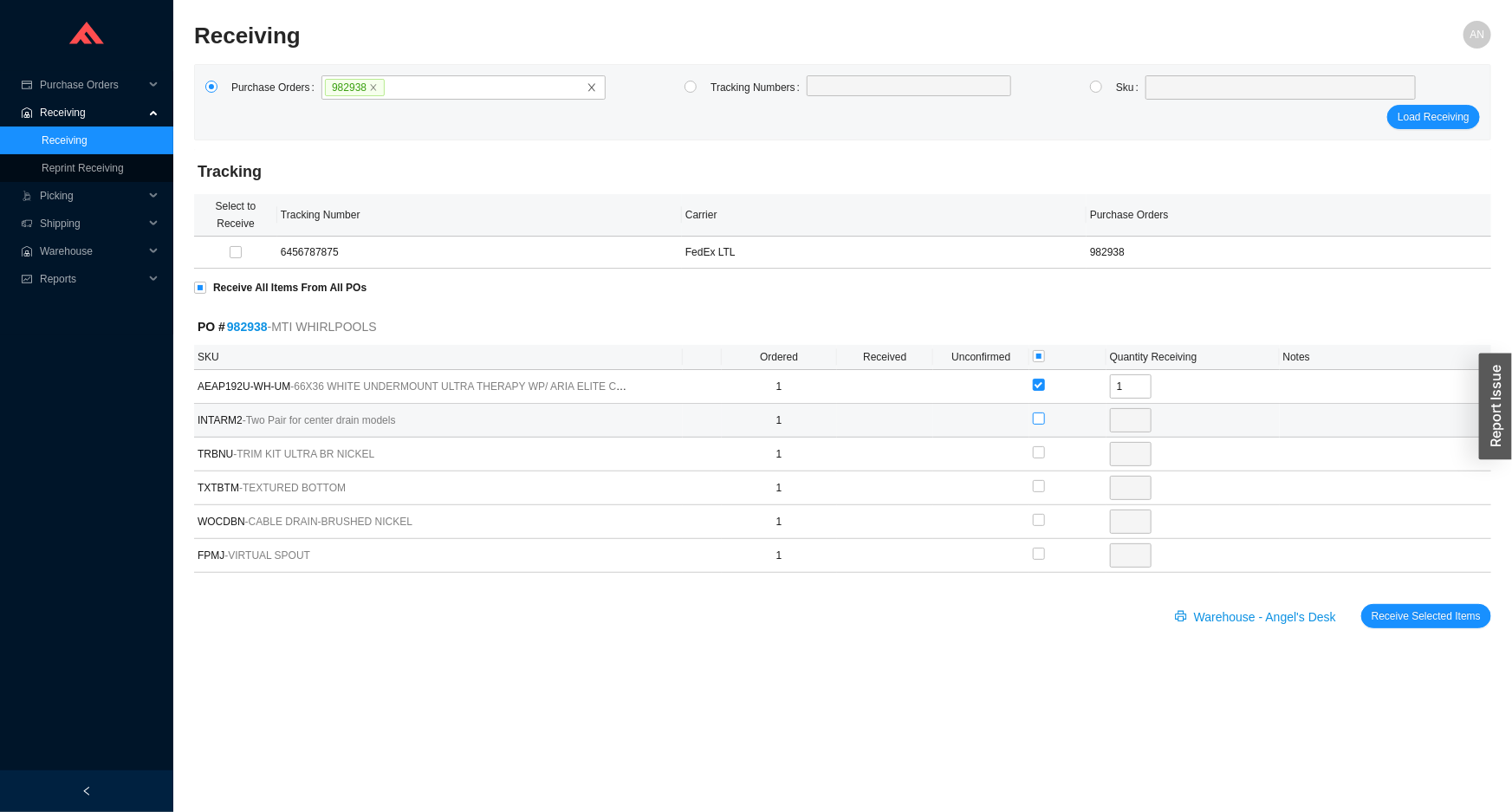
click at [1039, 415] on input "checkbox" at bounding box center [1039, 418] width 12 height 12
checkbox input "true"
type input "1"
click at [1039, 451] on input "checkbox" at bounding box center [1039, 453] width 12 height 12
checkbox input "true"
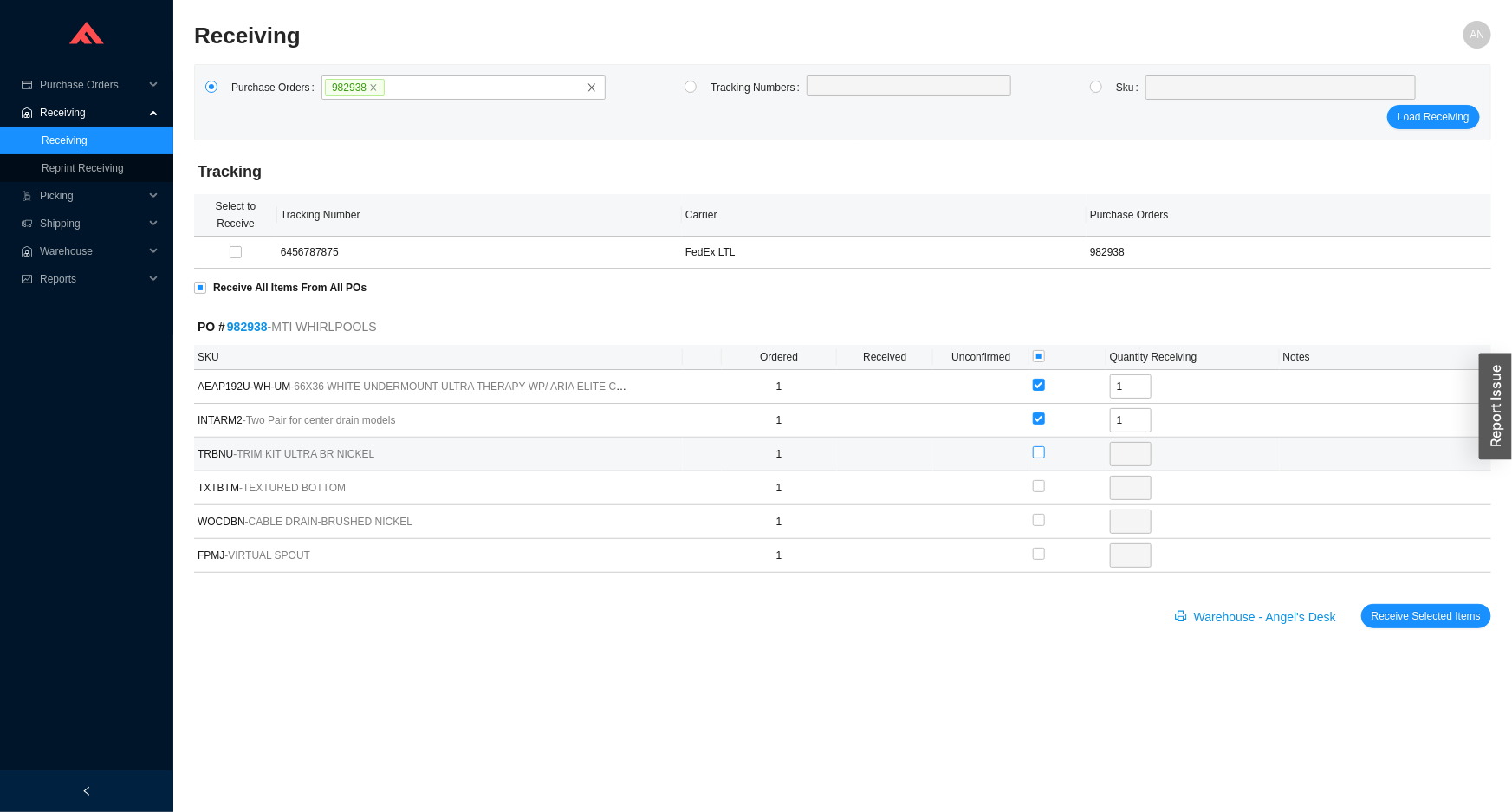
type input "1"
click at [1039, 485] on input "checkbox" at bounding box center [1039, 486] width 12 height 12
checkbox input "true"
type input "1"
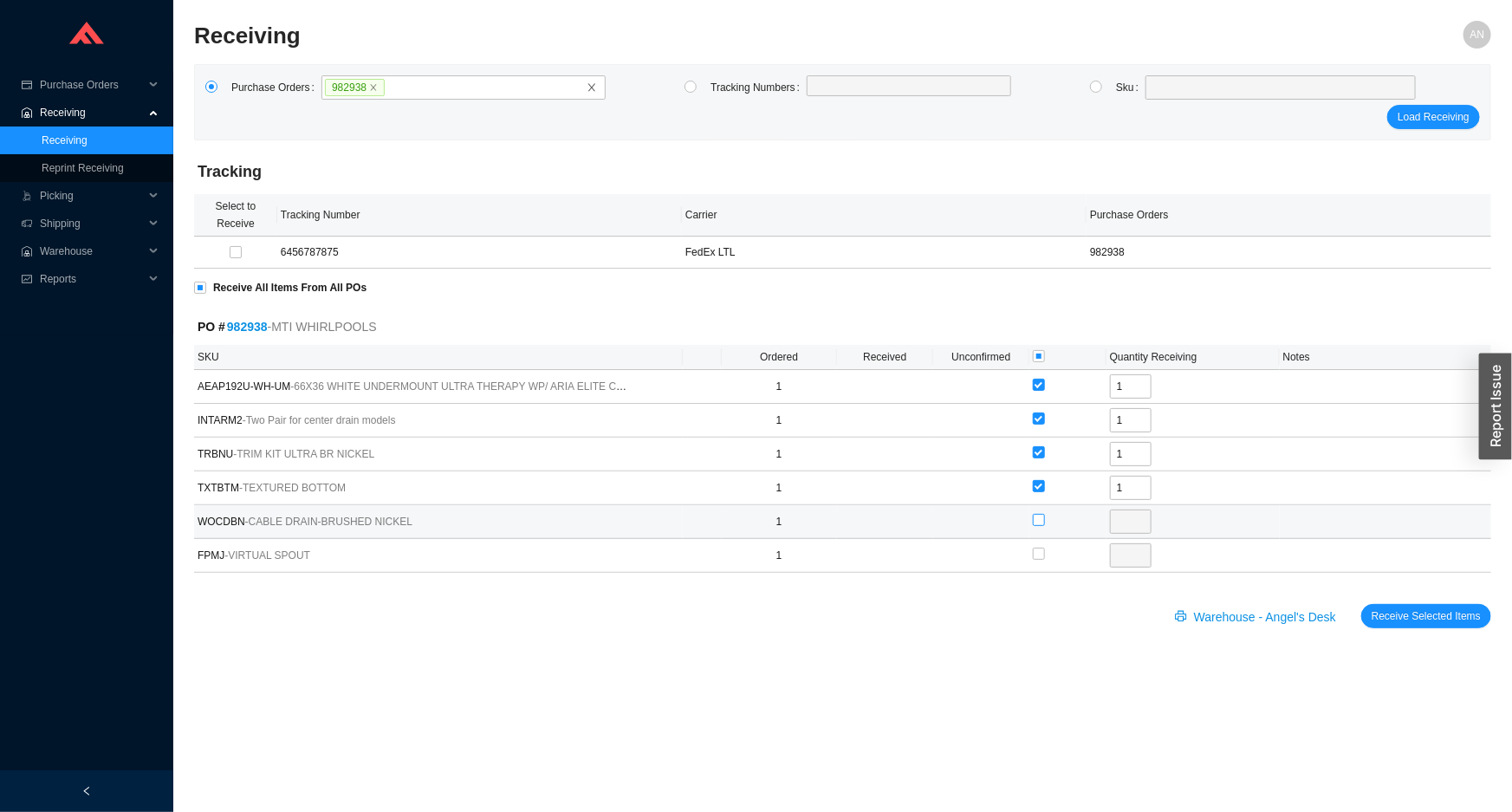
click at [1039, 515] on input "checkbox" at bounding box center [1039, 520] width 12 height 12
checkbox input "true"
type input "1"
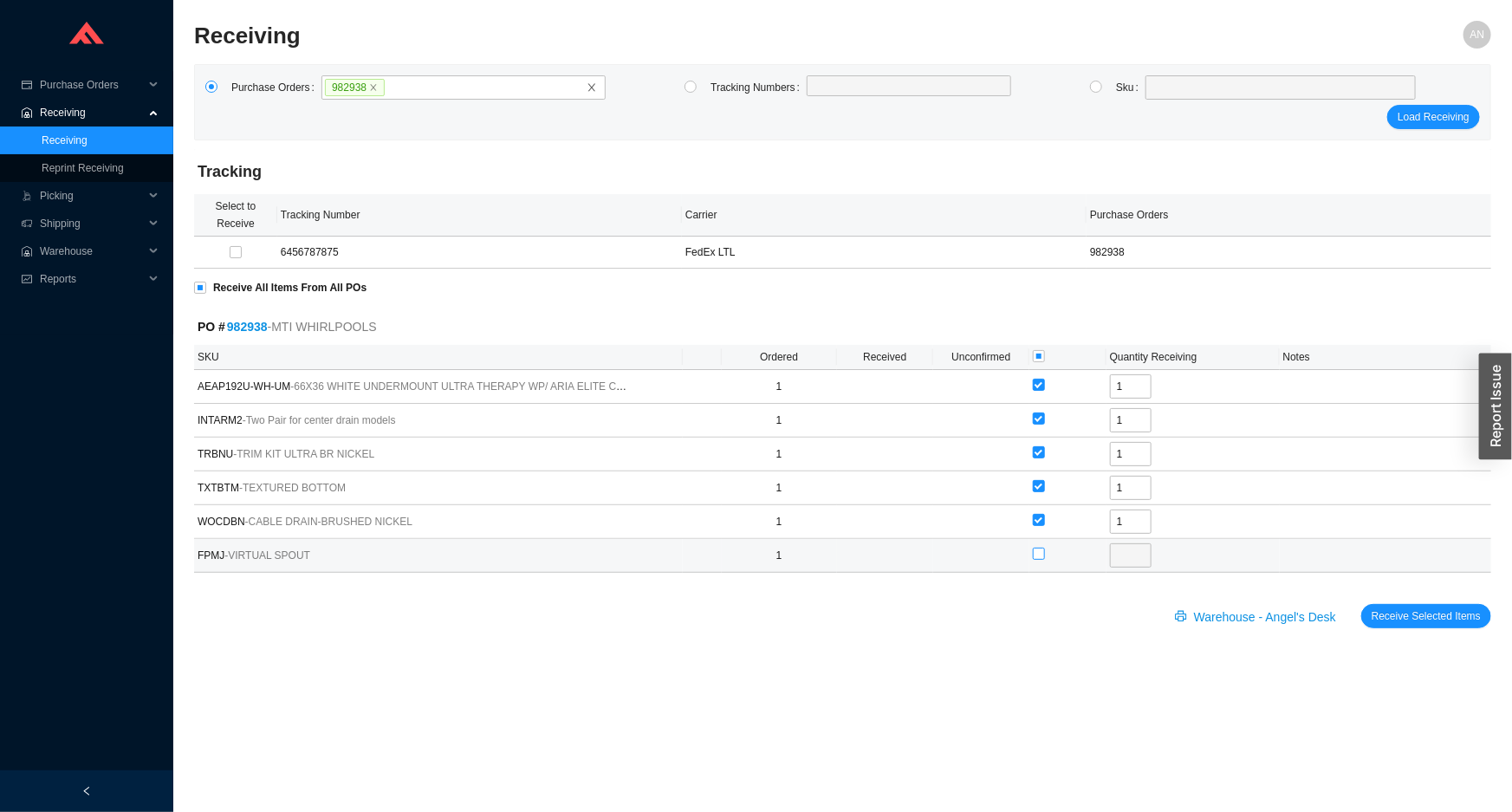
click at [1037, 550] on input "checkbox" at bounding box center [1039, 554] width 12 height 12
checkbox input "true"
type input "1"
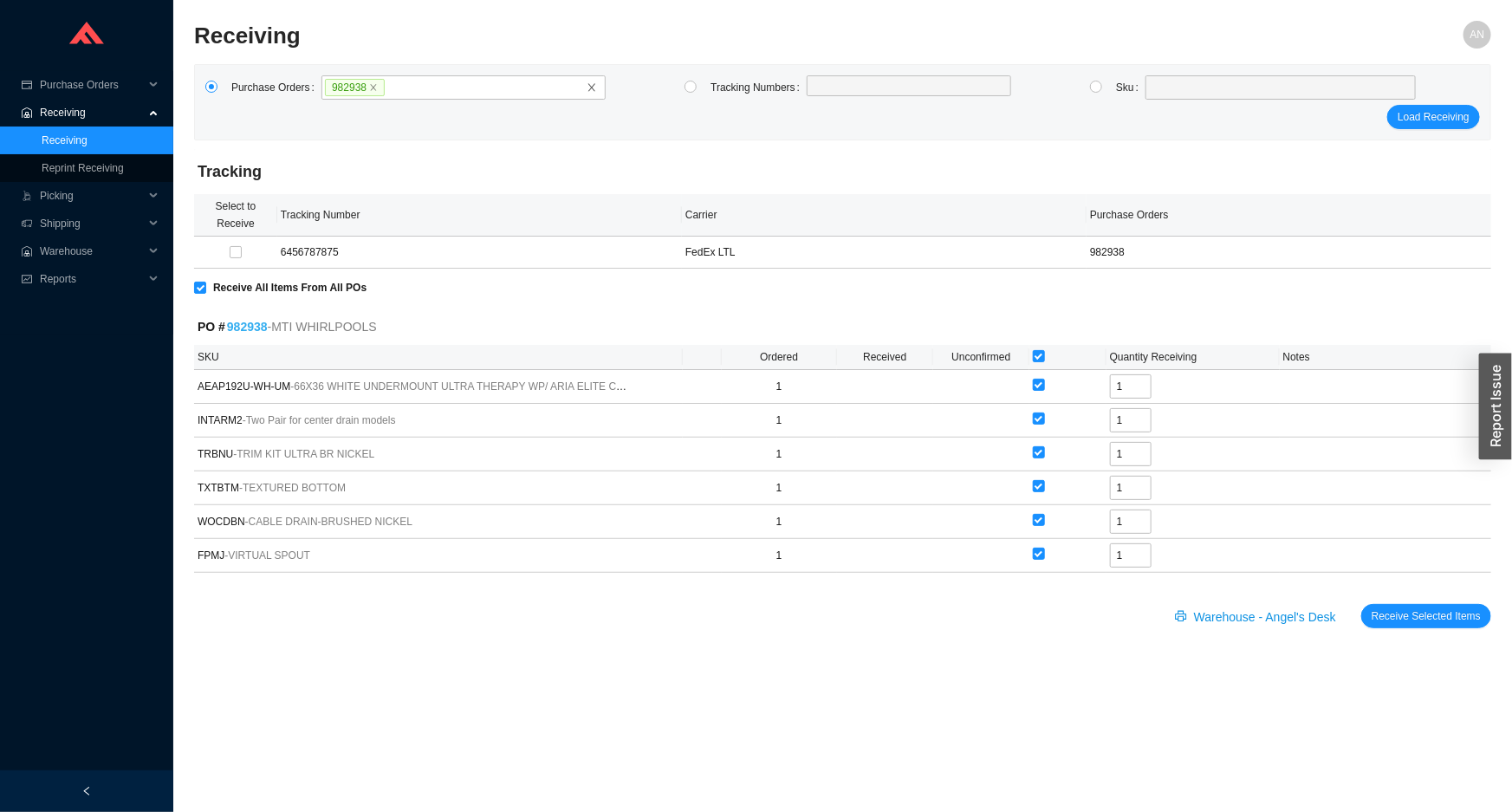
click at [252, 328] on link "982938" at bounding box center [247, 327] width 41 height 14
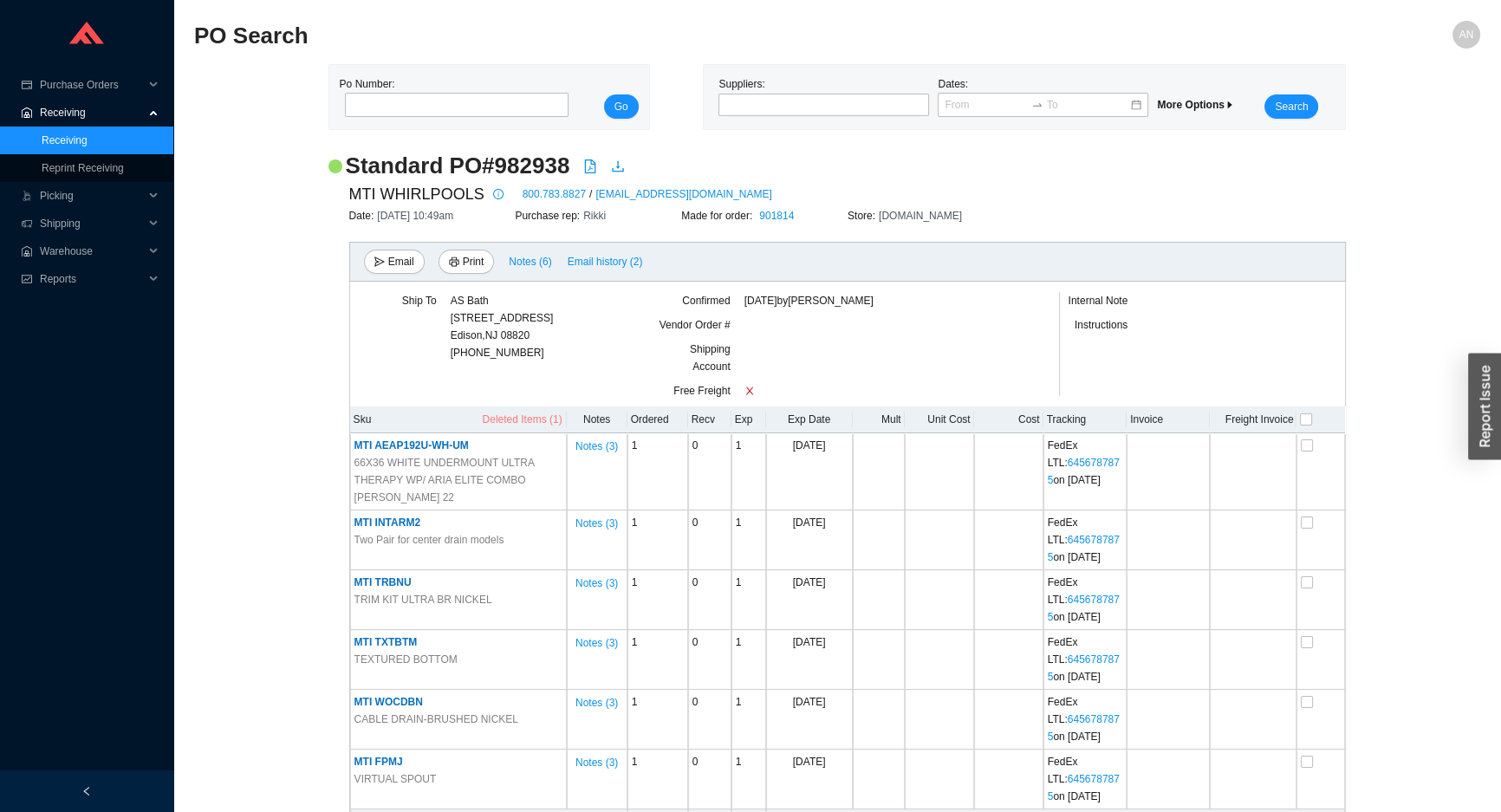
click at [506, 422] on span "Deleted Items (1)" at bounding box center [522, 419] width 79 height 18
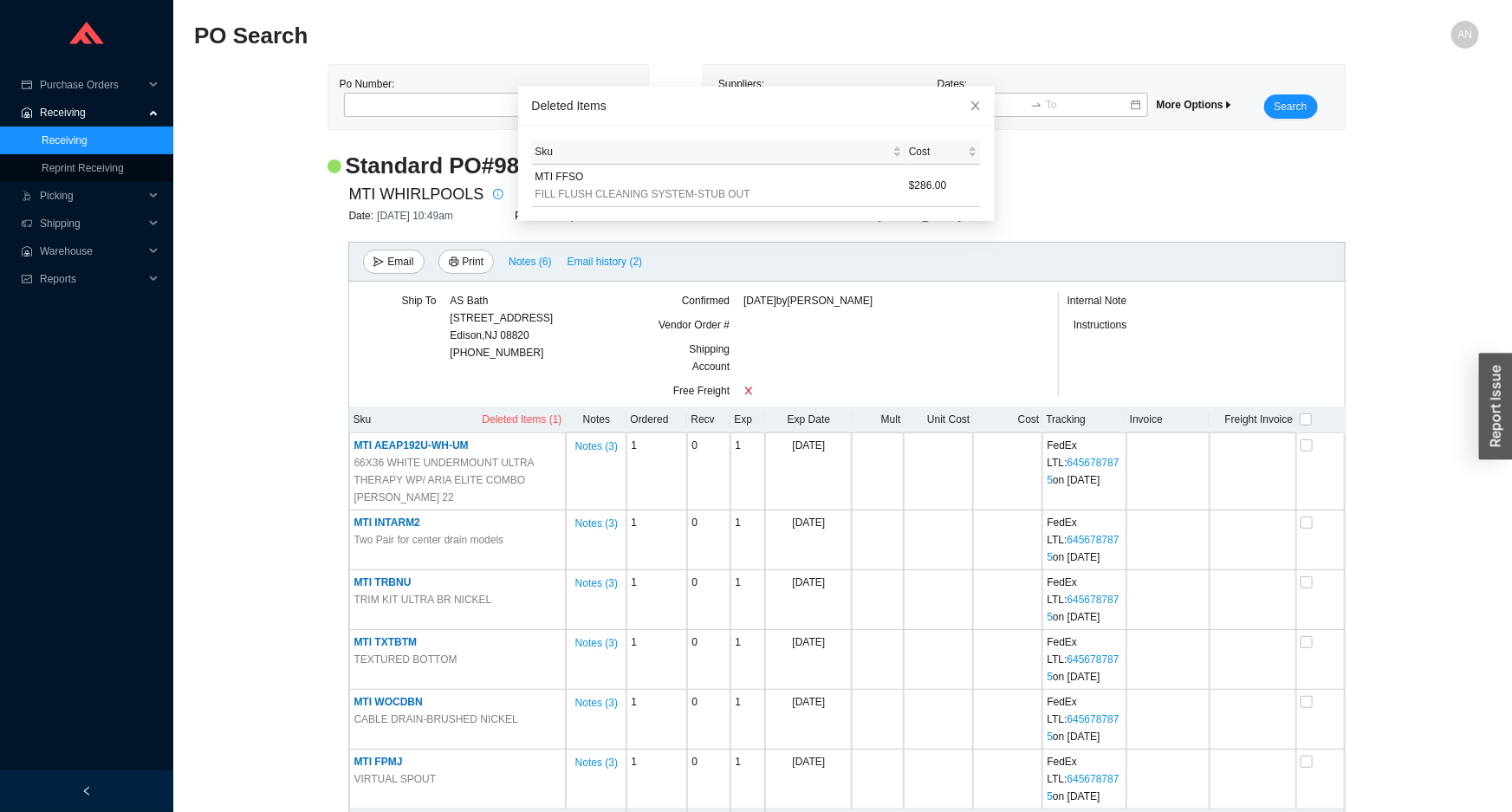
click at [80, 140] on link "Receiving" at bounding box center [64, 140] width 46 height 12
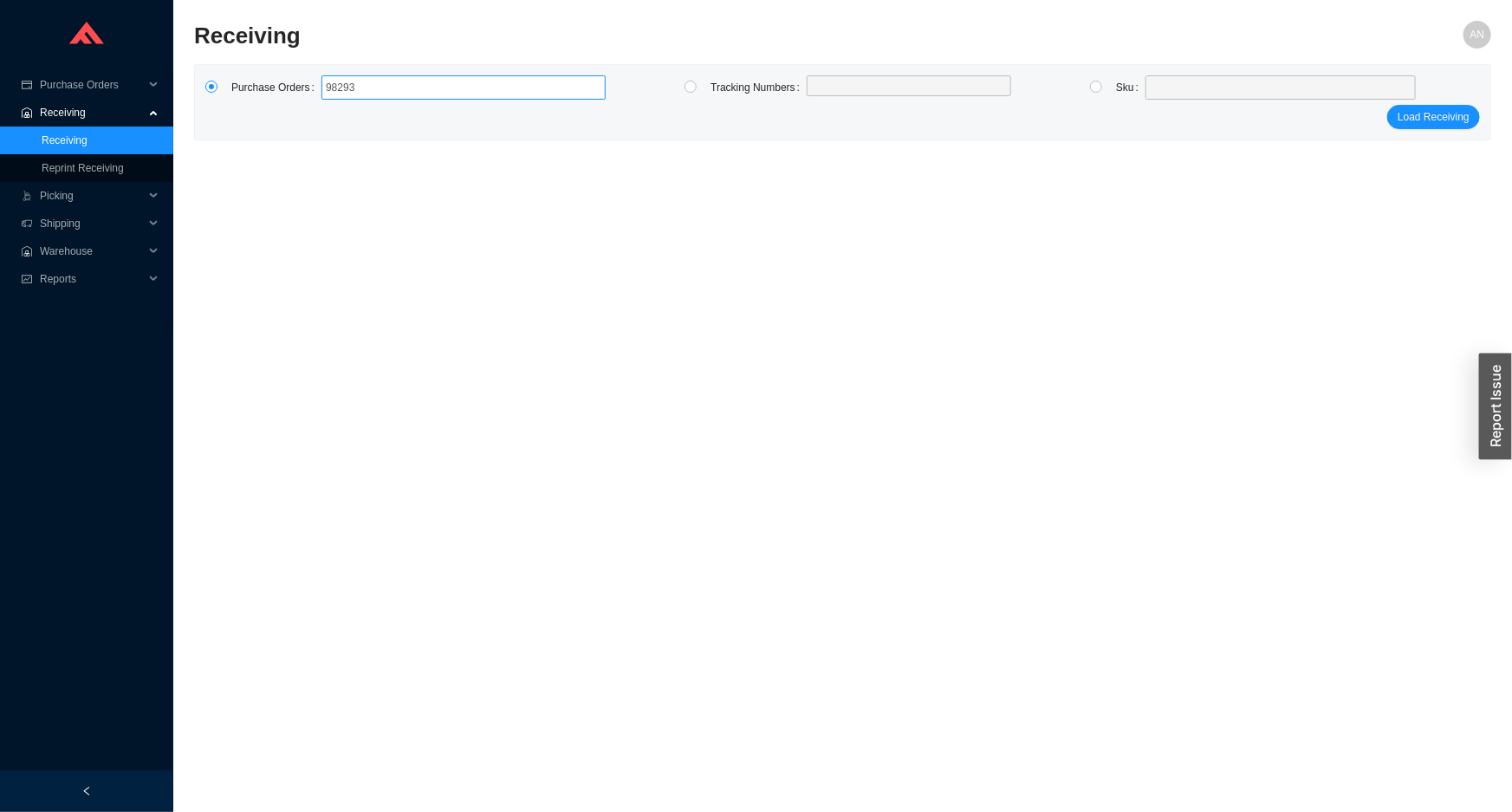
type input "982938"
click button "Load Receiving" at bounding box center [1433, 117] width 92 height 25
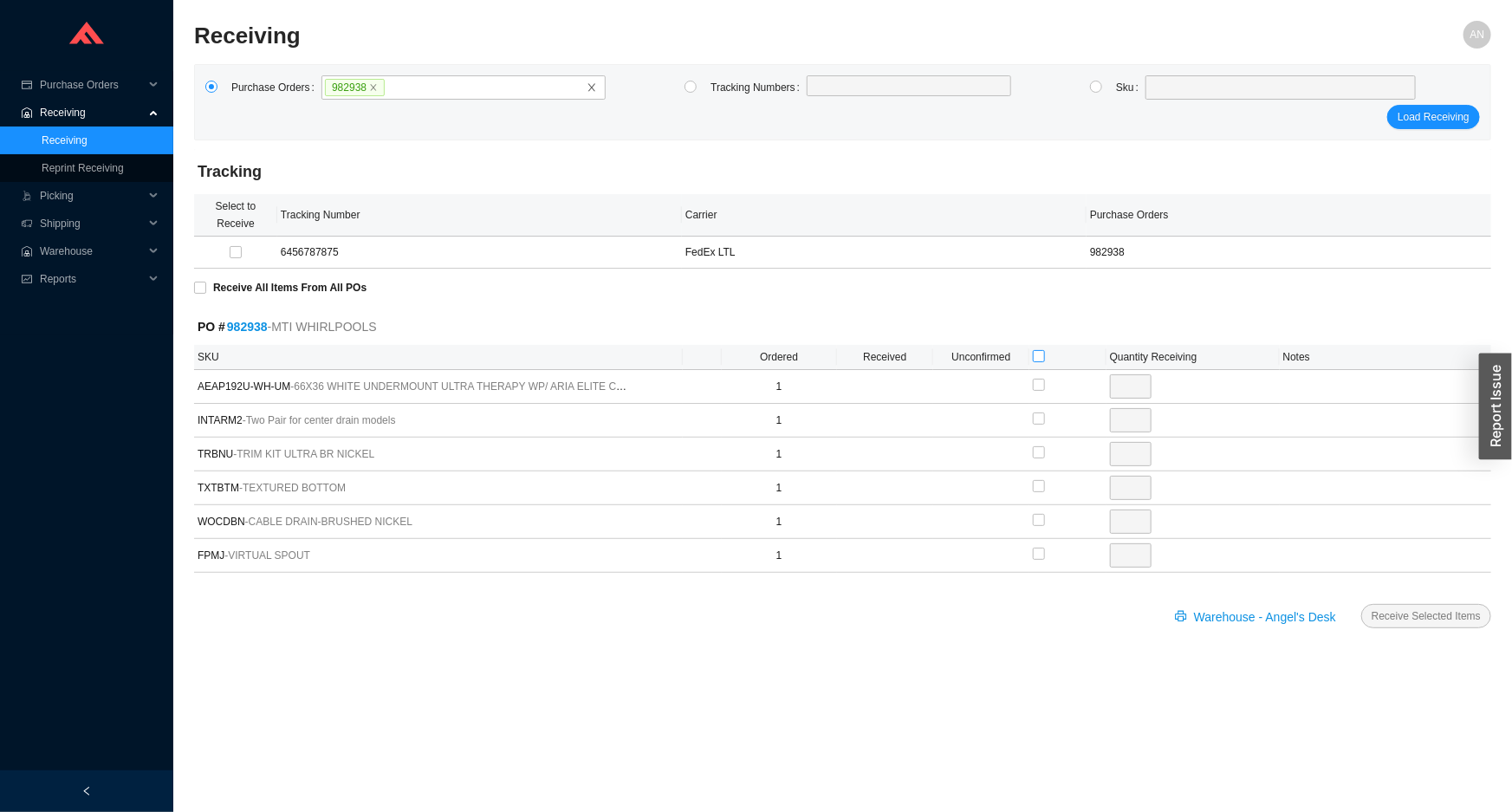
click at [1036, 357] on input "checkbox" at bounding box center [1039, 356] width 12 height 12
checkbox input "true"
type input "1"
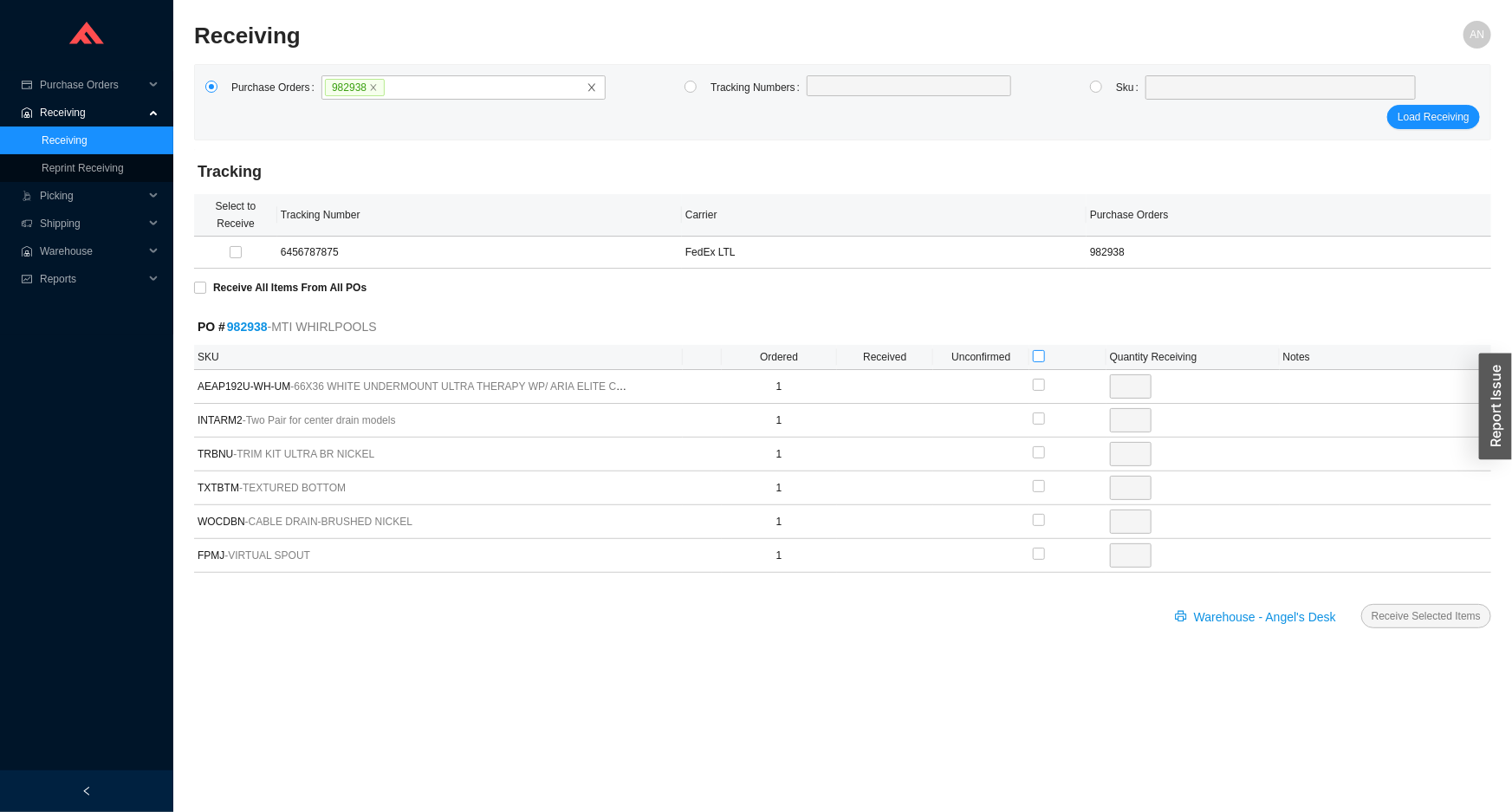
checkbox input "true"
type input "1"
checkbox input "true"
type input "1"
checkbox input "true"
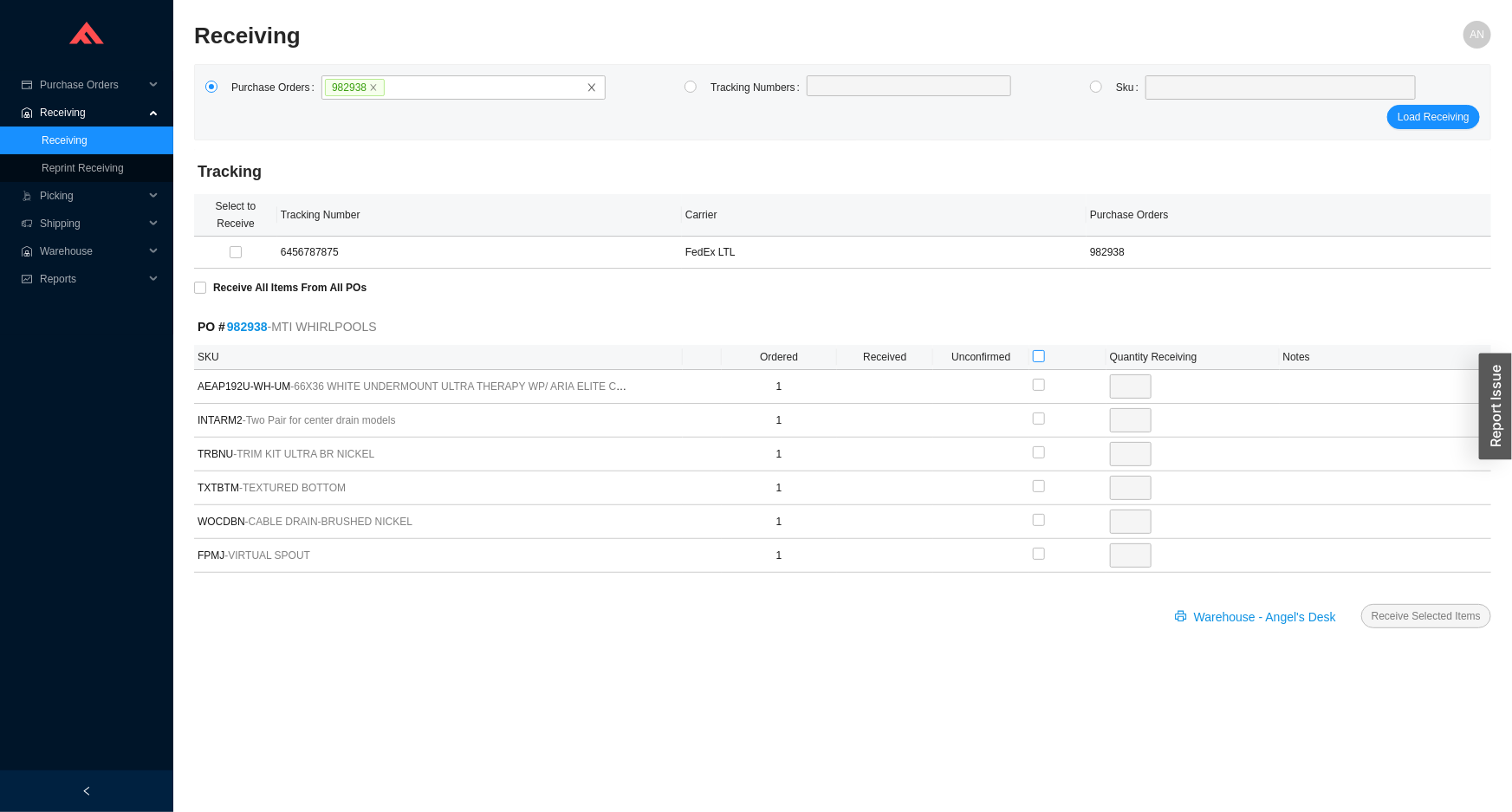
type input "1"
checkbox input "true"
type input "1"
checkbox input "true"
type input "1"
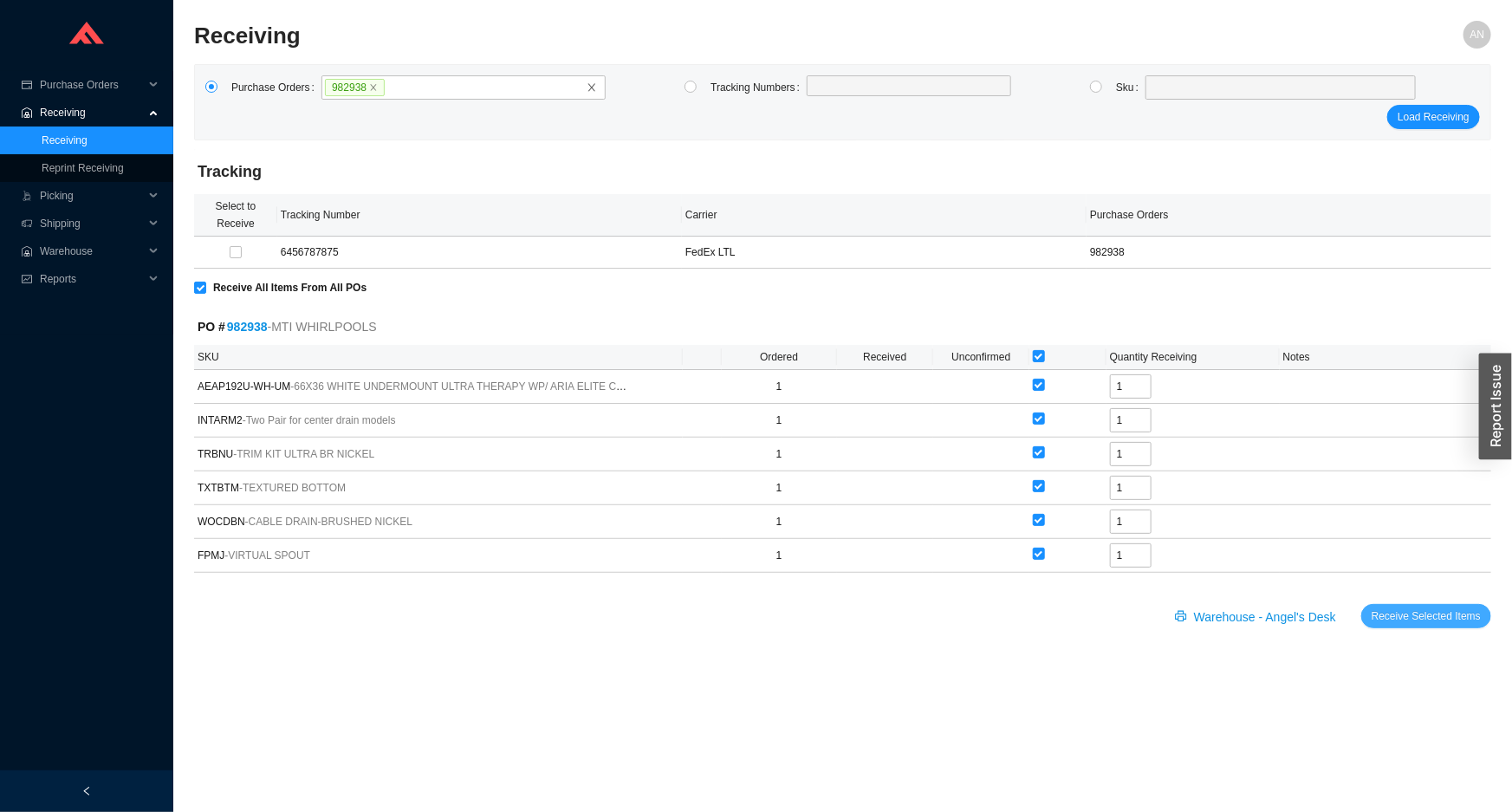
click at [1420, 609] on span "Receive Selected Items" at bounding box center [1426, 616] width 109 height 18
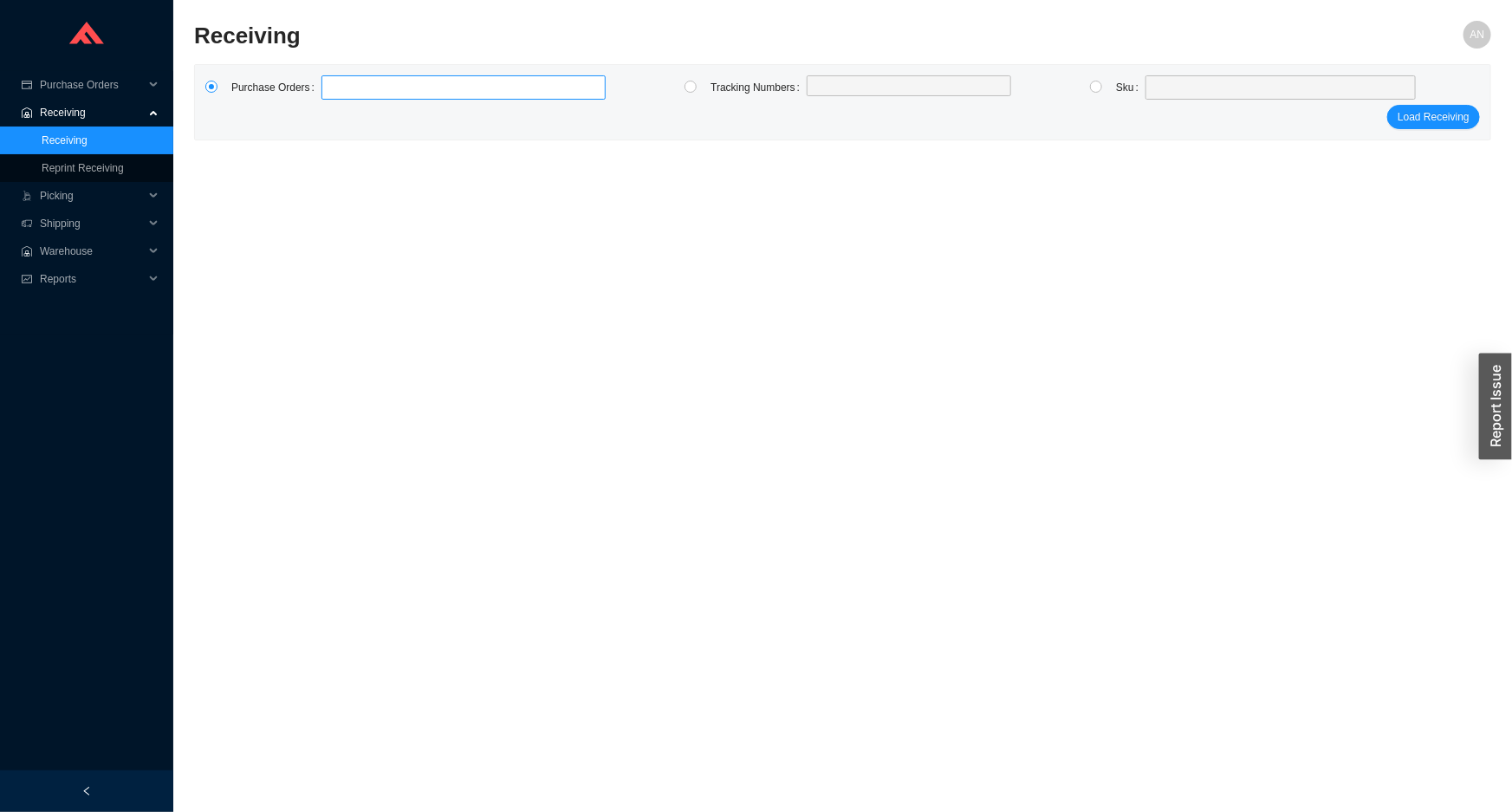
click at [358, 88] on label at bounding box center [463, 88] width 284 height 25
click at [336, 88] on input at bounding box center [330, 88] width 12 height 19
type input "984108"
type input "984571"
click button "Load Receiving" at bounding box center [1433, 117] width 92 height 25
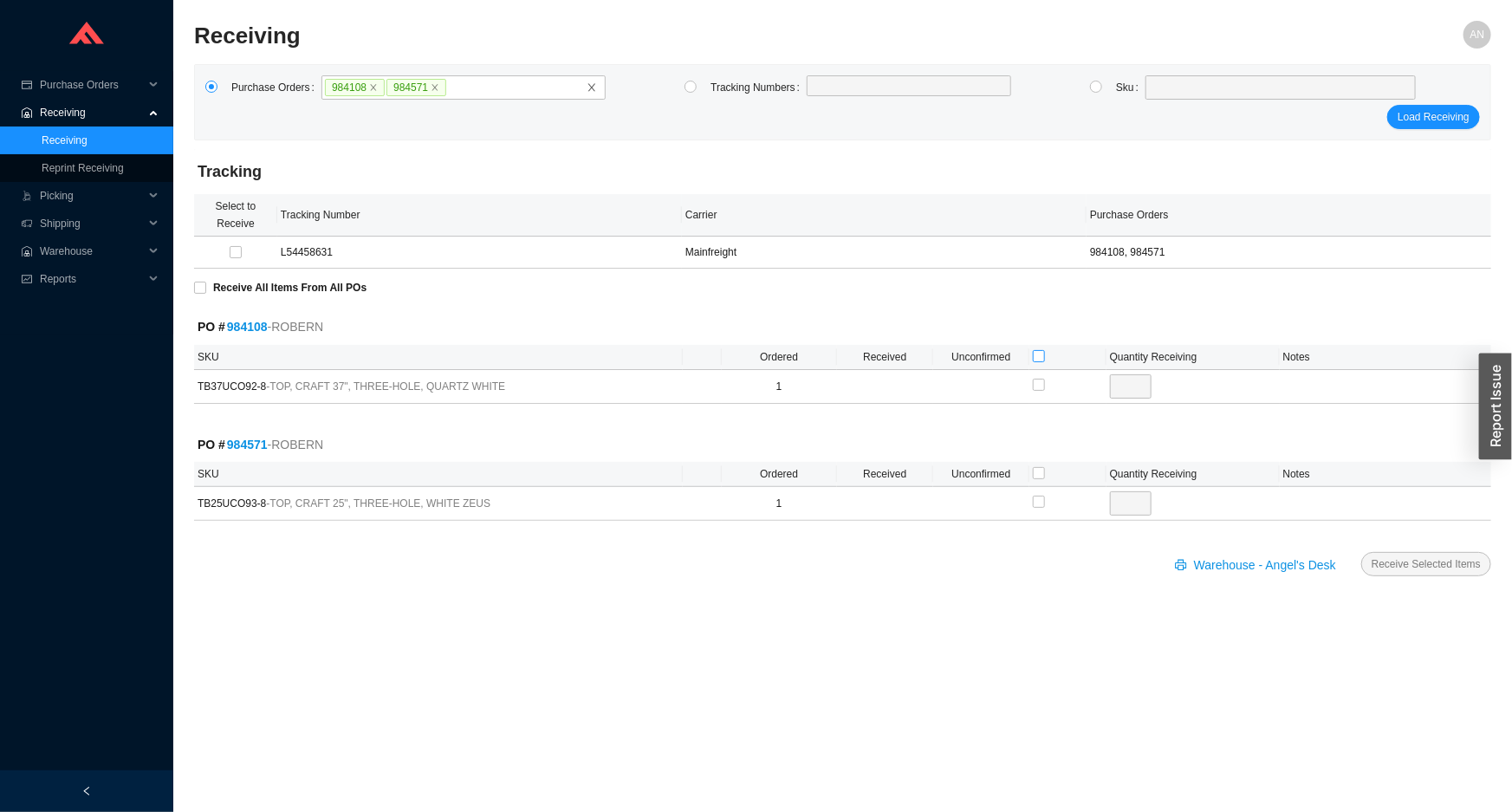
click at [1036, 356] on input "checkbox" at bounding box center [1039, 356] width 12 height 12
checkbox input "true"
type input "1"
click at [1038, 474] on input "checkbox" at bounding box center [1039, 473] width 12 height 12
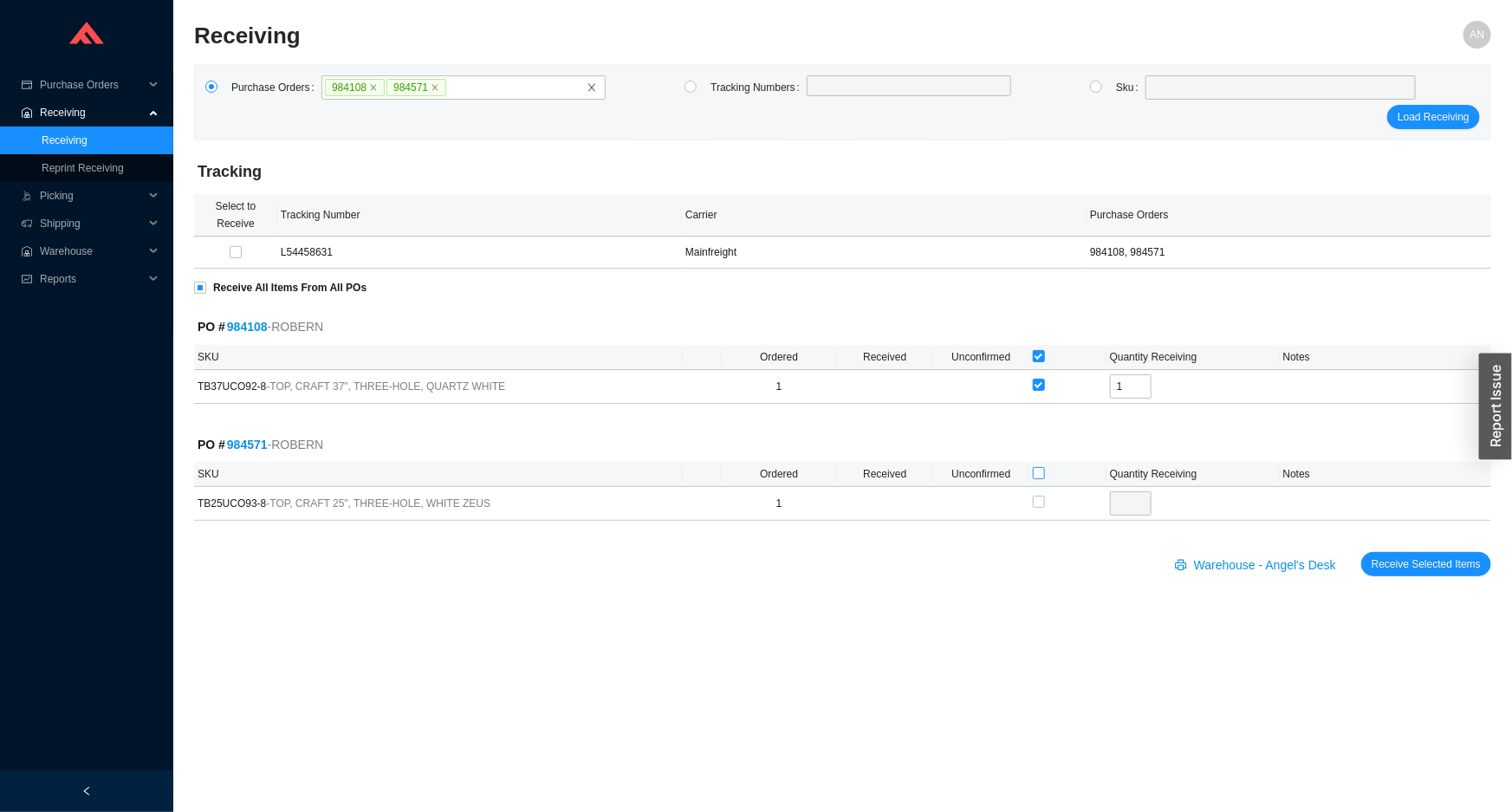
checkbox input "true"
type input "1"
click at [1432, 572] on button "Receive Selected Items" at bounding box center [1426, 565] width 130 height 25
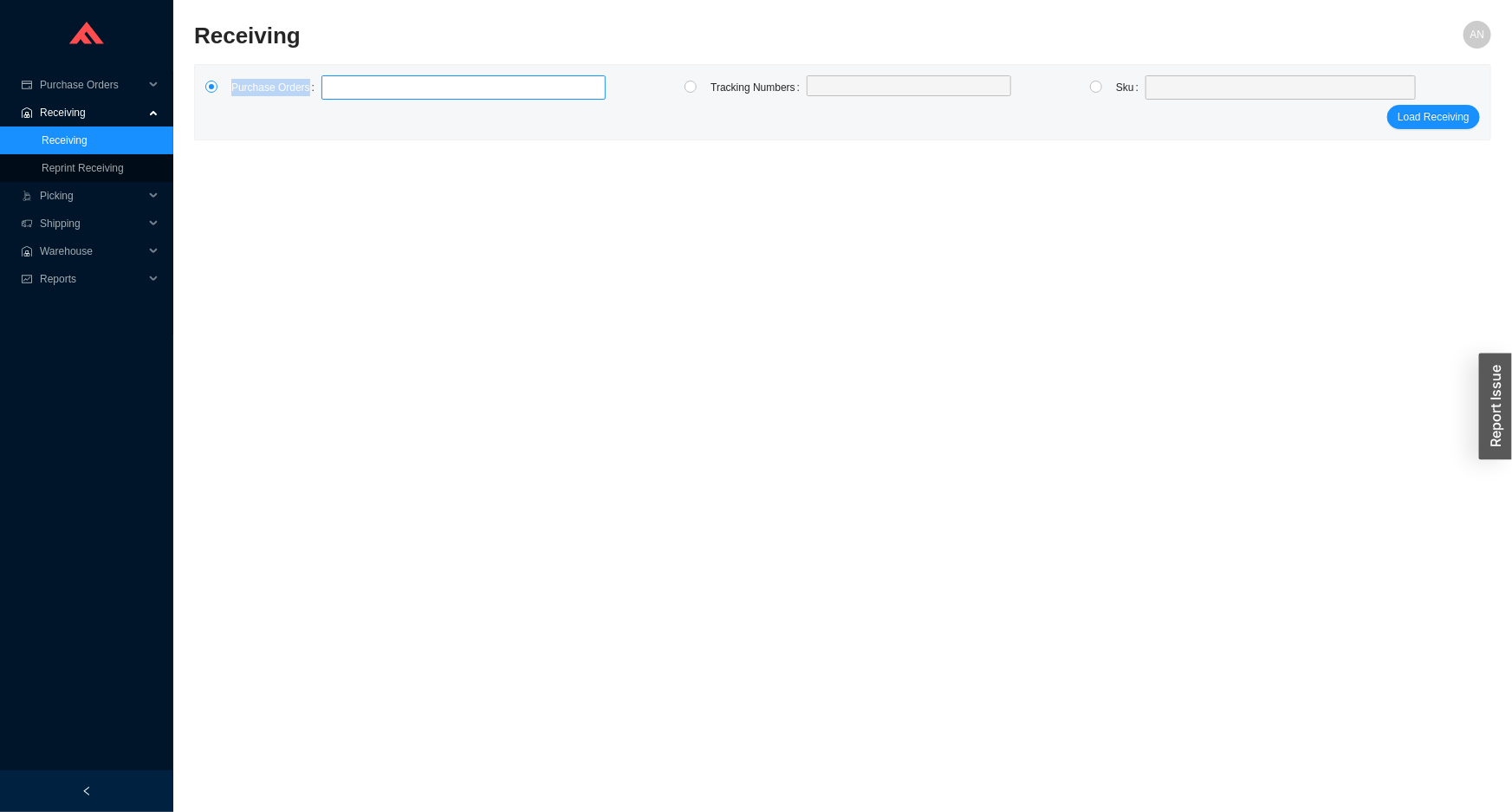
click at [343, 78] on div "Purchase Orders Tracking Numbers Sku Load Receiving" at bounding box center [842, 102] width 1295 height 75
click at [342, 82] on label at bounding box center [463, 88] width 284 height 25
click at [336, 82] on input at bounding box center [330, 88] width 12 height 19
type input "985407"
type input "985613"
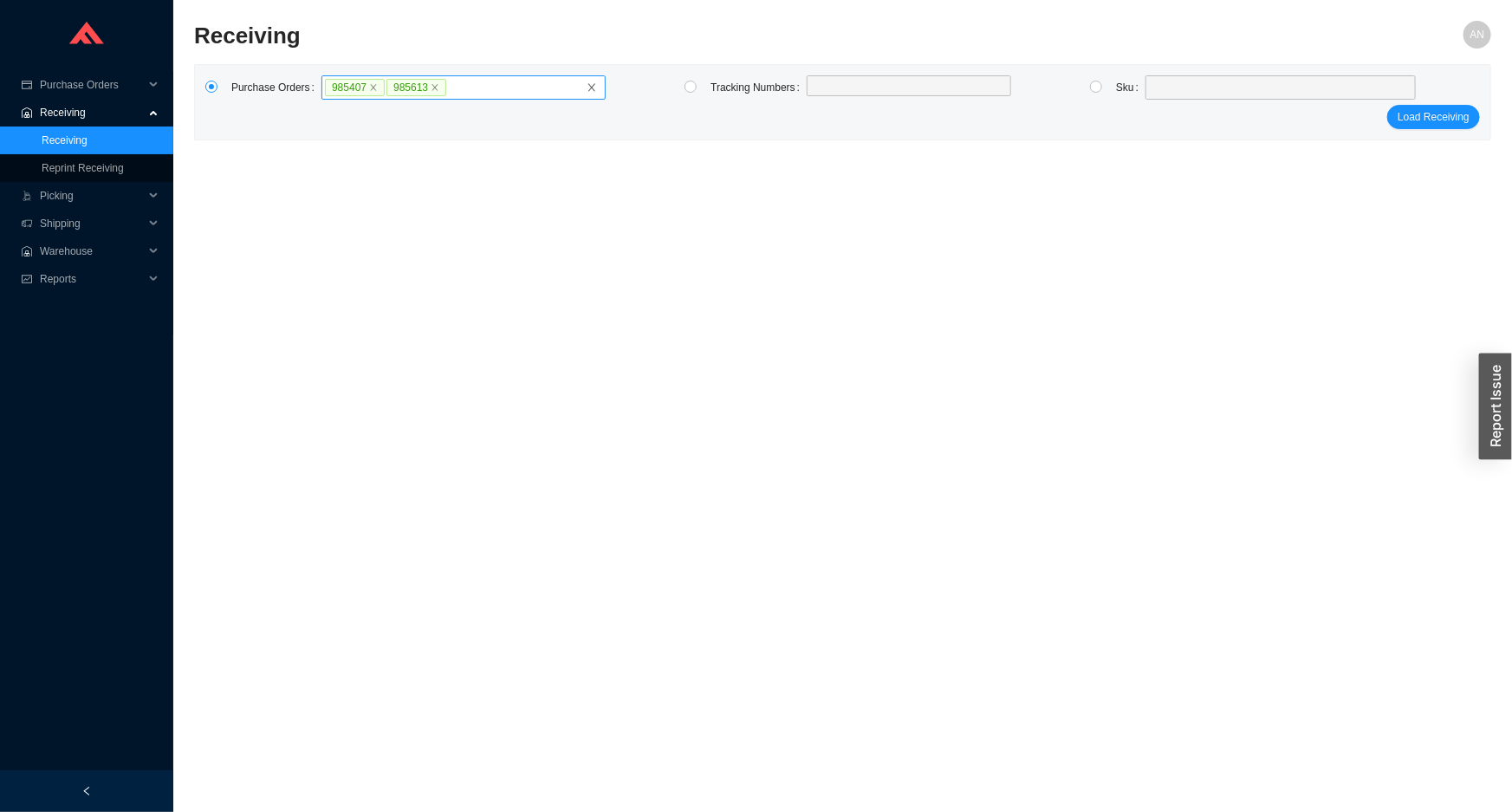
click button "Load Receiving" at bounding box center [1433, 117] width 92 height 25
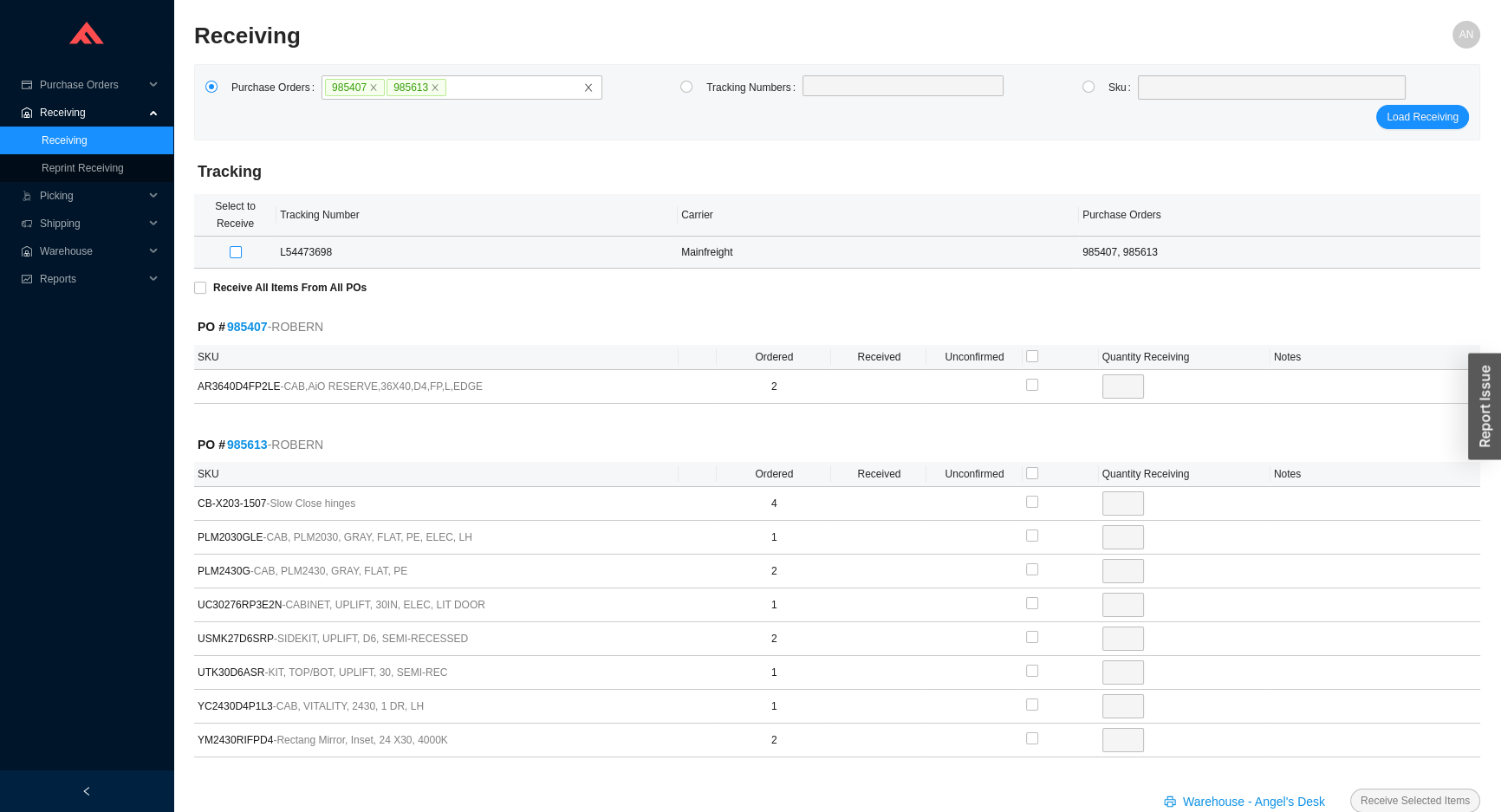
click at [236, 251] on input "checkbox" at bounding box center [236, 252] width 12 height 12
checkbox input "true"
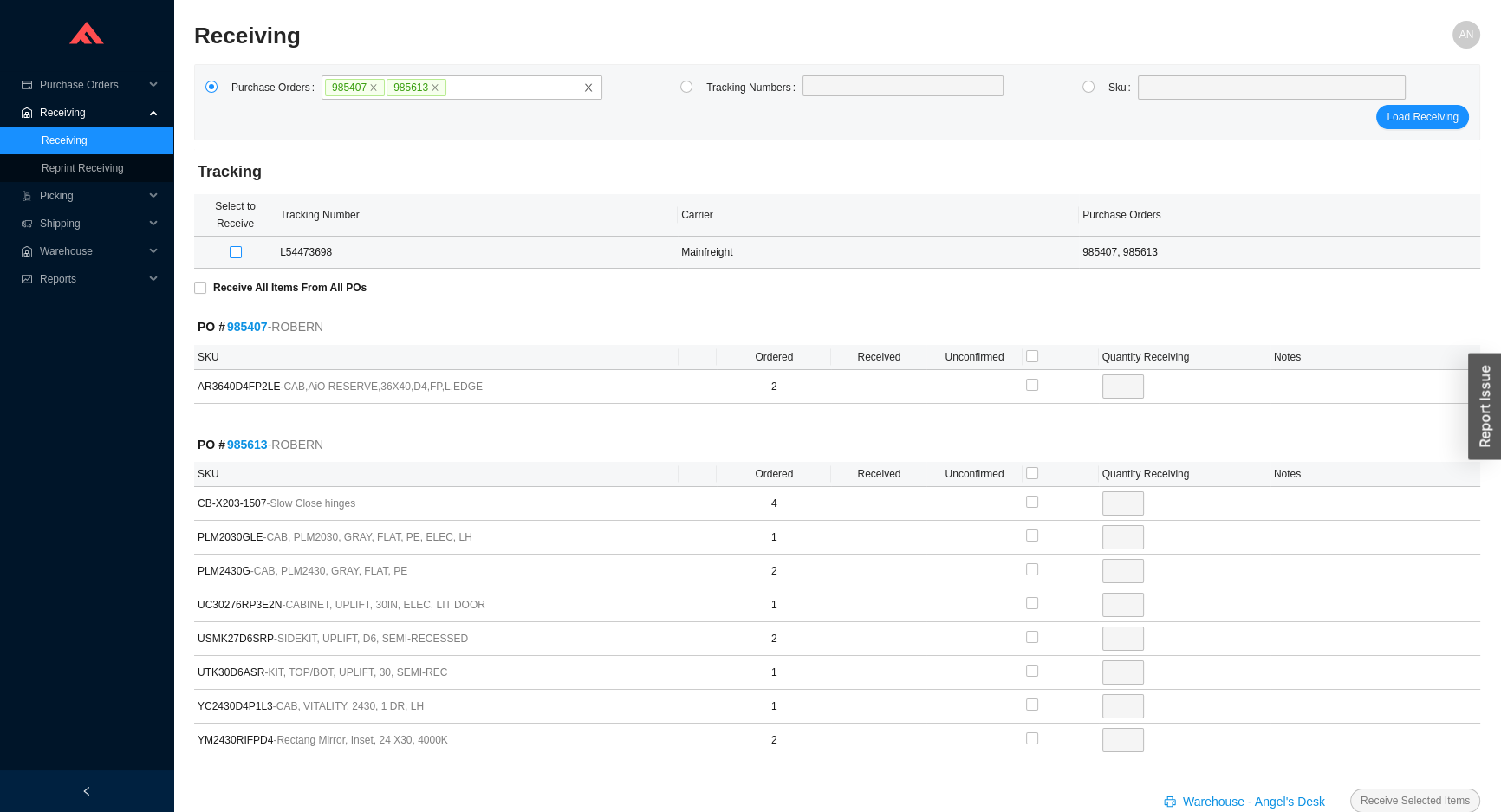
type input "2"
checkbox input "true"
type input "4"
checkbox input "true"
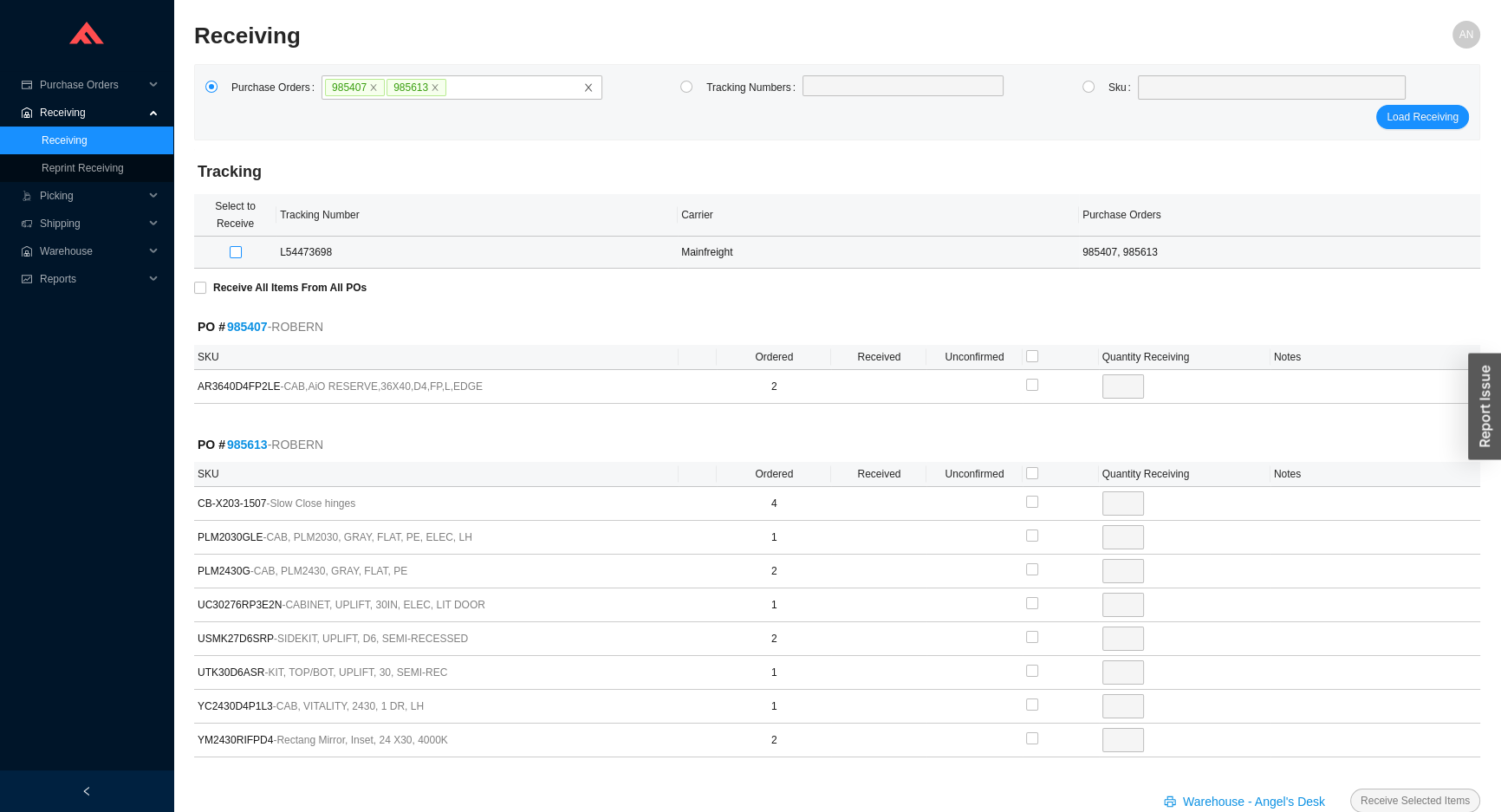
type input "1"
checkbox input "true"
type input "2"
checkbox input "true"
type input "1"
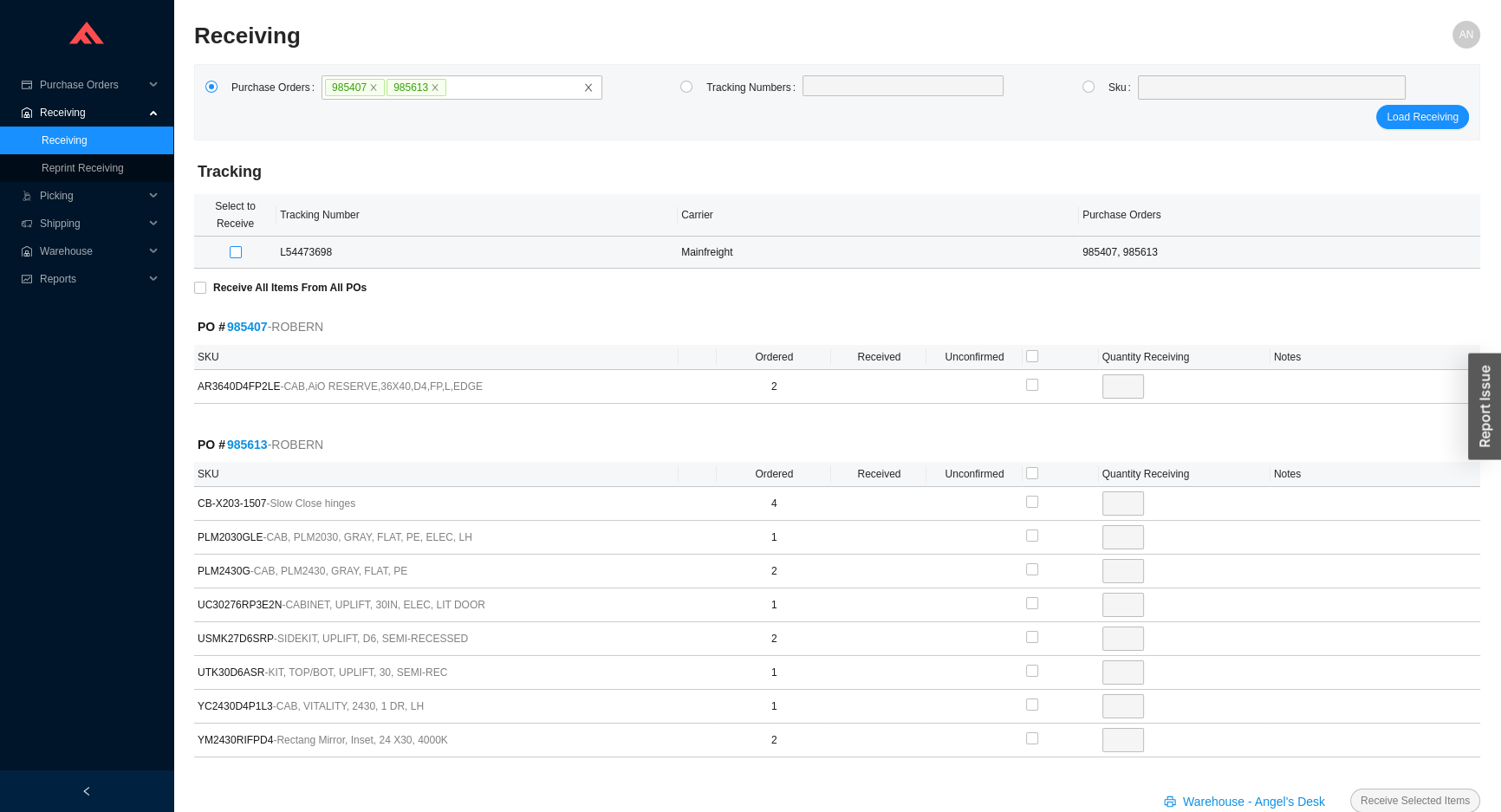
checkbox input "true"
type input "2"
checkbox input "true"
type input "1"
checkbox input "true"
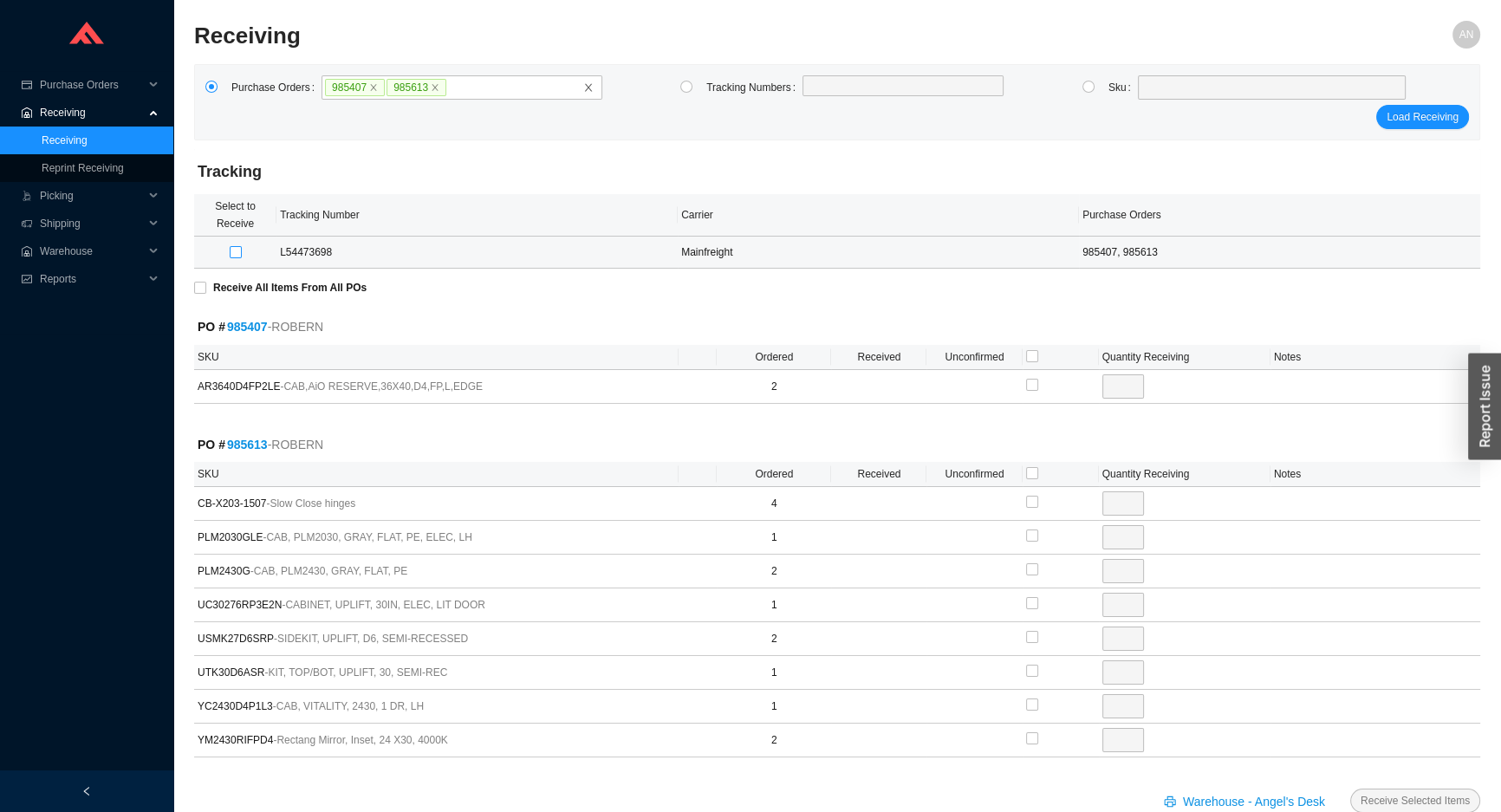
type input "1"
checkbox input "true"
type input "2"
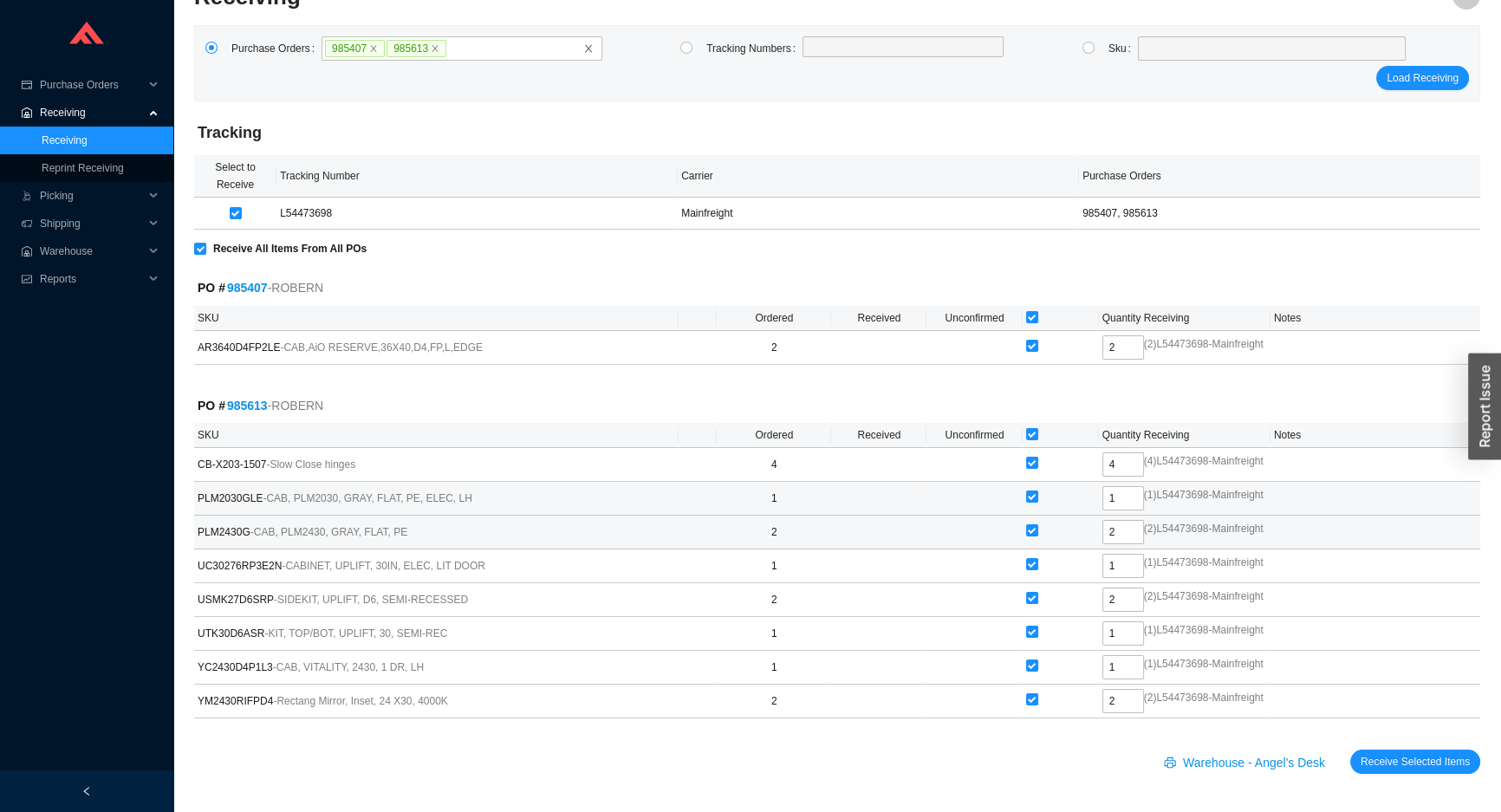
scroll to position [114, 0]
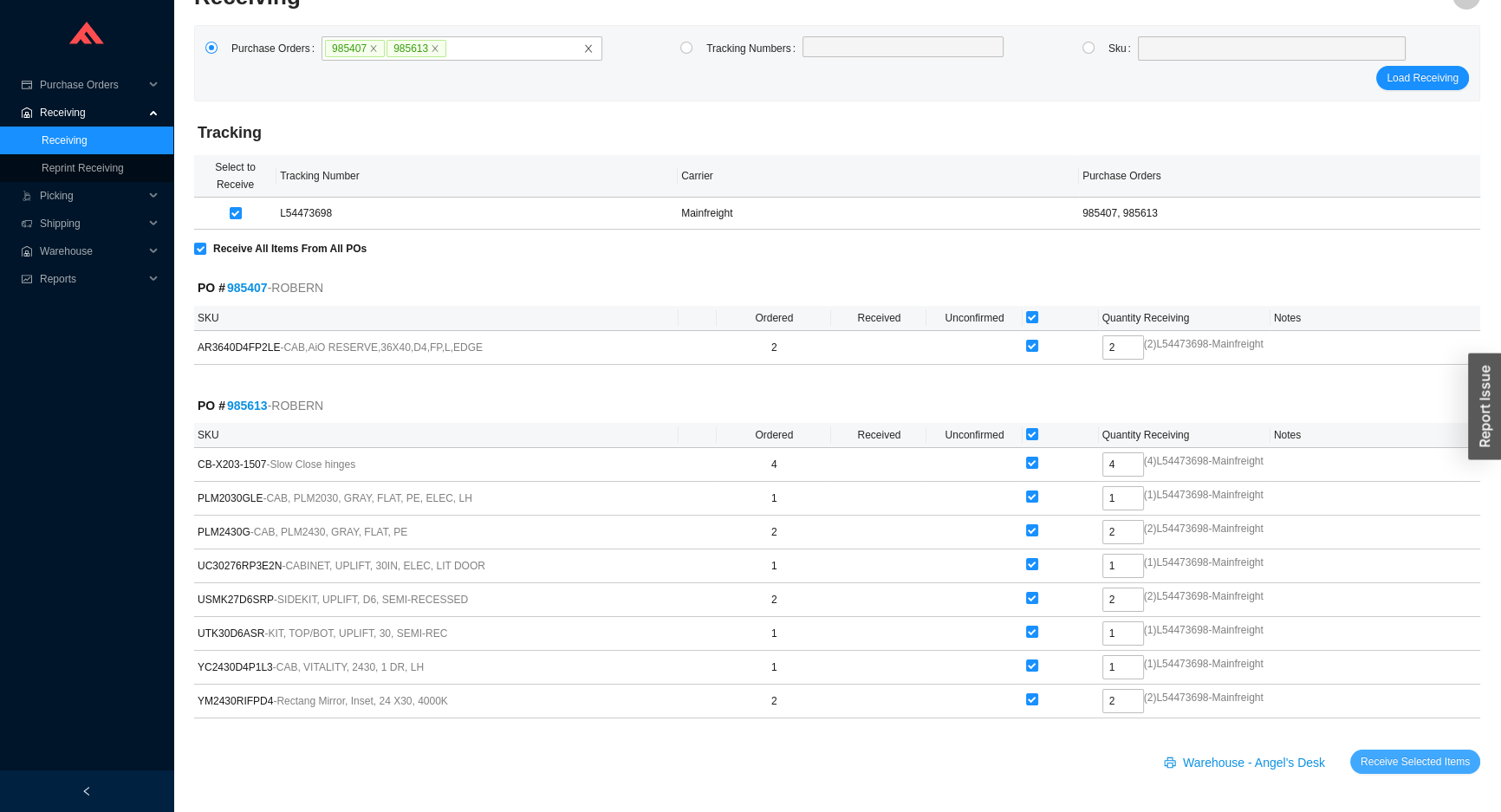
click at [1430, 760] on span "Receive Selected Items" at bounding box center [1415, 762] width 109 height 18
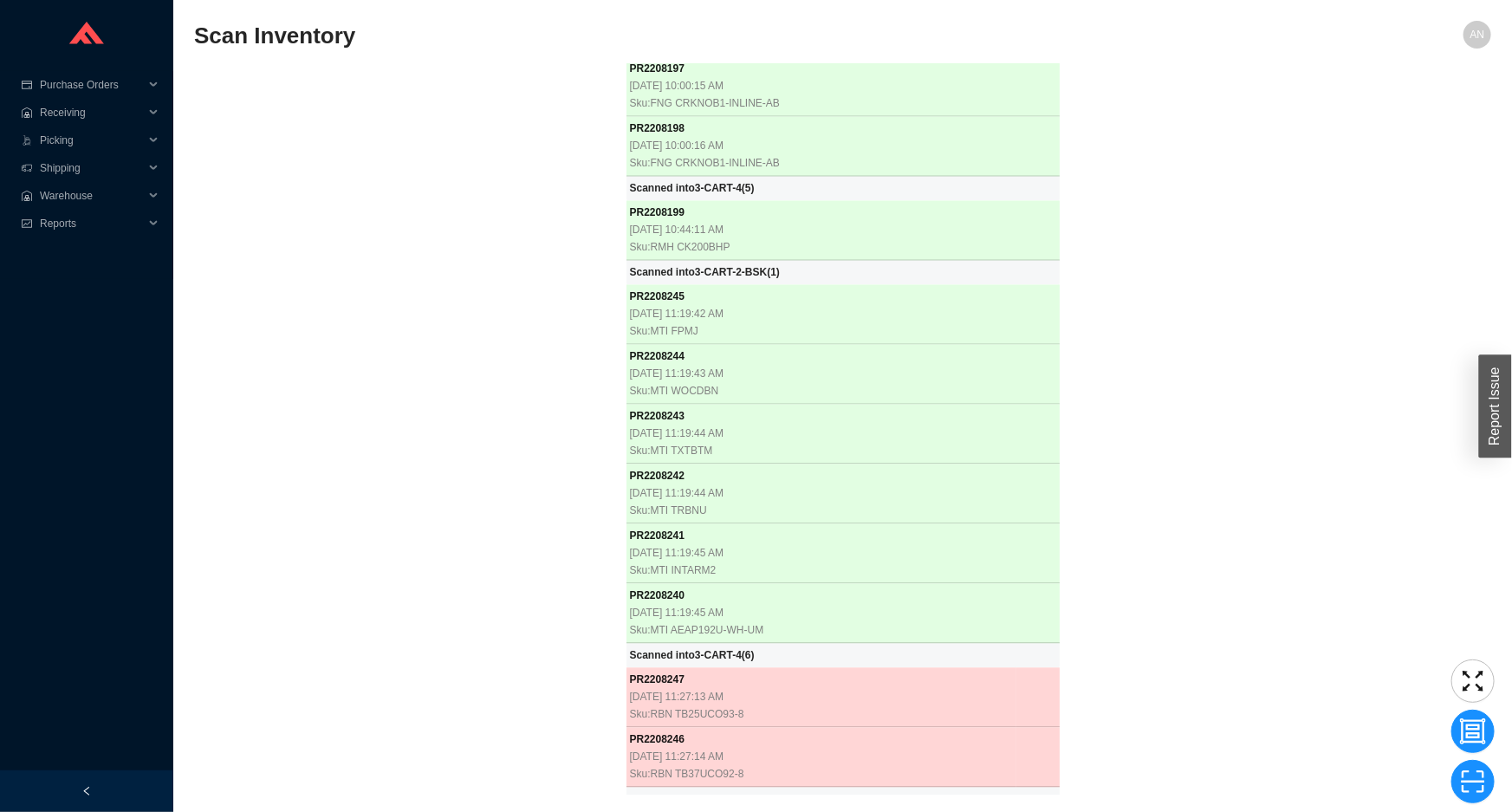
scroll to position [18354, 0]
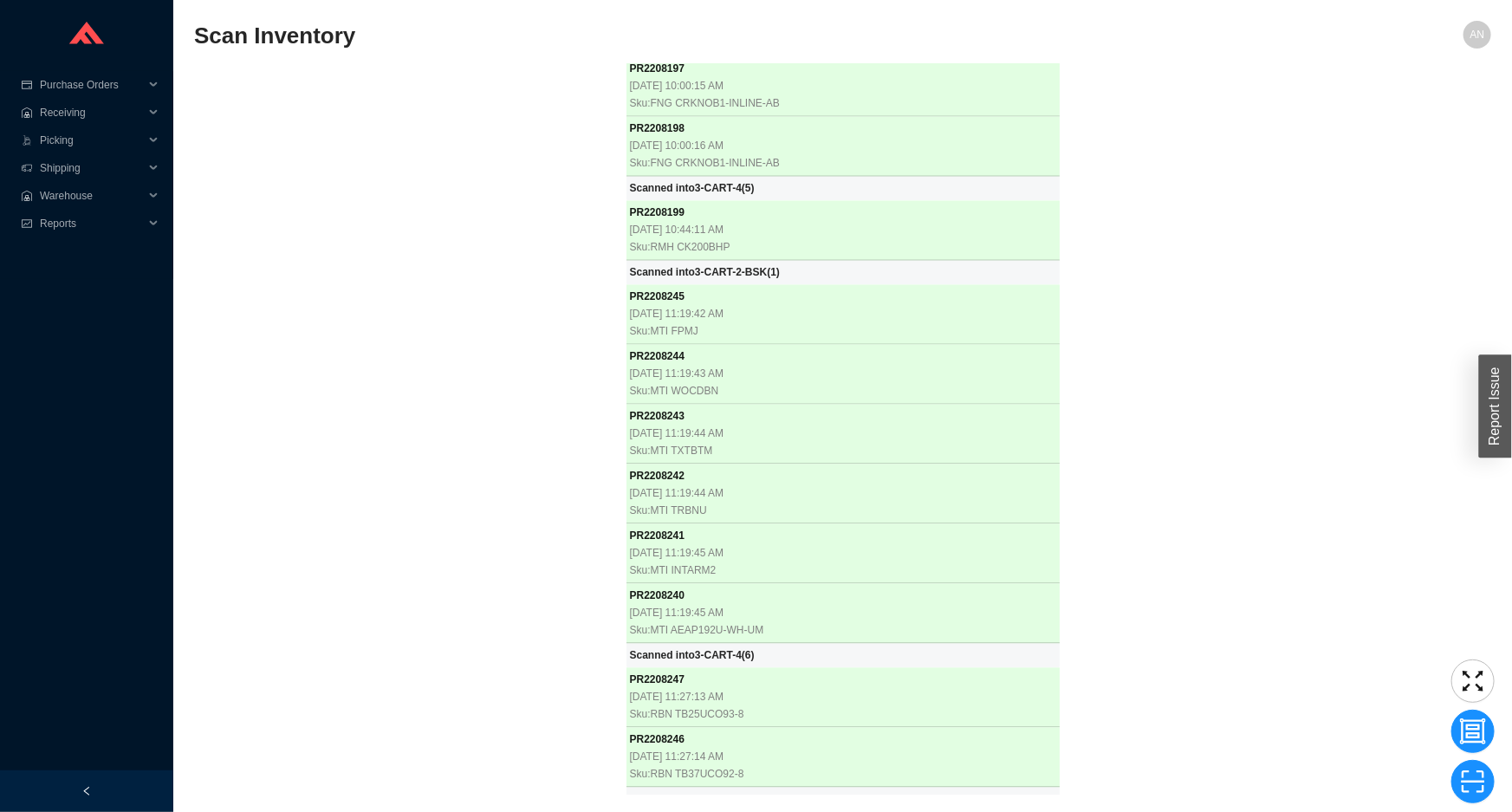
click at [381, 201] on div "PR 2207612 8/25/2025, 8:28:16 AM Sku: RHL TAM06W3LMAPC PR 2207625 8/25/2025, 8:…" at bounding box center [842, 429] width 1297 height 730
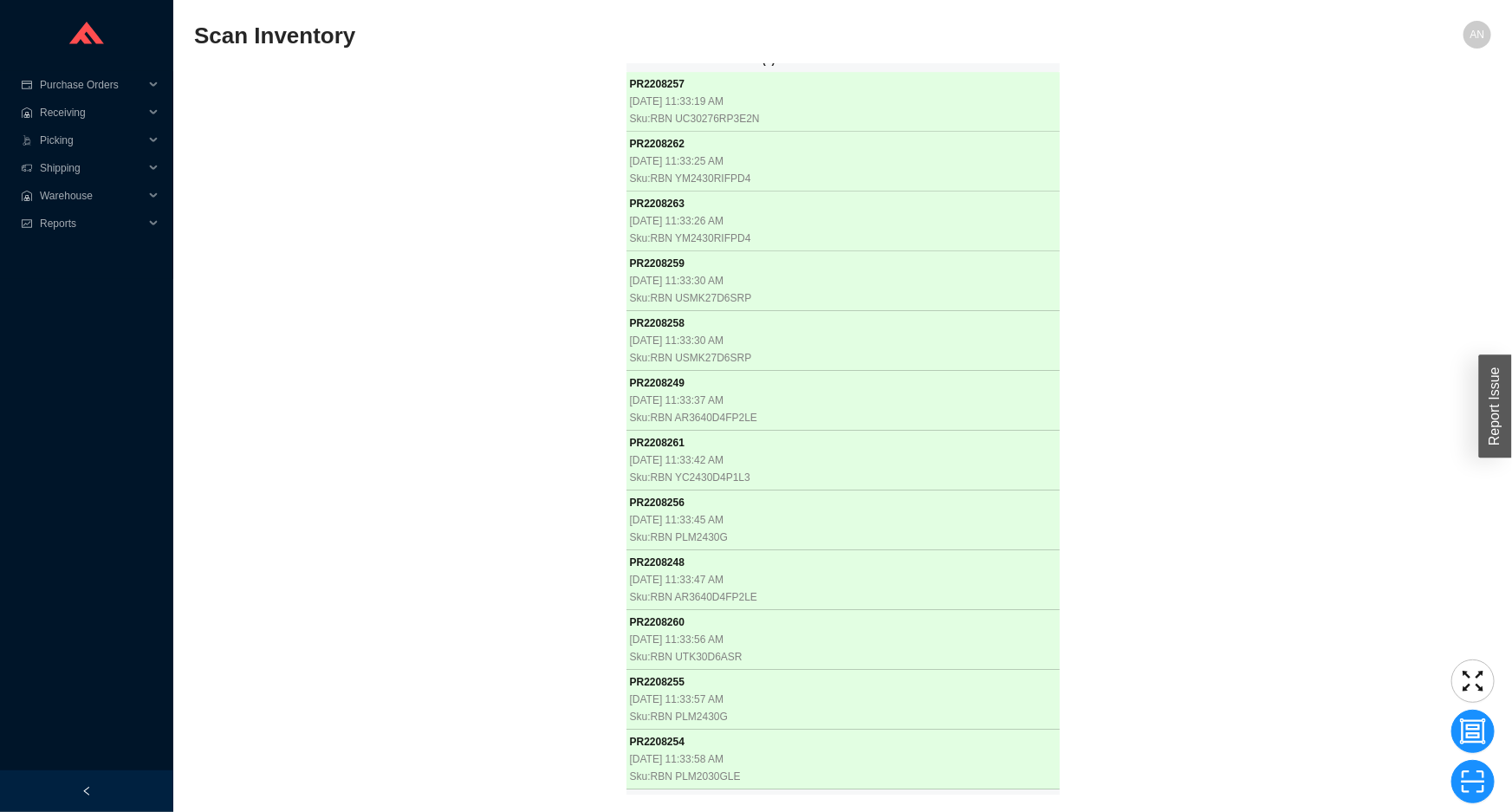
scroll to position [19440, 0]
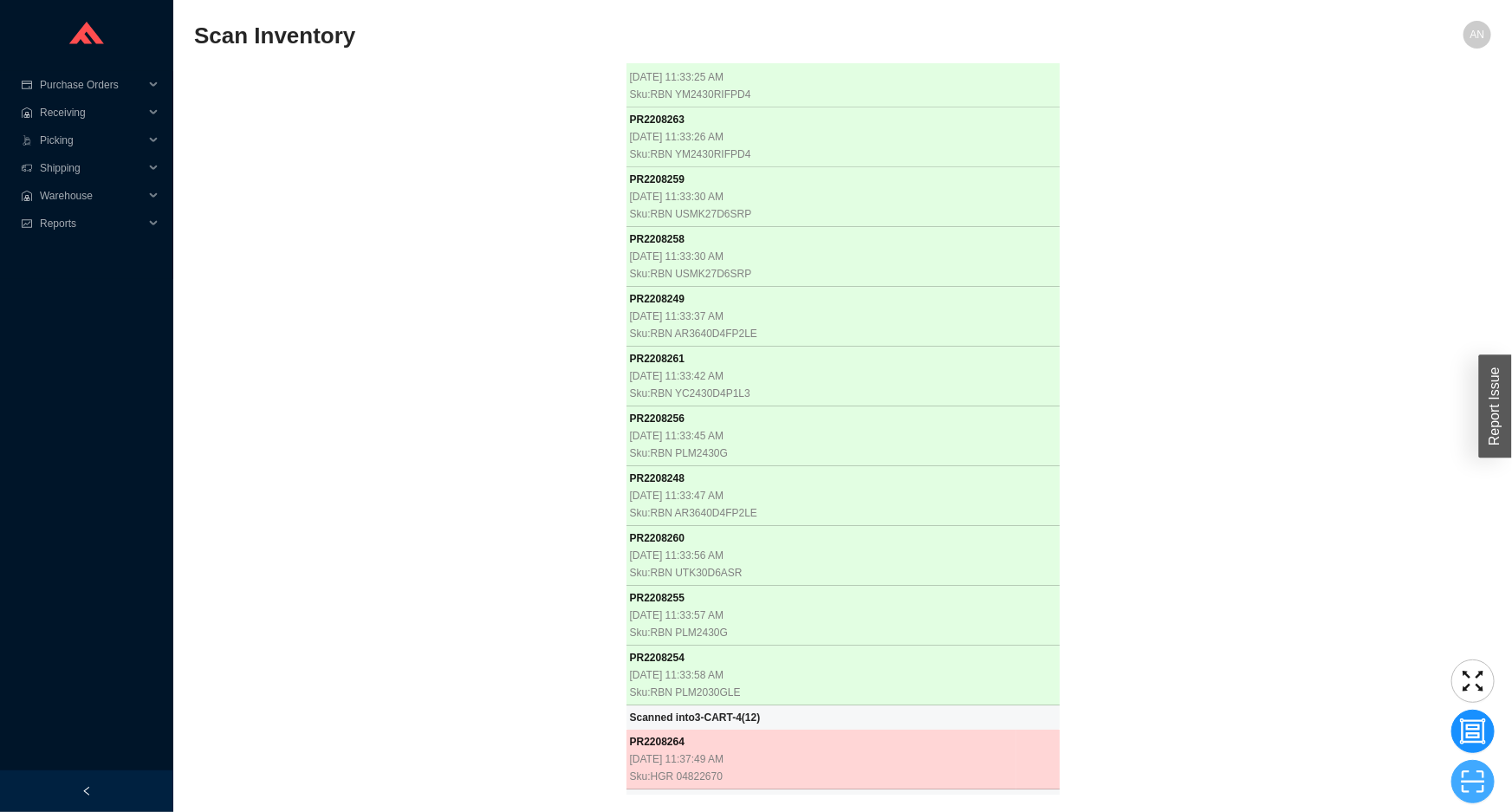
click at [1471, 783] on icon "scan" at bounding box center [1473, 782] width 26 height 26
type input "PR2208265"
click button "Scan" at bounding box center [1472, 782] width 44 height 25
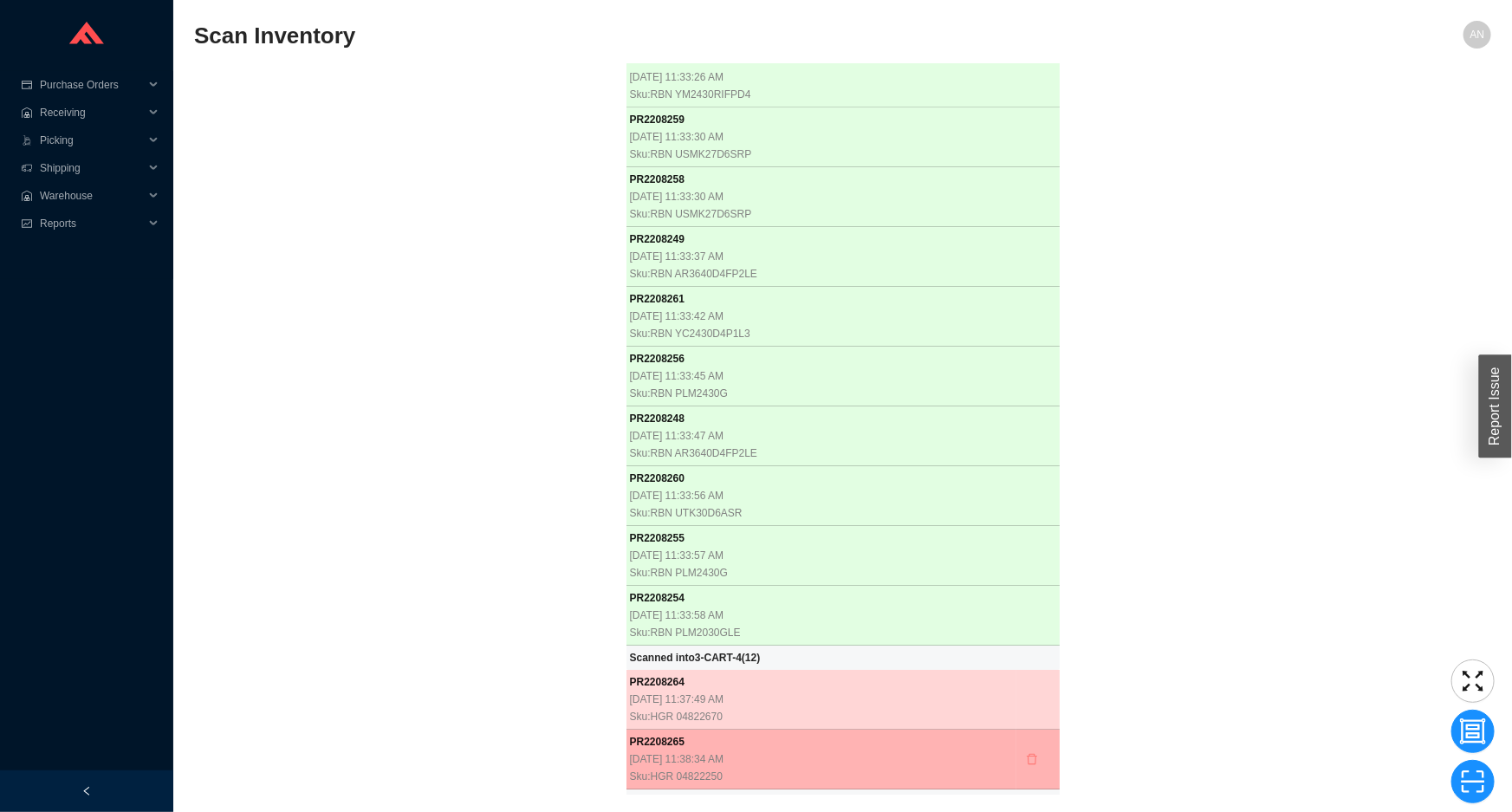
click at [1026, 753] on icon "delete" at bounding box center [1032, 759] width 12 height 12
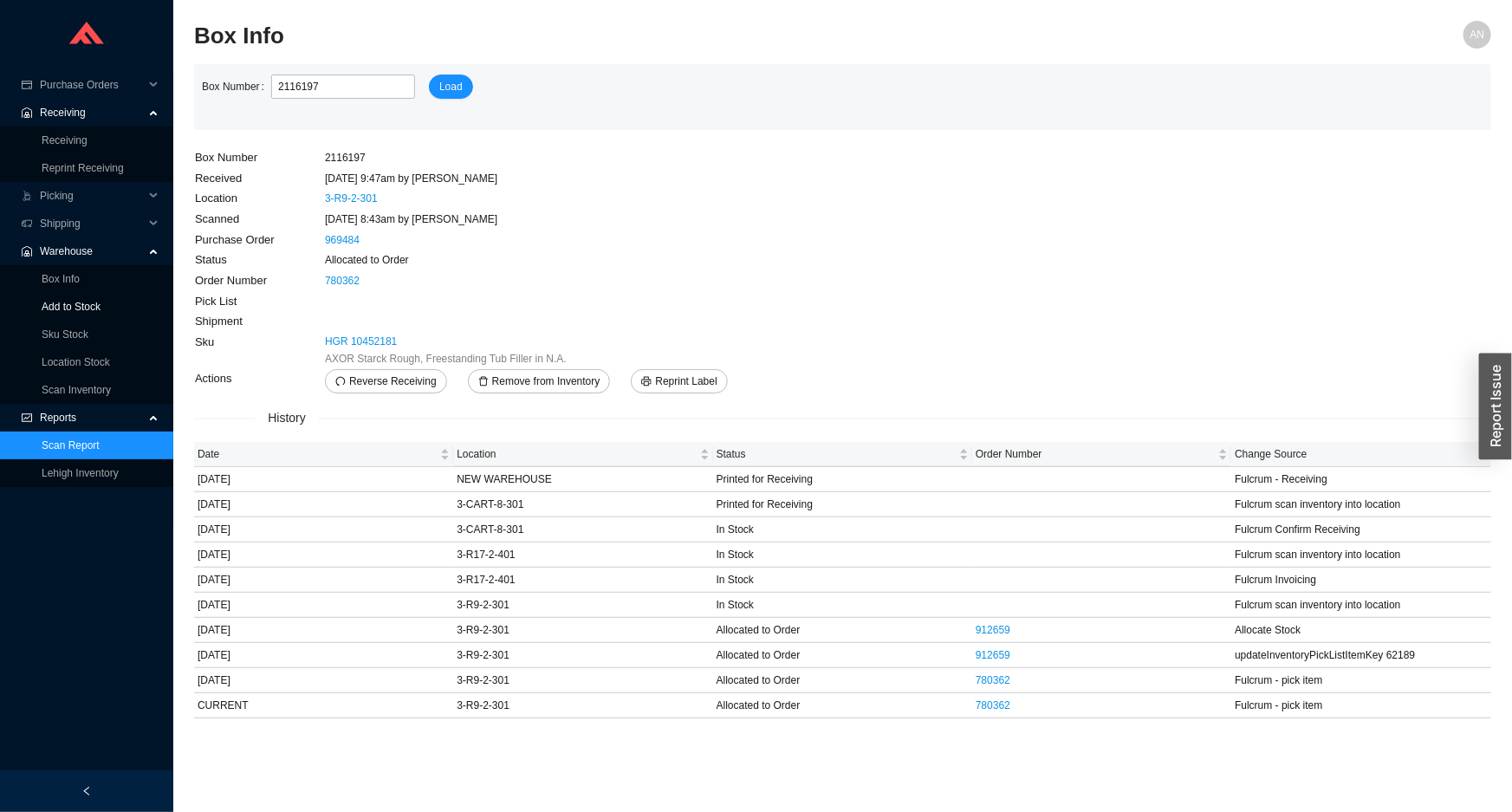
click at [70, 306] on link "Add to Stock" at bounding box center [70, 306] width 59 height 12
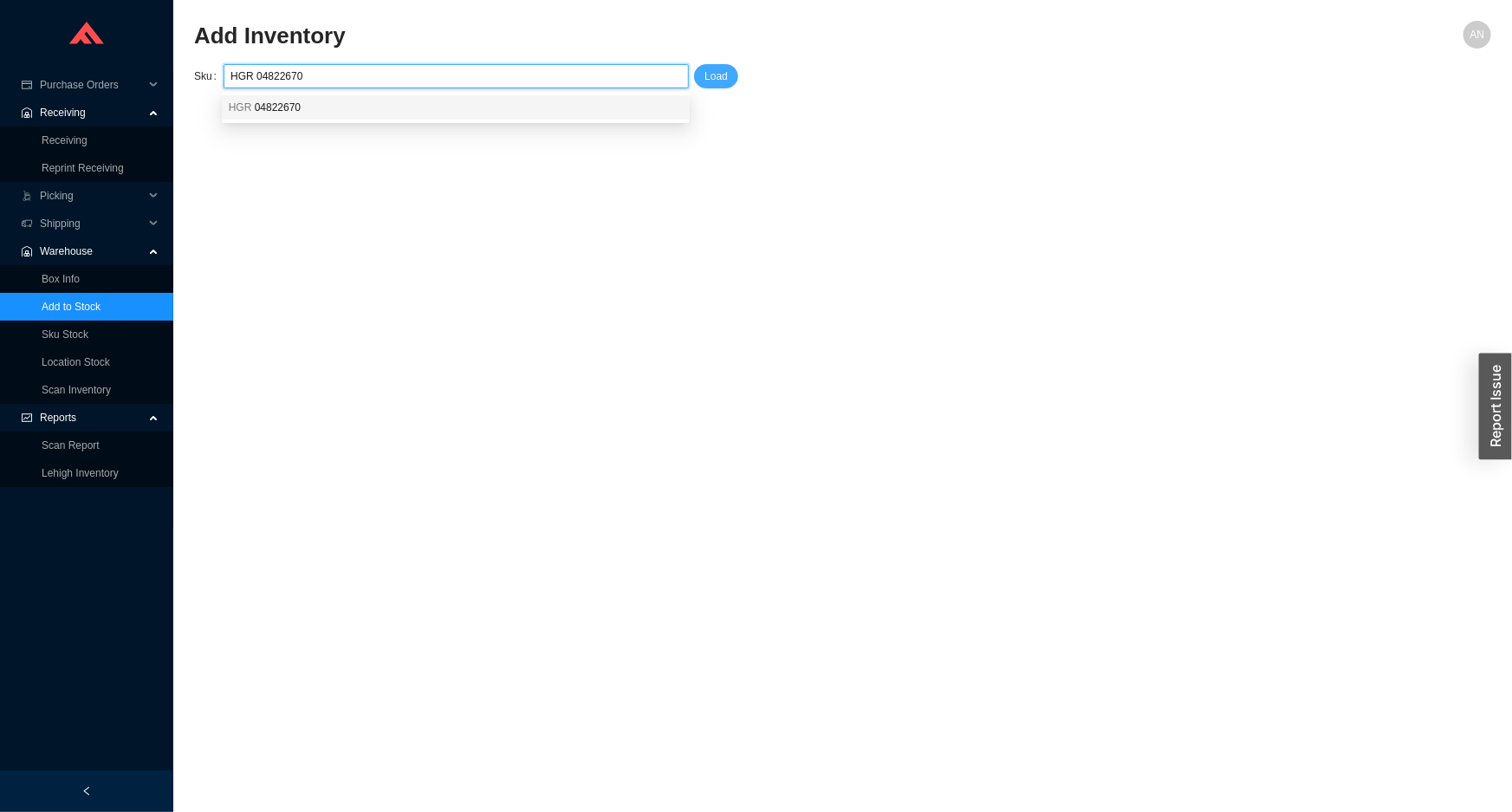
type input "HGR 04822670"
click at [712, 73] on span "Load" at bounding box center [716, 77] width 24 height 18
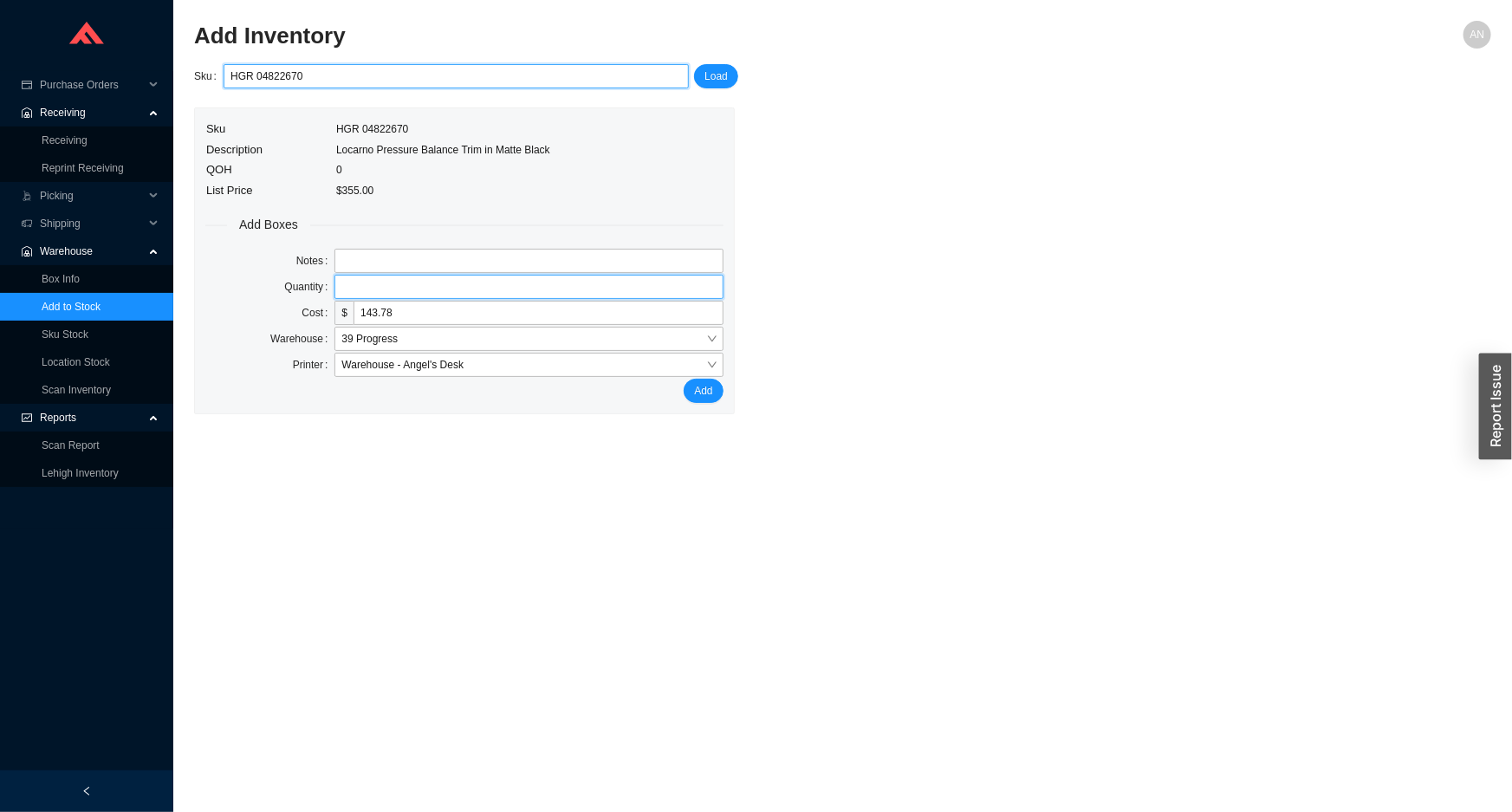
click at [409, 286] on input "tel" at bounding box center [528, 287] width 388 height 25
type input "1"
click at [683, 379] on button "Add" at bounding box center [703, 391] width 39 height 25
click at [310, 76] on input "HGR 04822670" at bounding box center [456, 77] width 452 height 23
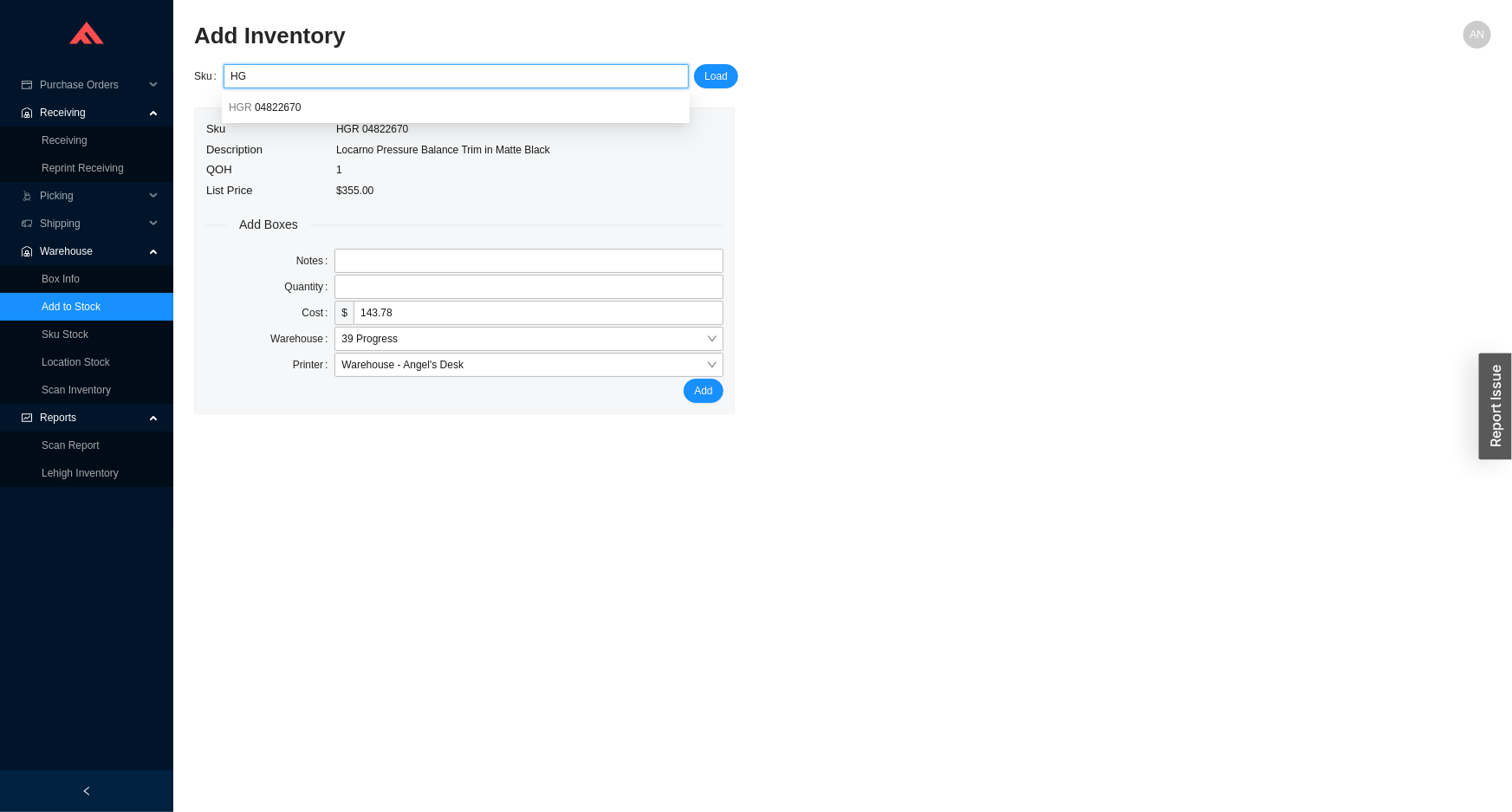
type input "H"
paste input "HGR 04822250"
type input "HGR 04822250"
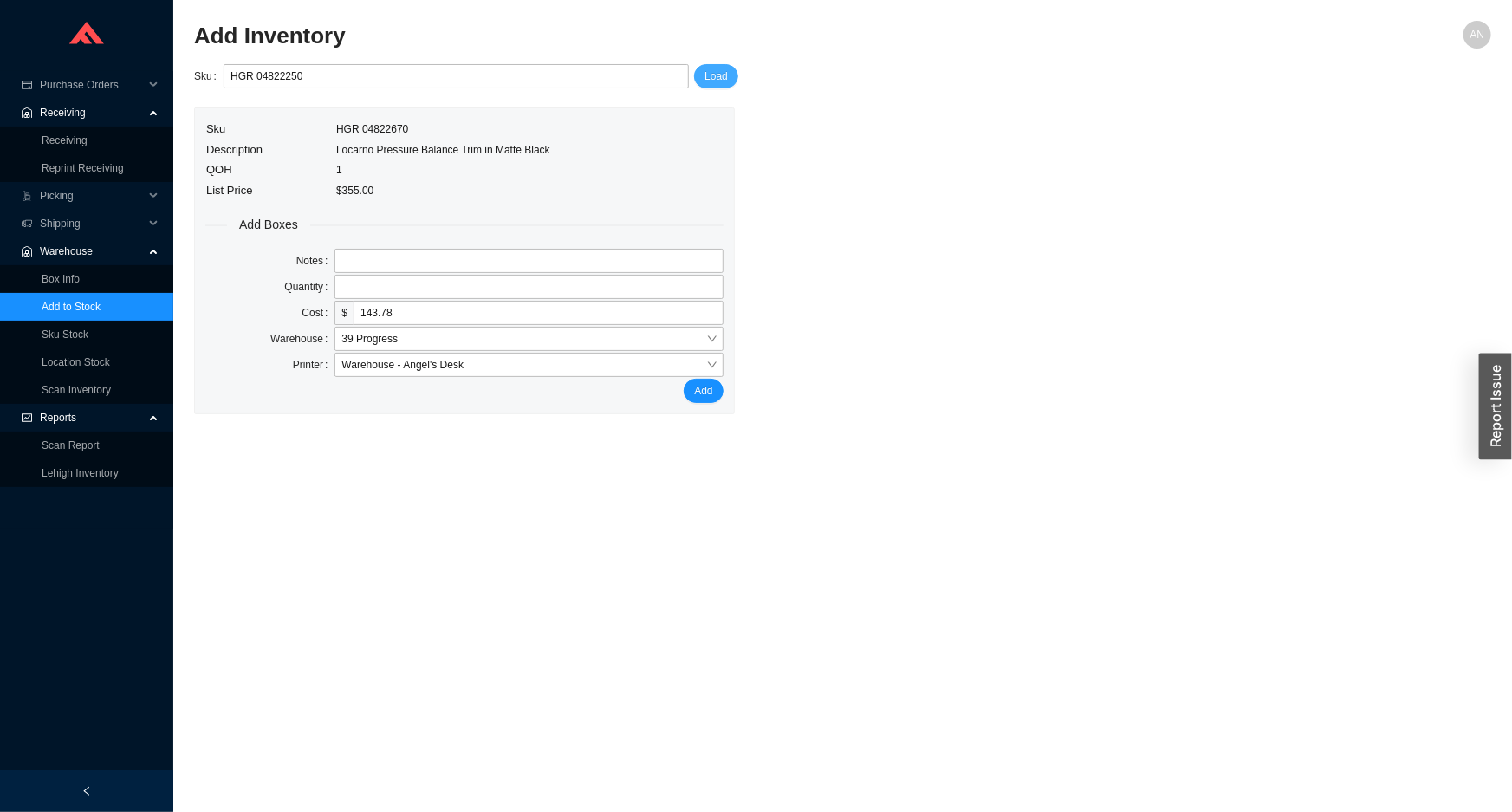
click at [713, 76] on span "Load" at bounding box center [716, 77] width 24 height 18
click at [350, 287] on input "tel" at bounding box center [528, 287] width 388 height 25
type input "1"
click at [683, 379] on button "Add" at bounding box center [703, 391] width 39 height 25
click at [79, 273] on link "Box Info" at bounding box center [60, 279] width 38 height 12
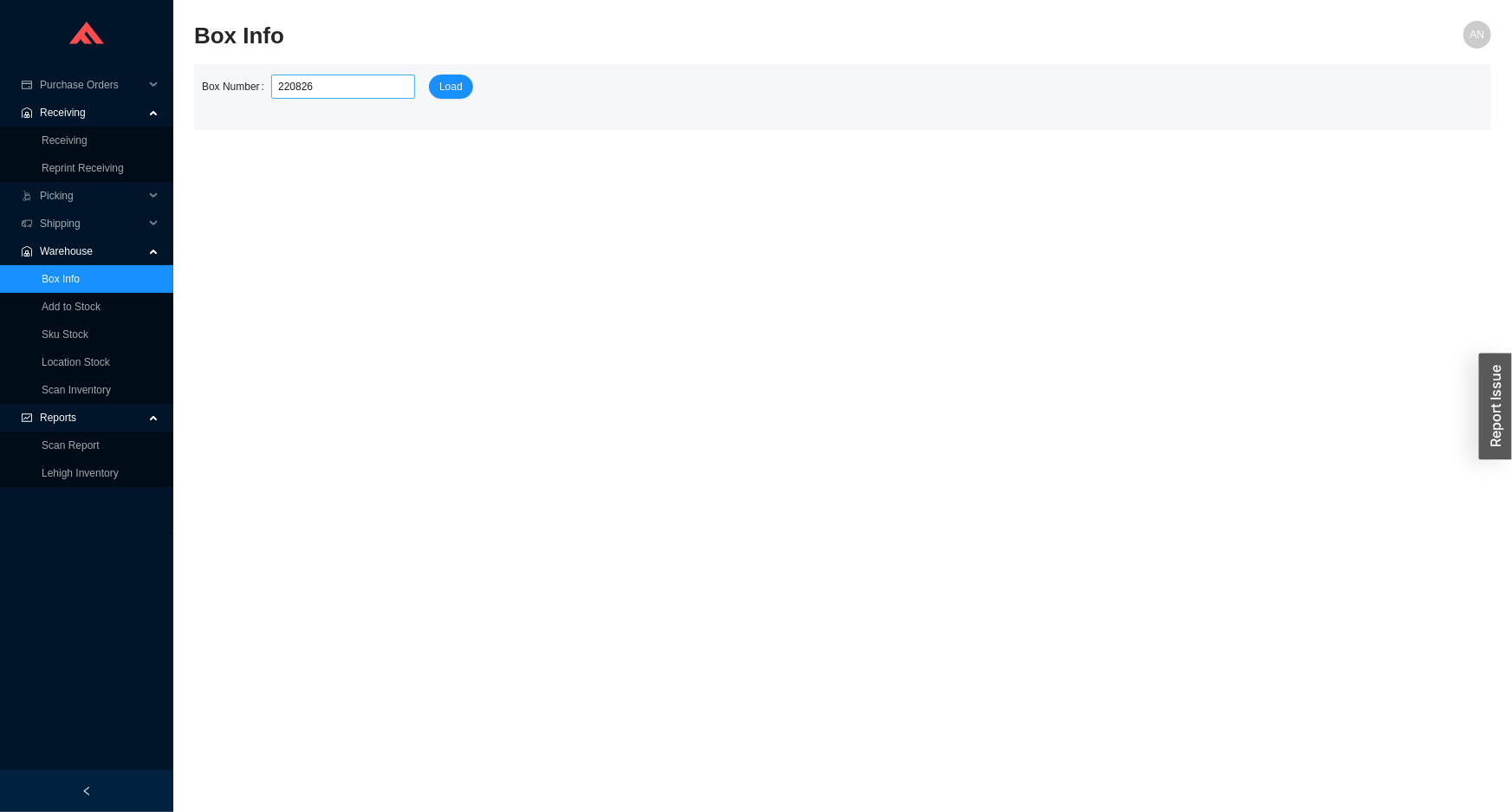
type input "2208265"
click button "Load" at bounding box center [451, 87] width 44 height 25
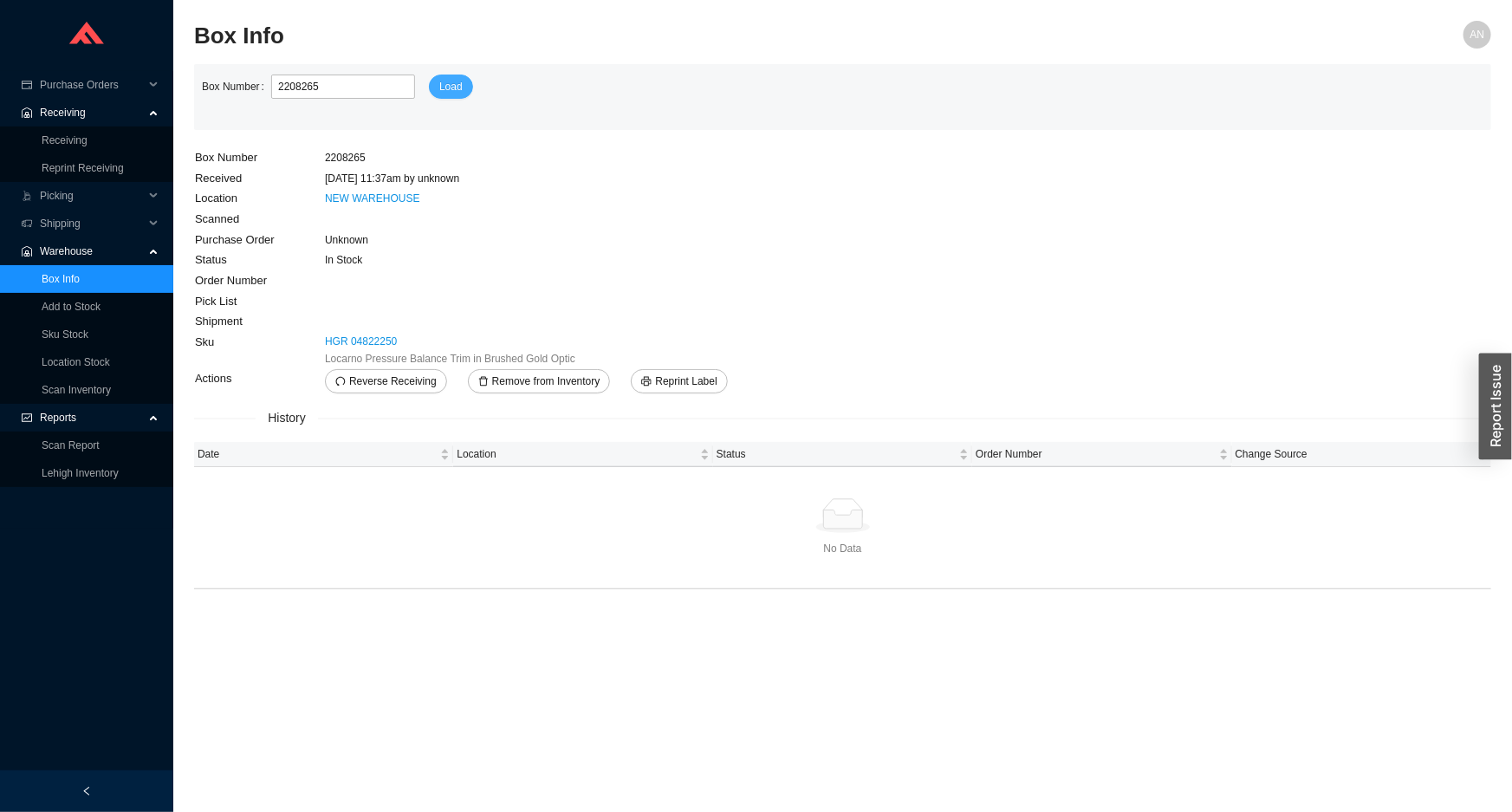
click at [439, 89] on span "Load" at bounding box center [451, 87] width 24 height 18
click at [707, 380] on span "Reprint Label" at bounding box center [686, 381] width 62 height 18
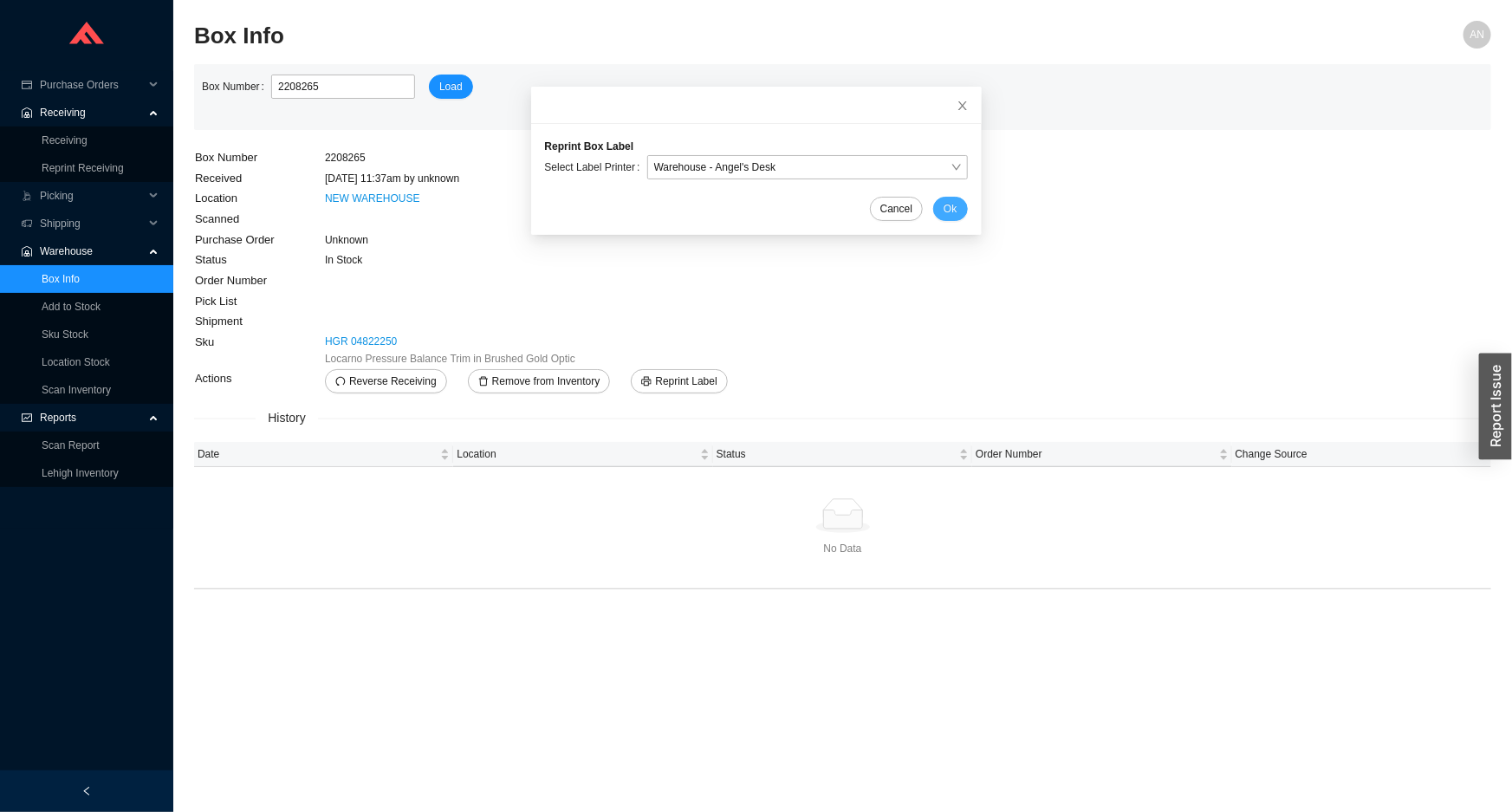
click at [943, 211] on span "Ok" at bounding box center [949, 209] width 13 height 18
